Goal: Information Seeking & Learning: Check status

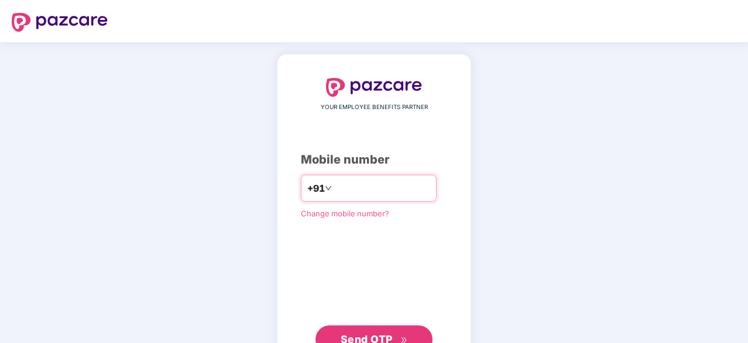
type input "**********"
click at [393, 333] on span "Send OTP" at bounding box center [374, 338] width 67 height 16
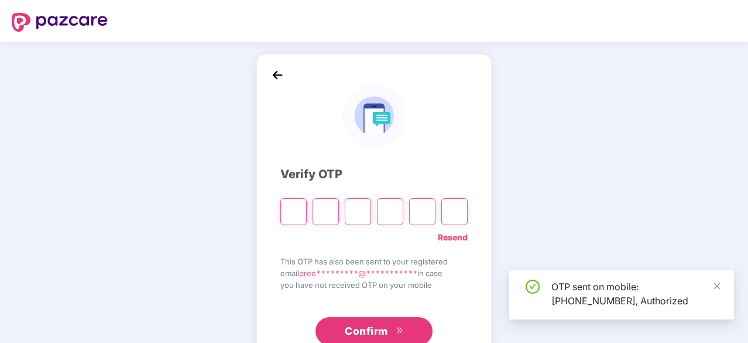
click at [459, 303] on div "**********" at bounding box center [373, 211] width 187 height 267
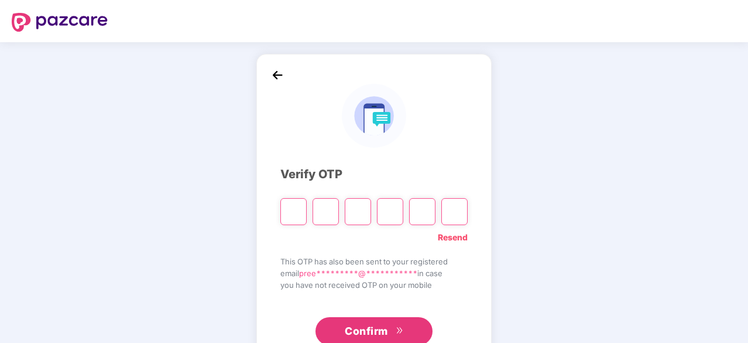
click at [292, 201] on input "Please enter verification code. Digit 1" at bounding box center [293, 211] width 26 height 27
type input "*"
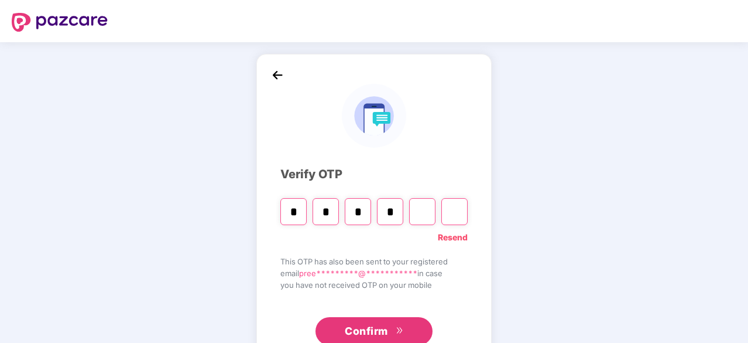
type input "*"
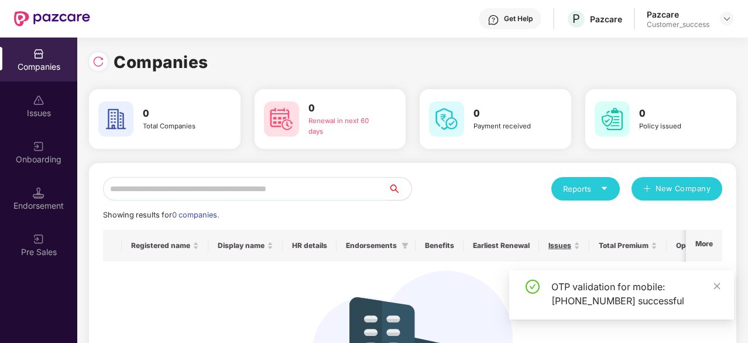
click at [37, 49] on img at bounding box center [39, 54] width 12 height 12
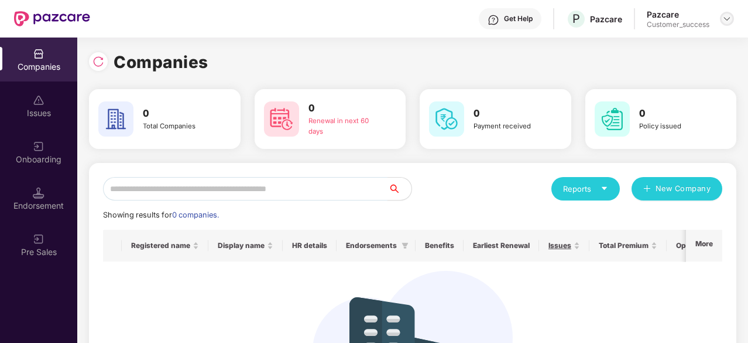
click at [721, 20] on div at bounding box center [727, 19] width 14 height 14
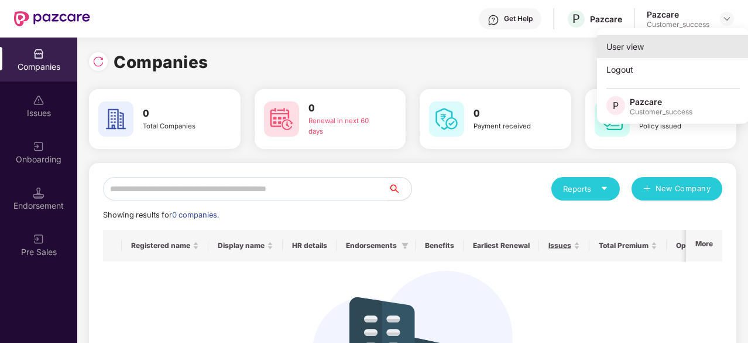
click at [649, 40] on div "User view" at bounding box center [673, 46] width 152 height 23
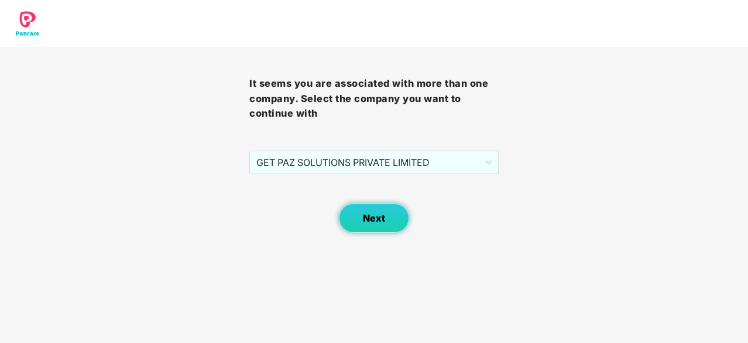
click at [387, 216] on button "Next" at bounding box center [374, 217] width 70 height 29
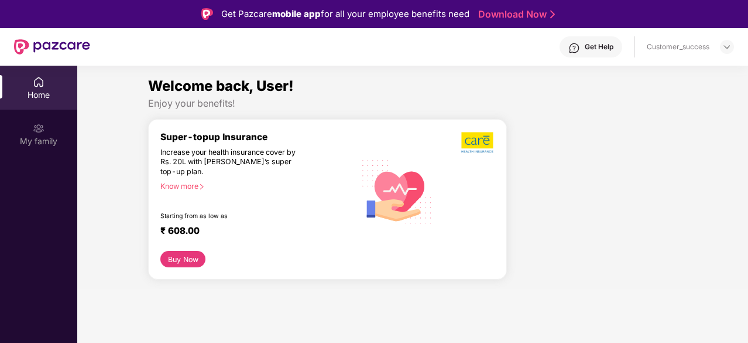
click at [703, 46] on div "Customer_success" at bounding box center [678, 46] width 63 height 9
click at [720, 47] on div "Customer_success" at bounding box center [690, 47] width 87 height 14
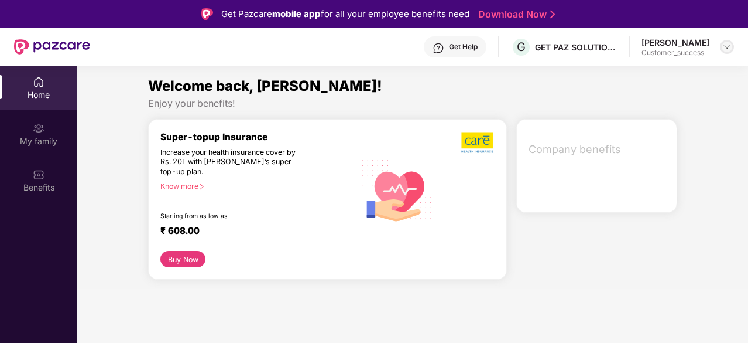
click at [724, 47] on img at bounding box center [726, 46] width 9 height 9
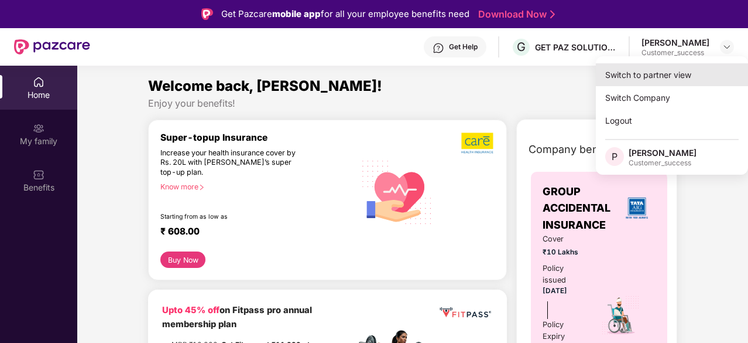
click at [653, 77] on div "Switch to partner view" at bounding box center [672, 74] width 152 height 23
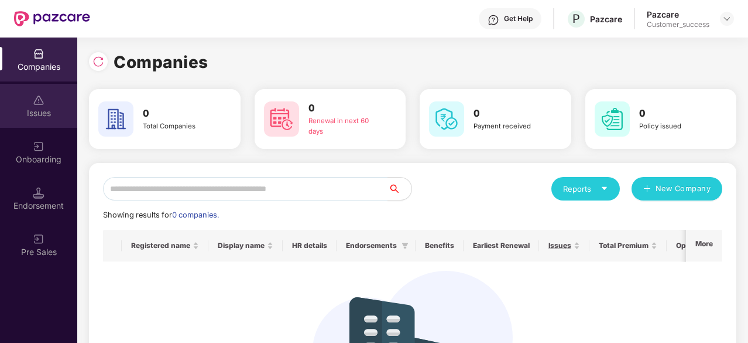
click at [7, 94] on div "Issues" at bounding box center [38, 106] width 77 height 44
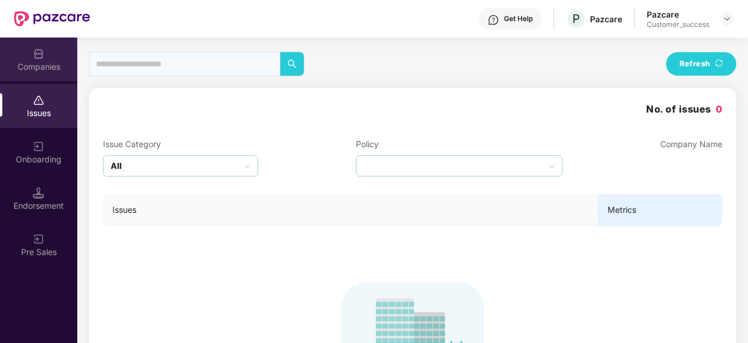
click at [35, 58] on img at bounding box center [39, 54] width 12 height 12
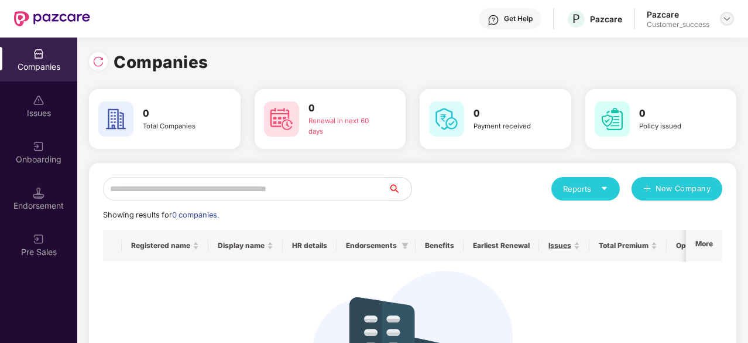
click at [728, 15] on img at bounding box center [726, 18] width 9 height 9
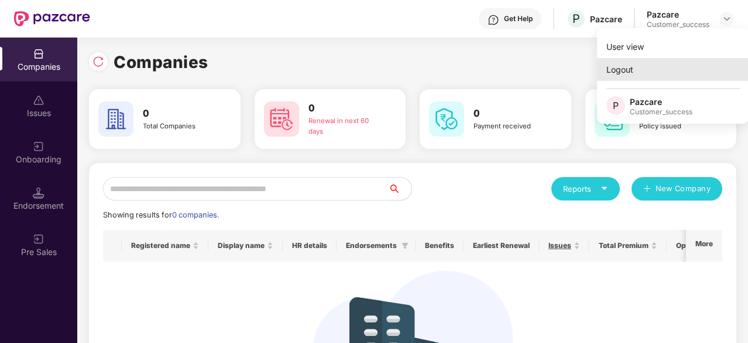
click at [631, 68] on div "Logout" at bounding box center [673, 69] width 152 height 23
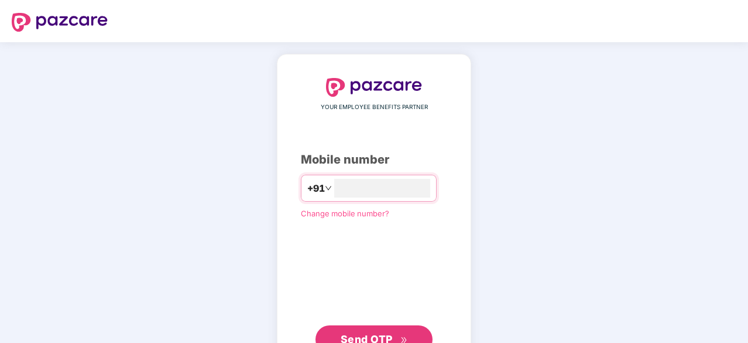
type input "**********"
click at [404, 327] on button "Send OTP" at bounding box center [374, 338] width 117 height 28
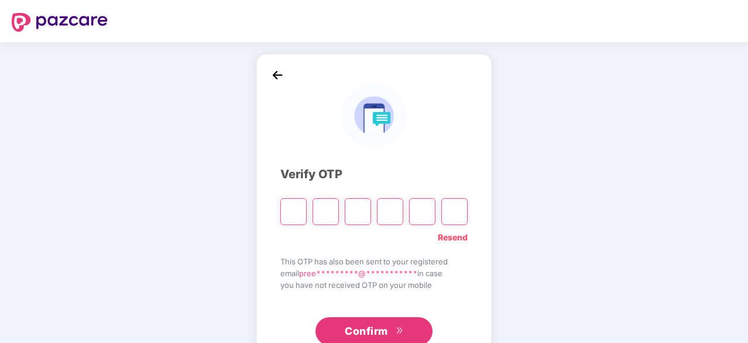
type input "*"
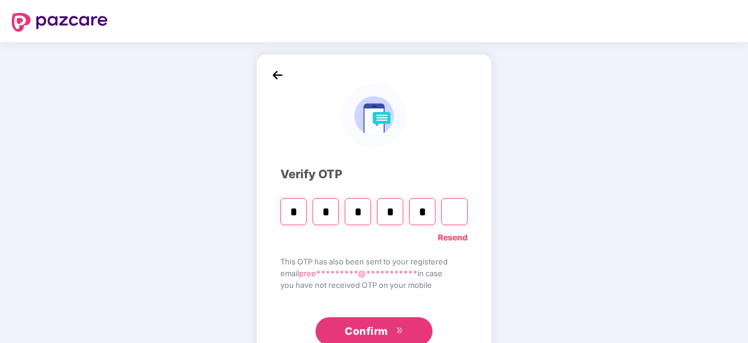
type input "*"
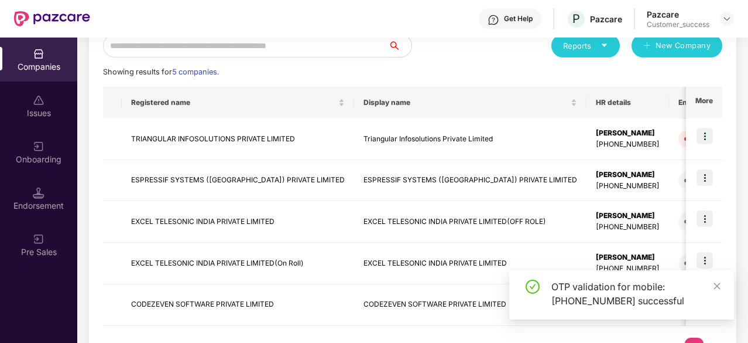
scroll to position [167, 0]
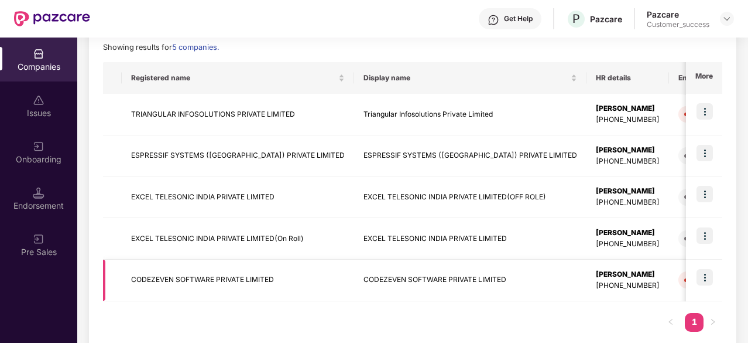
click at [201, 282] on td "CODEZEVEN SOFTWARE PRIVATE LIMITED" at bounding box center [238, 280] width 232 height 42
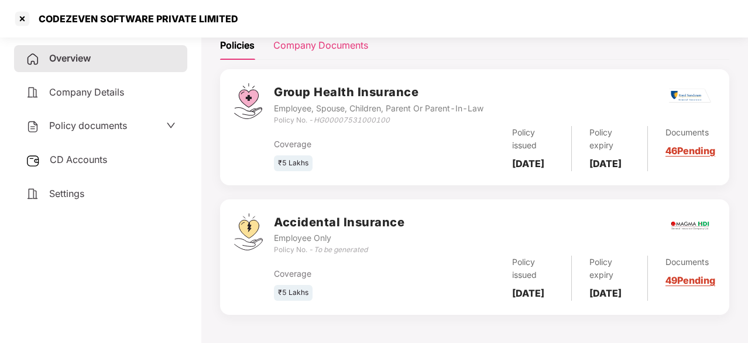
scroll to position [0, 0]
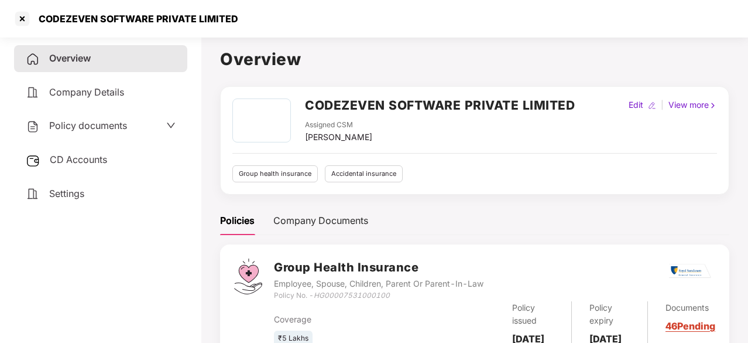
click at [84, 93] on span "Company Details" at bounding box center [86, 92] width 75 height 12
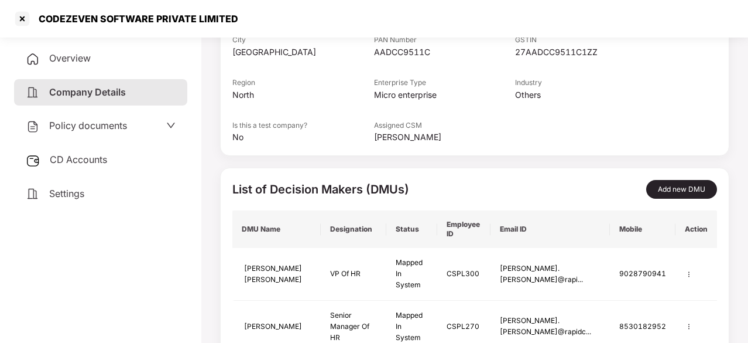
scroll to position [239, 0]
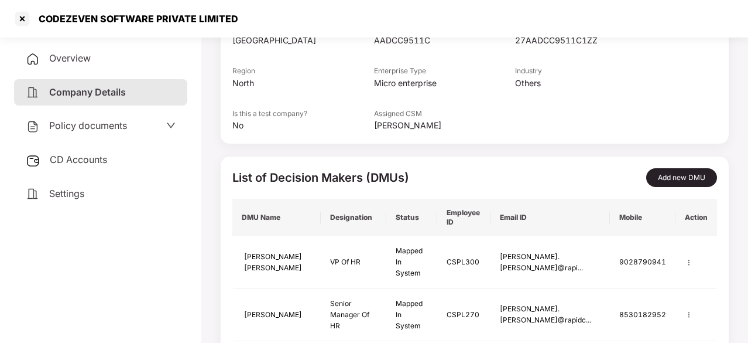
click at [99, 119] on span "Policy documents" at bounding box center [88, 125] width 78 height 12
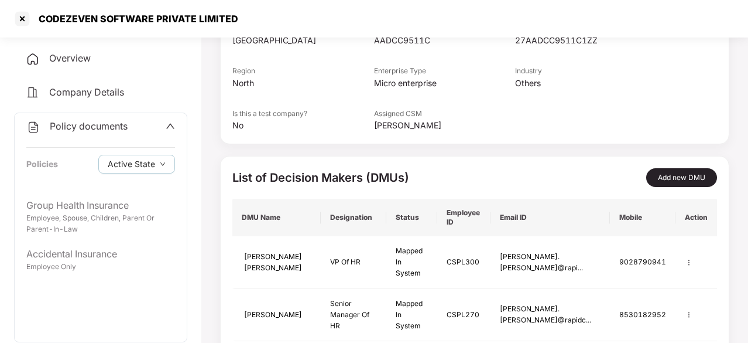
click at [98, 118] on div "Policy documents Policies Active State" at bounding box center [101, 152] width 172 height 79
click at [98, 124] on span "Policy documents" at bounding box center [89, 126] width 78 height 12
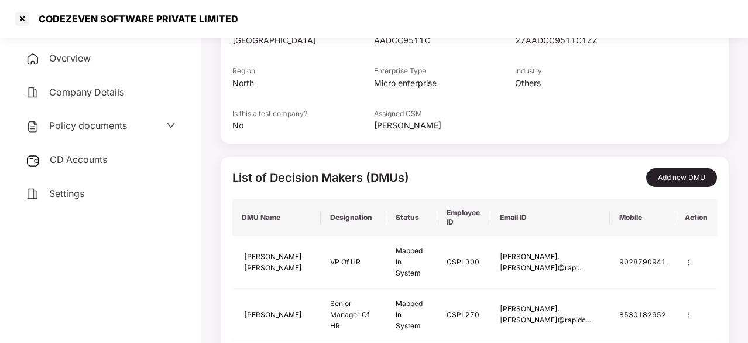
click at [84, 58] on span "Overview" at bounding box center [70, 58] width 42 height 12
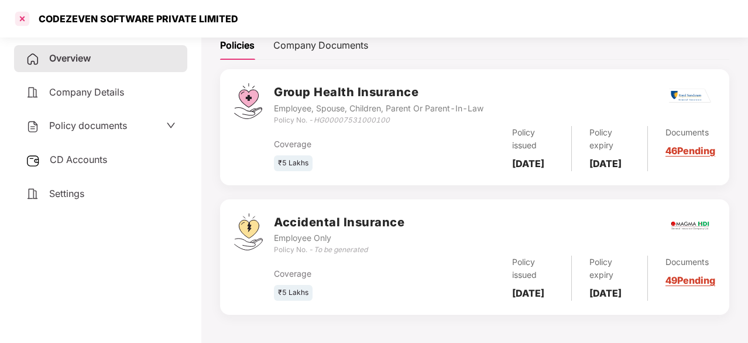
click at [23, 11] on div at bounding box center [22, 18] width 19 height 19
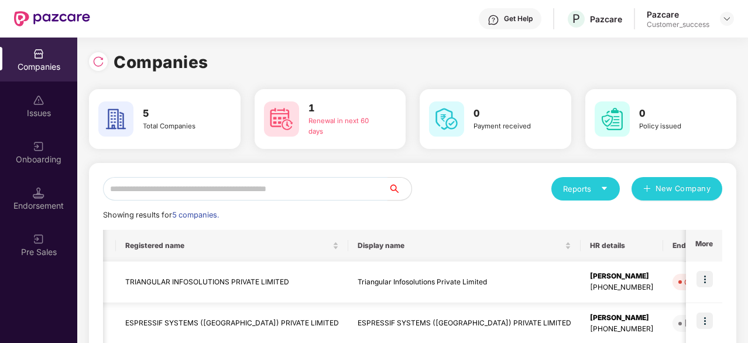
scroll to position [190, 0]
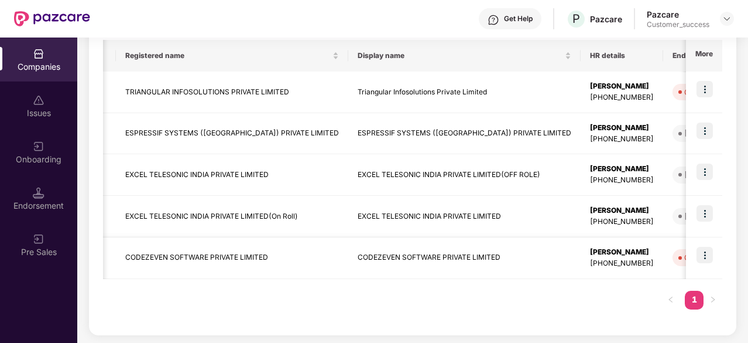
click at [202, 258] on td "CODEZEVEN SOFTWARE PRIVATE LIMITED" at bounding box center [232, 258] width 232 height 42
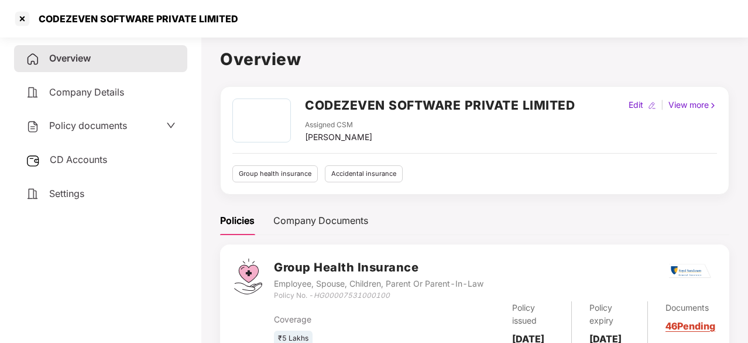
click at [169, 123] on icon "down" at bounding box center [170, 125] width 9 height 9
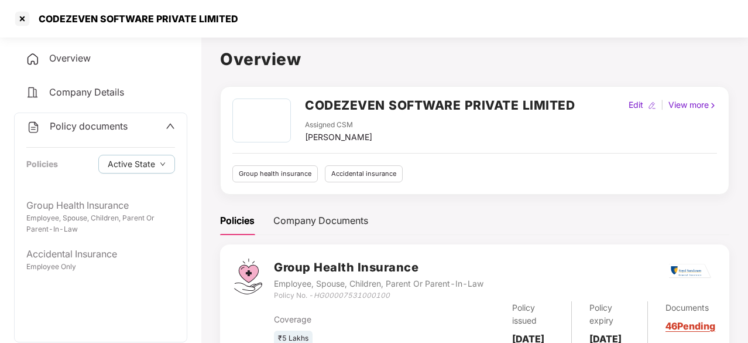
click at [169, 123] on icon "up" at bounding box center [170, 125] width 9 height 9
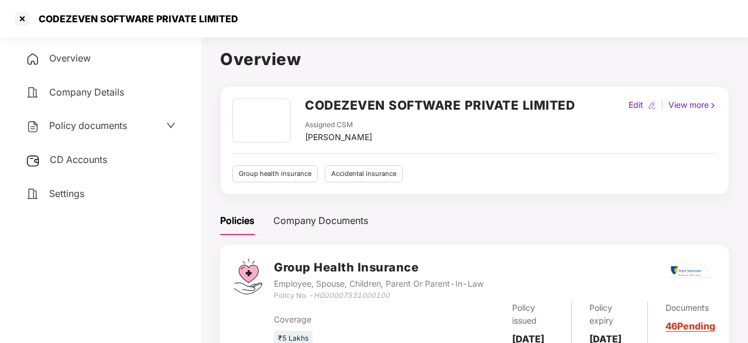
click at [78, 90] on span "Company Details" at bounding box center [86, 92] width 75 height 12
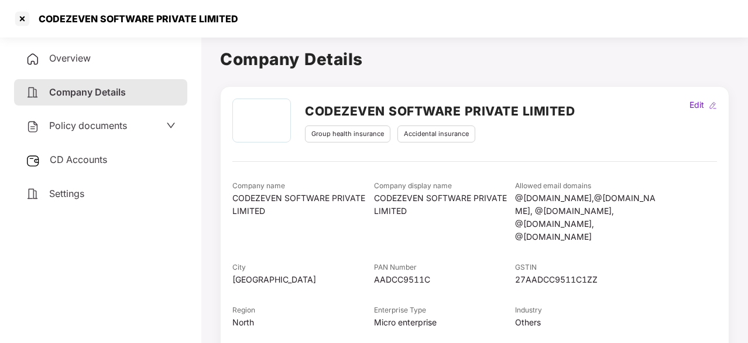
click at [77, 66] on div "Overview" at bounding box center [100, 58] width 173 height 27
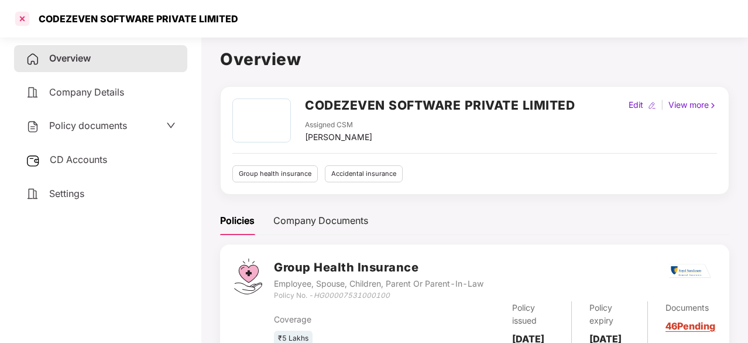
click at [26, 19] on div at bounding box center [22, 18] width 19 height 19
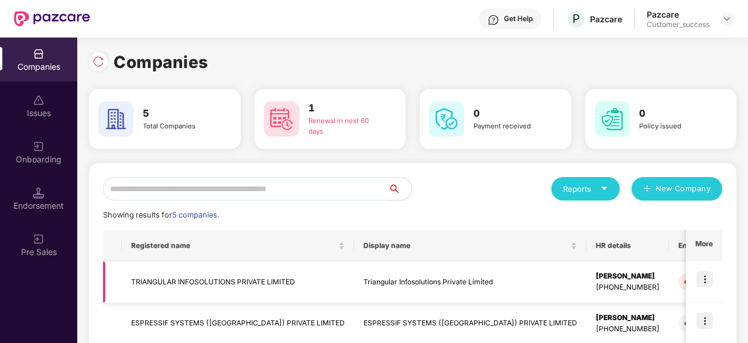
click at [708, 286] on img at bounding box center [705, 278] width 16 height 16
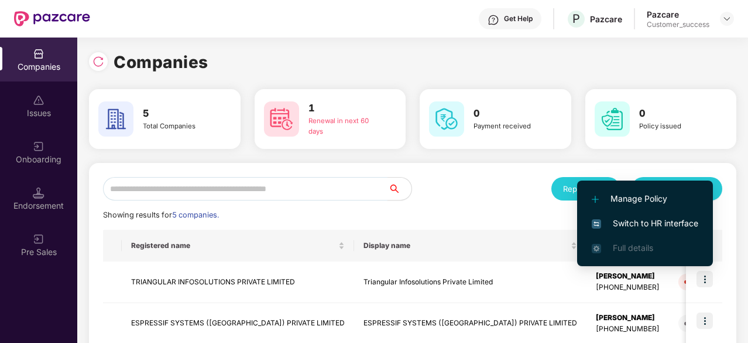
click at [685, 225] on span "Switch to HR interface" at bounding box center [645, 223] width 107 height 13
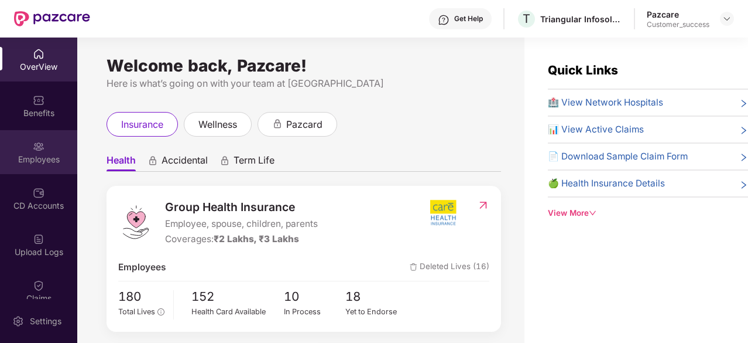
click at [29, 147] on div "Employees" at bounding box center [38, 152] width 77 height 44
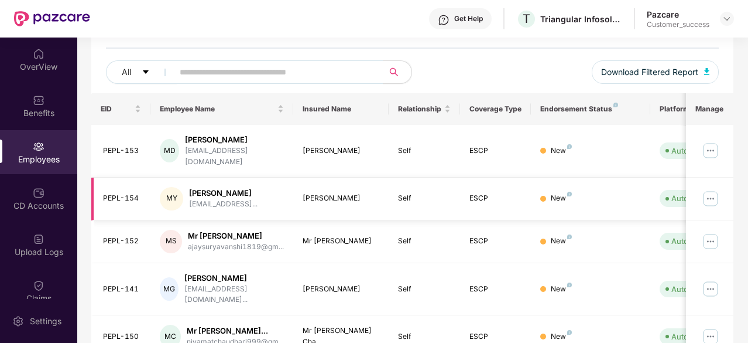
scroll to position [128, 0]
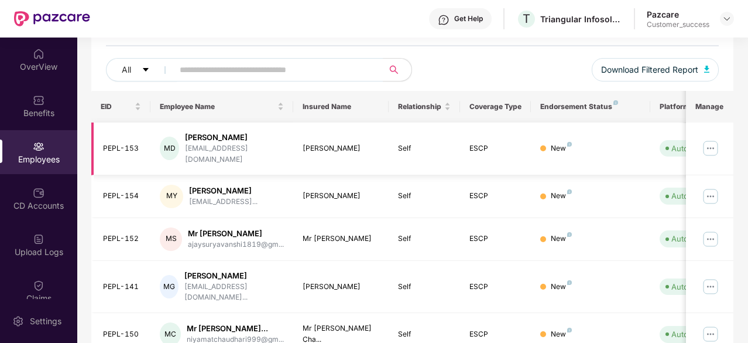
click at [714, 139] on img at bounding box center [710, 148] width 19 height 19
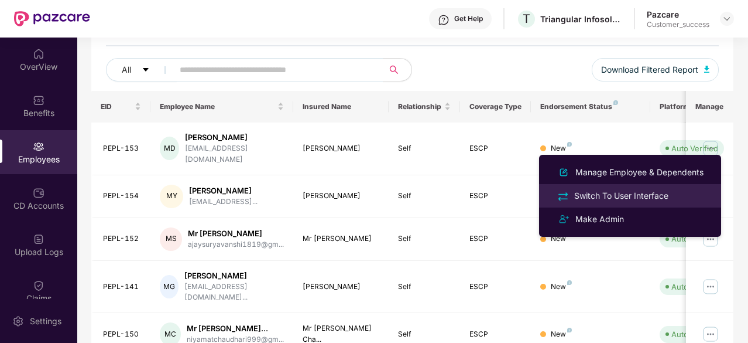
click at [623, 191] on div "Switch To User Interface" at bounding box center [621, 195] width 99 height 13
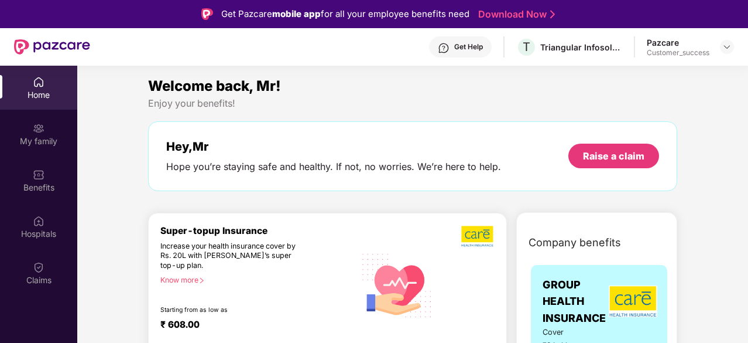
click at [359, 145] on div "Hey, Mr" at bounding box center [333, 146] width 335 height 14
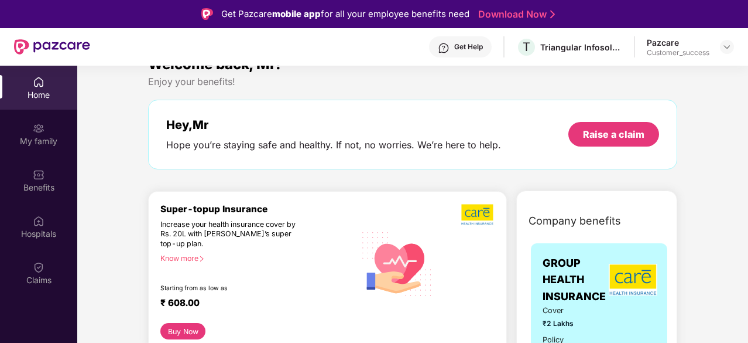
scroll to position [23, 0]
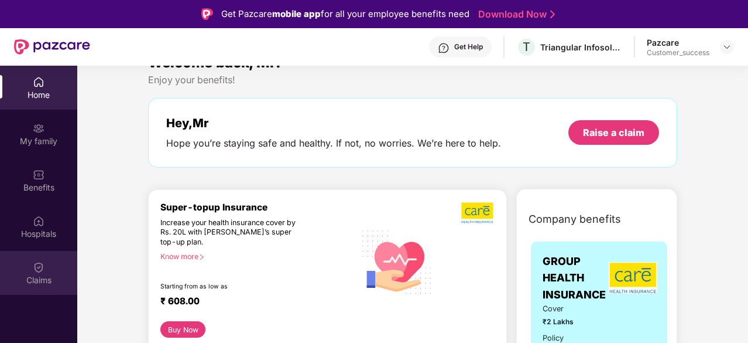
click at [33, 265] on img at bounding box center [39, 267] width 12 height 12
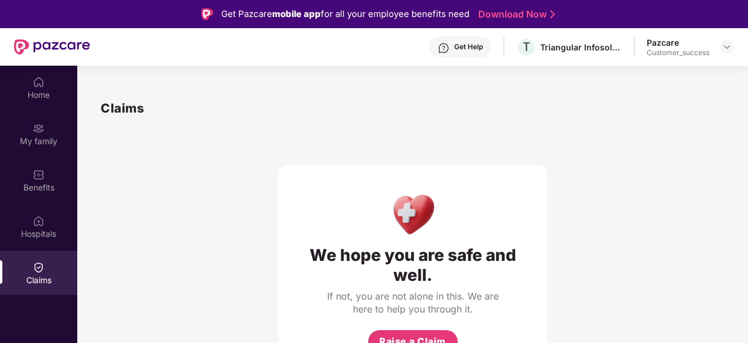
scroll to position [66, 0]
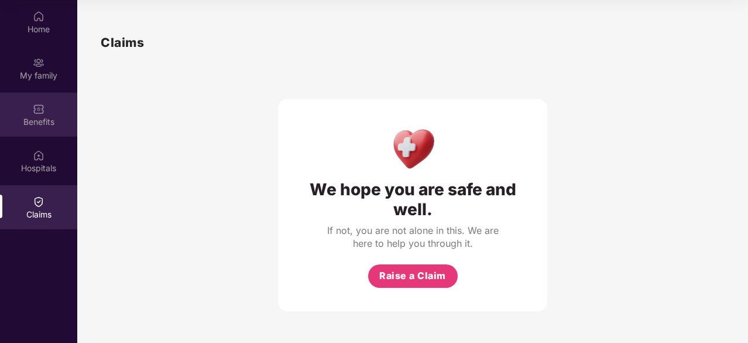
click at [44, 111] on div "Benefits" at bounding box center [38, 115] width 77 height 44
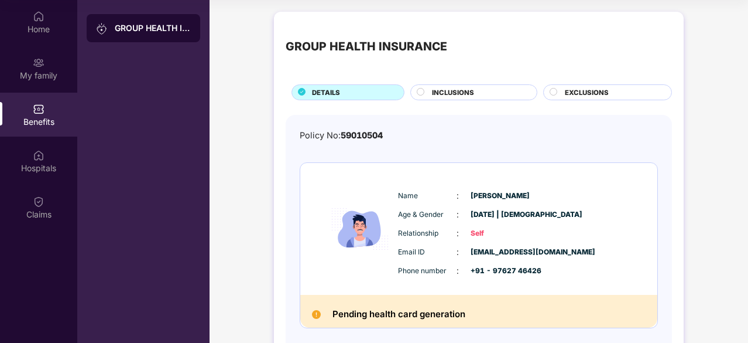
scroll to position [57, 0]
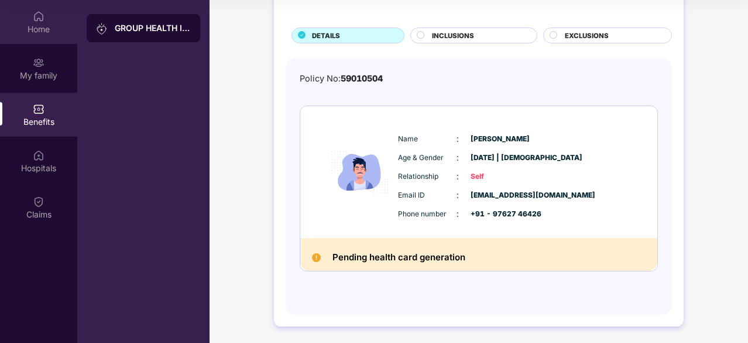
click at [39, 25] on div "Home" at bounding box center [38, 29] width 77 height 12
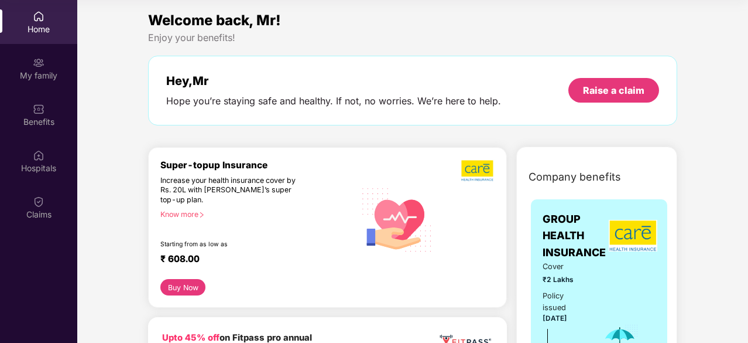
scroll to position [0, 0]
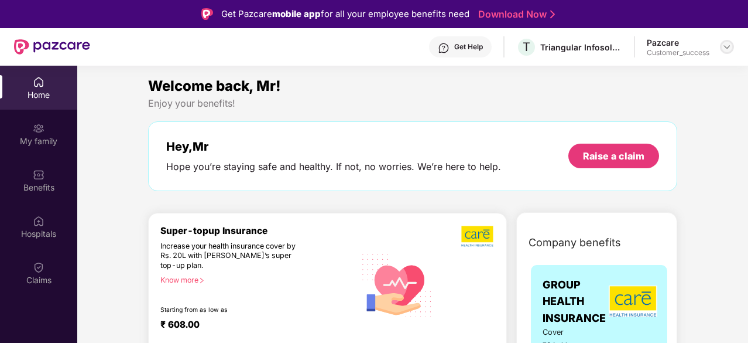
click at [727, 45] on img at bounding box center [726, 46] width 9 height 9
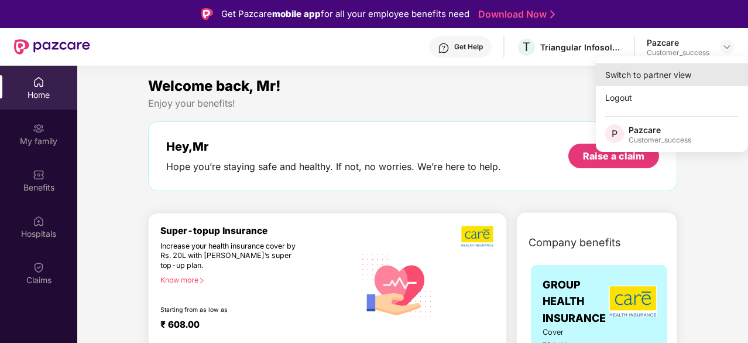
click at [649, 76] on div "Switch to partner view" at bounding box center [672, 74] width 152 height 23
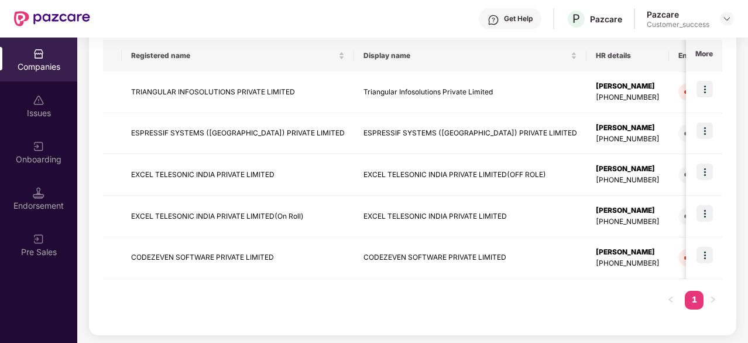
scroll to position [190, 0]
click at [233, 250] on td "CODEZEVEN SOFTWARE PRIVATE LIMITED" at bounding box center [238, 258] width 232 height 42
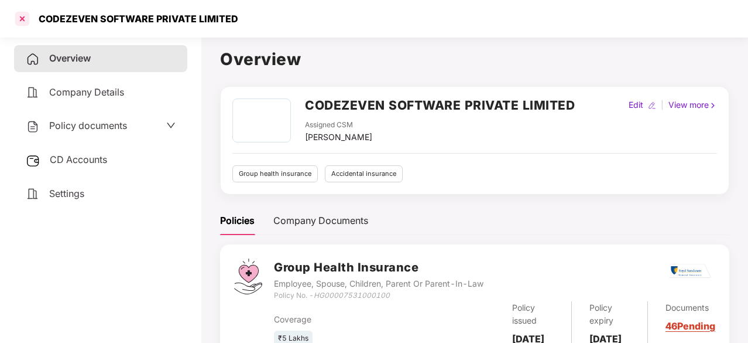
click at [19, 20] on div at bounding box center [22, 18] width 19 height 19
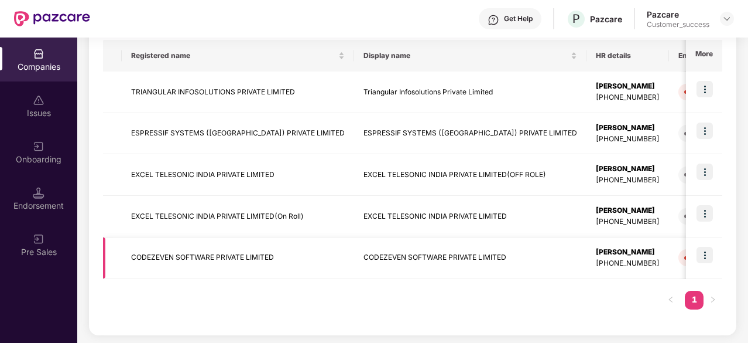
click at [705, 254] on img at bounding box center [705, 254] width 16 height 16
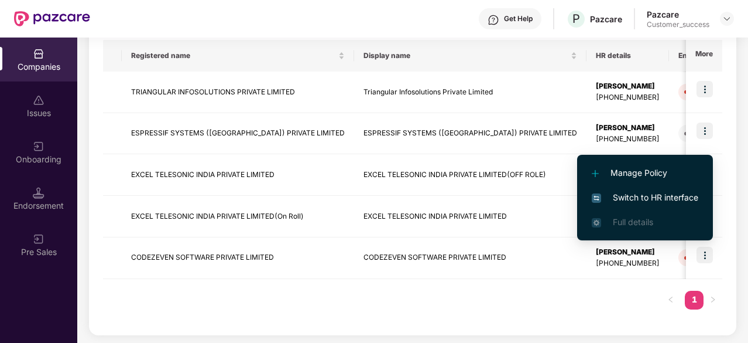
click at [633, 190] on li "Switch to HR interface" at bounding box center [645, 197] width 136 height 25
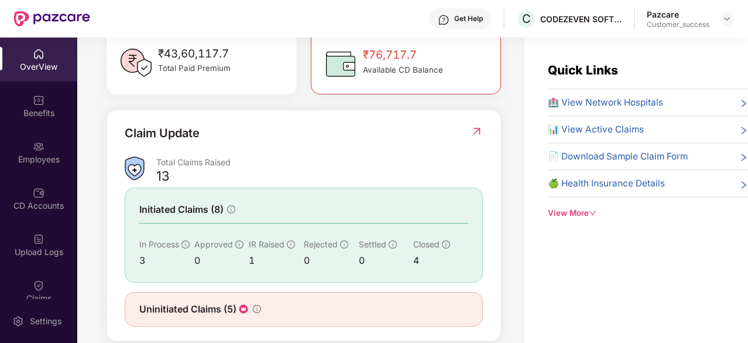
scroll to position [0, 0]
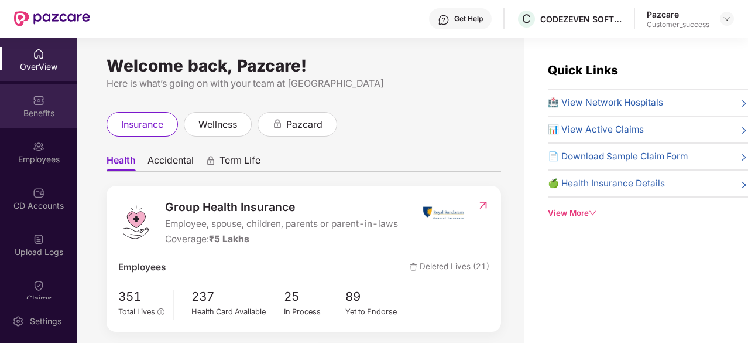
click at [35, 97] on img at bounding box center [39, 100] width 12 height 12
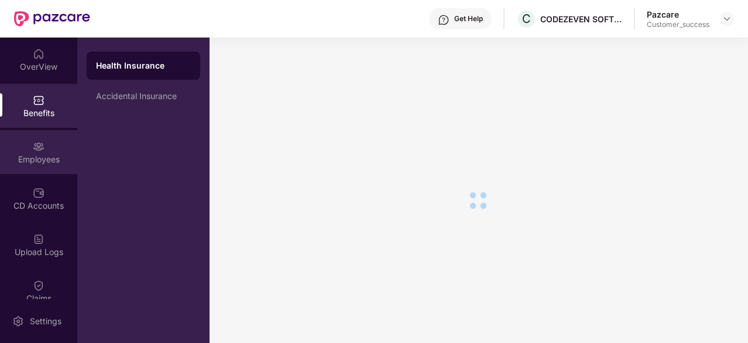
click at [41, 152] on div "Employees" at bounding box center [38, 152] width 77 height 44
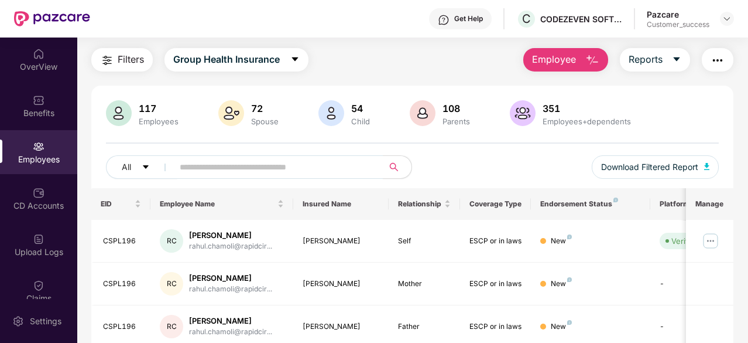
scroll to position [31, 0]
click at [252, 161] on input "text" at bounding box center [274, 166] width 188 height 18
paste input "*******"
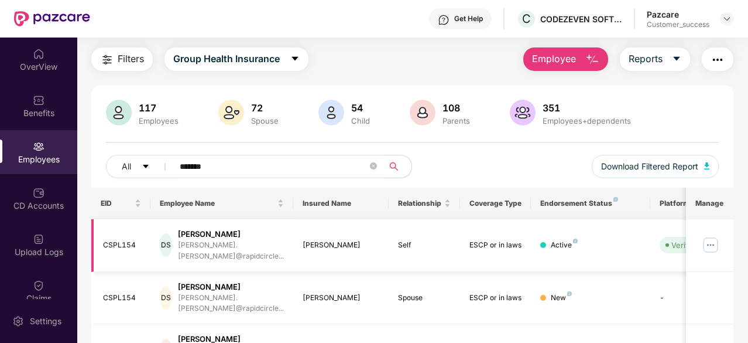
type input "*******"
click at [705, 241] on img at bounding box center [710, 244] width 19 height 19
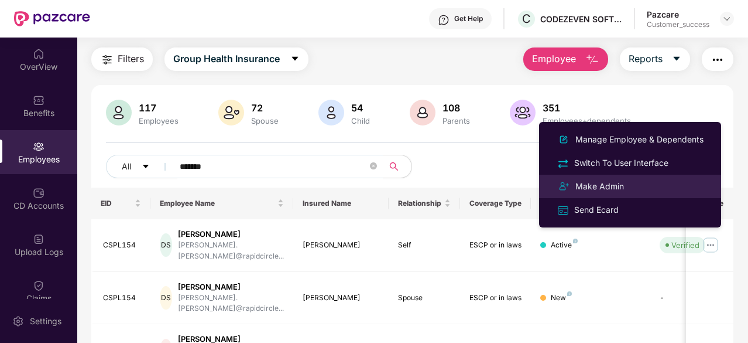
click at [643, 175] on li "Make Admin" at bounding box center [630, 185] width 182 height 23
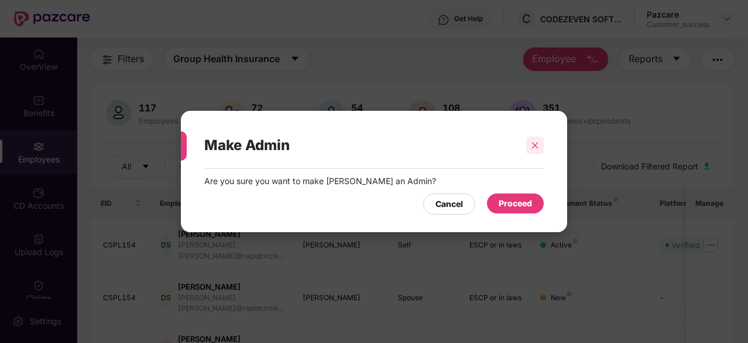
click at [536, 147] on icon "close" at bounding box center [535, 145] width 8 height 8
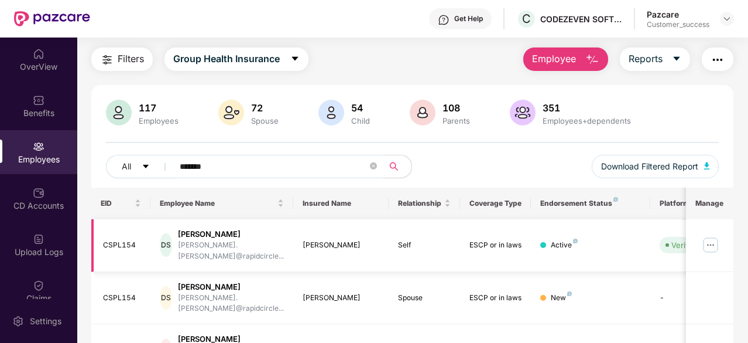
click at [713, 235] on img at bounding box center [710, 244] width 19 height 19
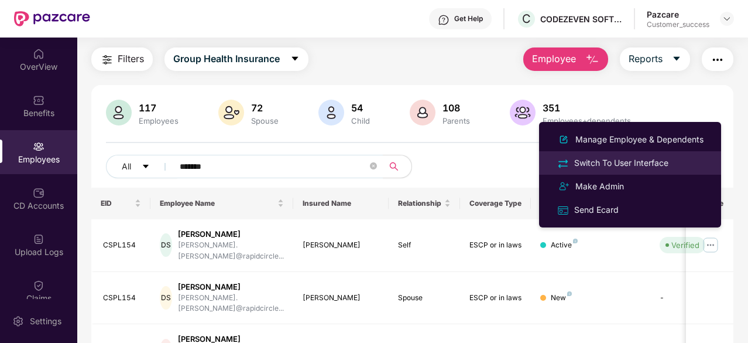
click at [638, 159] on div "Switch To User Interface" at bounding box center [621, 162] width 99 height 13
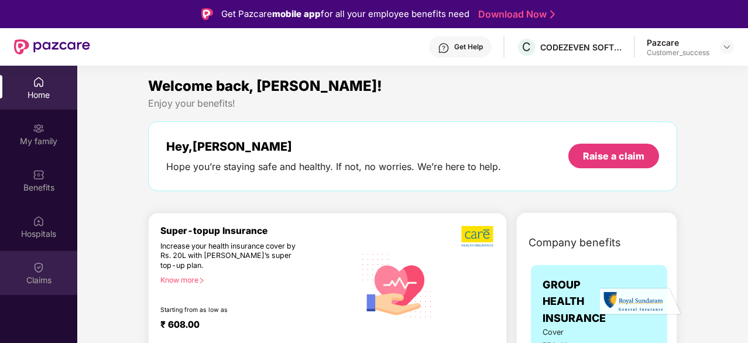
click at [39, 262] on img at bounding box center [39, 267] width 12 height 12
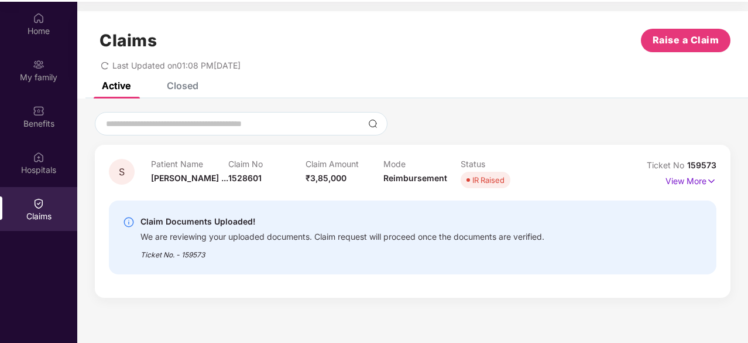
scroll to position [64, 0]
click at [715, 181] on img at bounding box center [712, 180] width 10 height 13
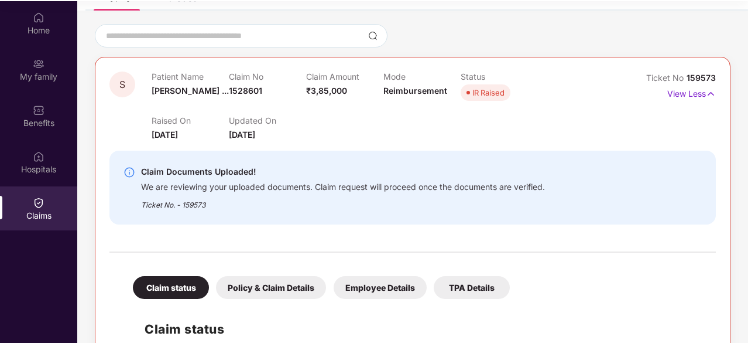
scroll to position [0, 0]
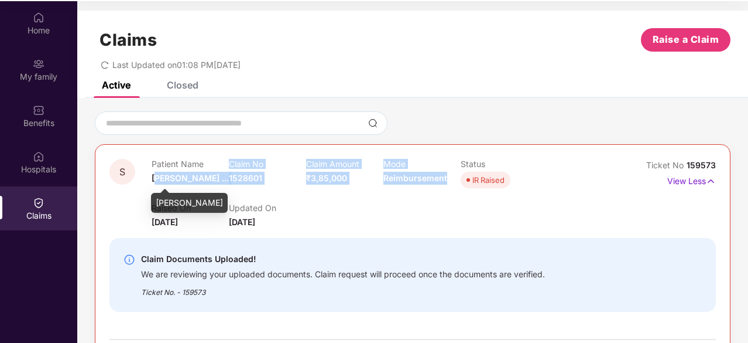
drag, startPoint x: 448, startPoint y: 180, endPoint x: 155, endPoint y: 174, distance: 294.0
click at [155, 174] on div "Patient Name [PERSON_NAME] ... Claim No 1528601 Claim Amount ₹3,85,000 Mode Rei…" at bounding box center [383, 175] width 463 height 32
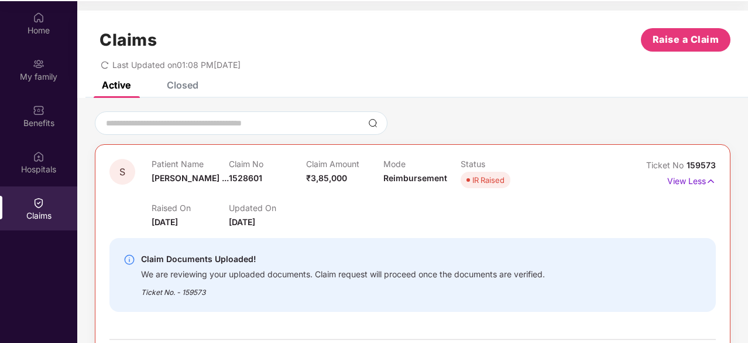
click at [345, 206] on div "Raised On [DATE] Updated On [DATE]" at bounding box center [383, 209] width 463 height 37
drag, startPoint x: 305, startPoint y: 222, endPoint x: 149, endPoint y: 160, distance: 168.0
click at [149, 160] on div "S Patient Name [PERSON_NAME] ... Claim No 1528601 Claim Amount ₹3,85,000 Mode R…" at bounding box center [361, 194] width 505 height 70
click at [330, 197] on div "Raised On [DATE] Updated On [DATE]" at bounding box center [383, 209] width 463 height 37
drag, startPoint x: 145, startPoint y: 157, endPoint x: 294, endPoint y: 218, distance: 160.7
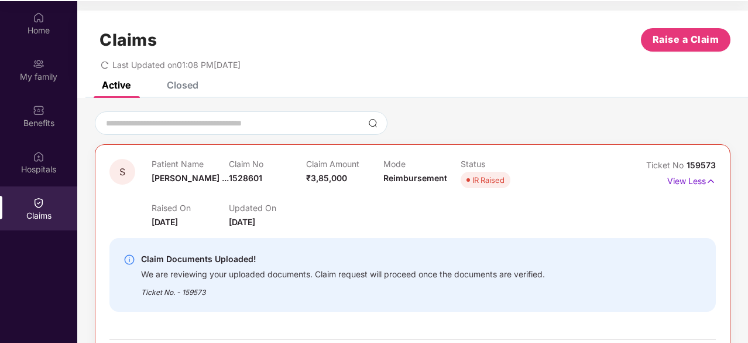
click at [355, 208] on div "Raised On [DATE] Updated On [DATE]" at bounding box center [383, 209] width 463 height 37
drag, startPoint x: 153, startPoint y: 162, endPoint x: 269, endPoint y: 179, distance: 117.2
click at [269, 179] on div "Patient Name [PERSON_NAME] ... Claim No 1528601 Claim Amount ₹3,85,000 Mode Rei…" at bounding box center [383, 175] width 463 height 32
click at [269, 179] on div "Claim No 1528601" at bounding box center [267, 175] width 77 height 32
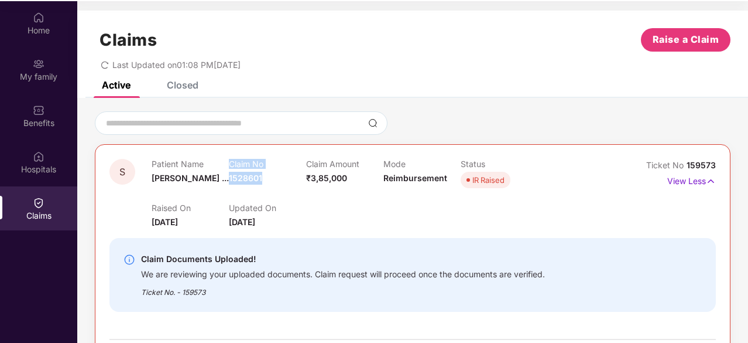
drag, startPoint x: 269, startPoint y: 179, endPoint x: 225, endPoint y: 169, distance: 45.6
click at [225, 169] on div "Patient Name [PERSON_NAME] ... Claim No 1528601 Claim Amount ₹3,85,000 Mode Rei…" at bounding box center [383, 175] width 463 height 32
click at [286, 183] on div "Claim No 1528601" at bounding box center [267, 175] width 77 height 32
drag, startPoint x: 286, startPoint y: 183, endPoint x: 145, endPoint y: 152, distance: 145.0
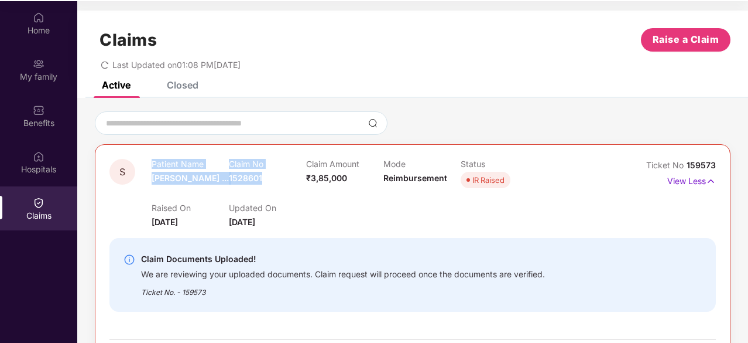
click at [296, 179] on div "Claim No 1528601" at bounding box center [267, 175] width 77 height 32
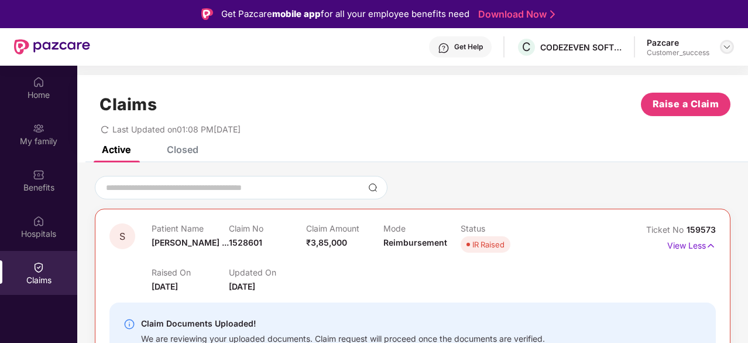
click at [731, 47] on img at bounding box center [726, 46] width 9 height 9
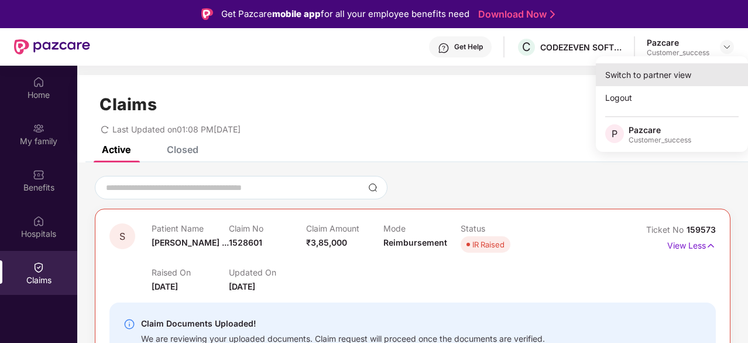
click at [665, 72] on div "Switch to partner view" at bounding box center [672, 74] width 152 height 23
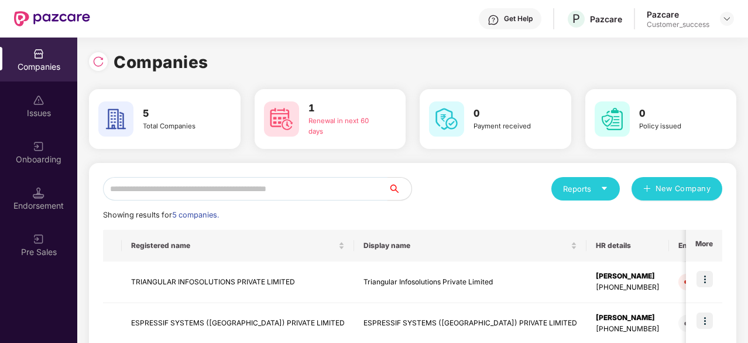
scroll to position [190, 0]
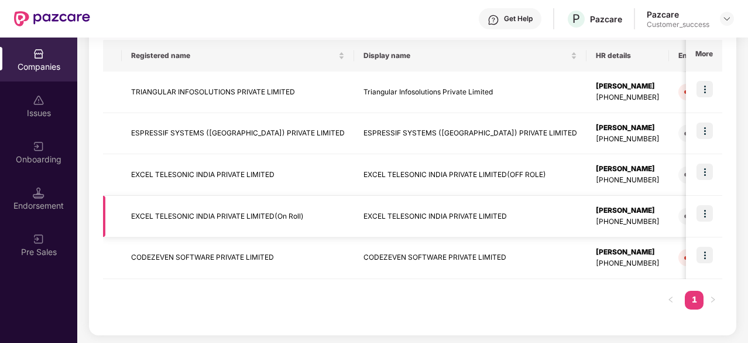
click at [704, 214] on img at bounding box center [705, 213] width 16 height 16
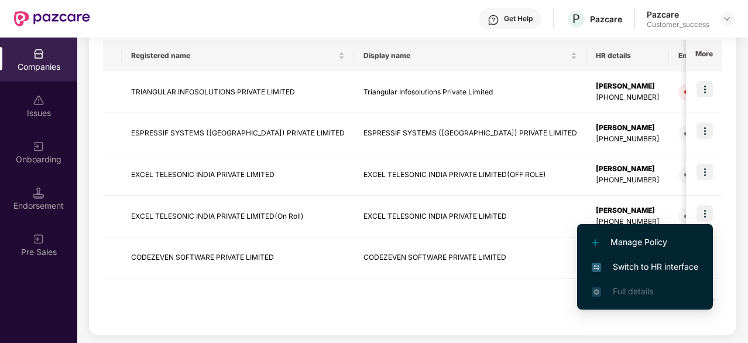
click at [645, 264] on span "Switch to HR interface" at bounding box center [645, 266] width 107 height 13
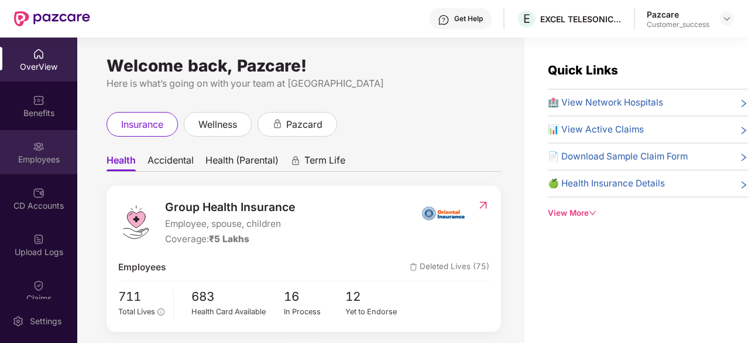
click at [37, 157] on div "Employees" at bounding box center [38, 159] width 77 height 12
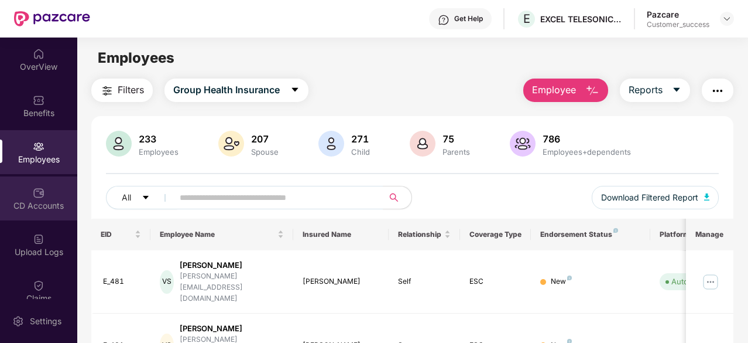
click at [34, 196] on img at bounding box center [39, 193] width 12 height 12
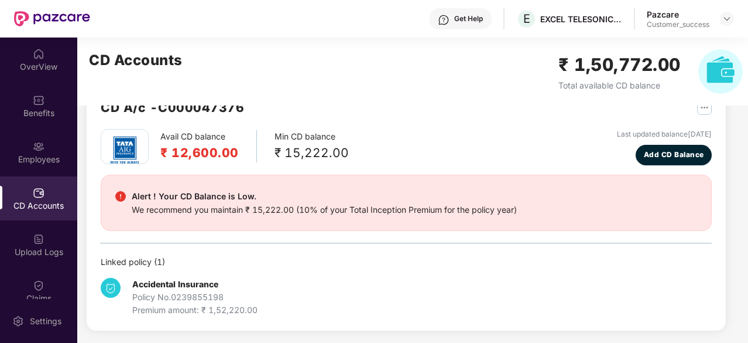
scroll to position [0, 0]
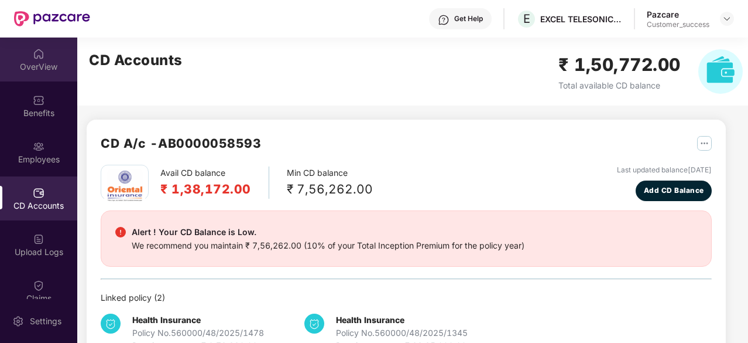
click at [59, 43] on div "OverView" at bounding box center [38, 59] width 77 height 44
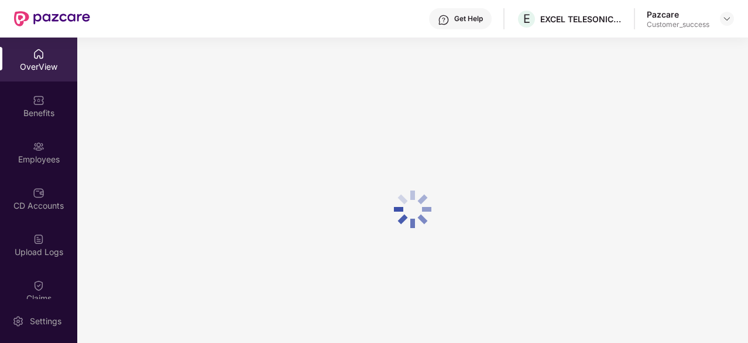
click at [734, 18] on header "Get Help E EXCEL TELESONIC INDIA PRIVATE LIMITED Pazcare Customer_success" at bounding box center [374, 18] width 748 height 37
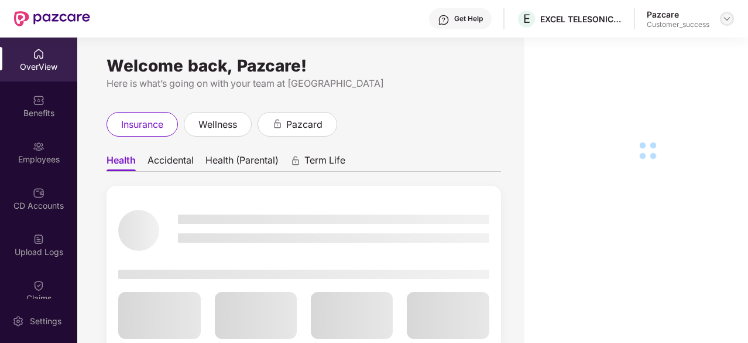
click at [728, 18] on img at bounding box center [726, 18] width 9 height 9
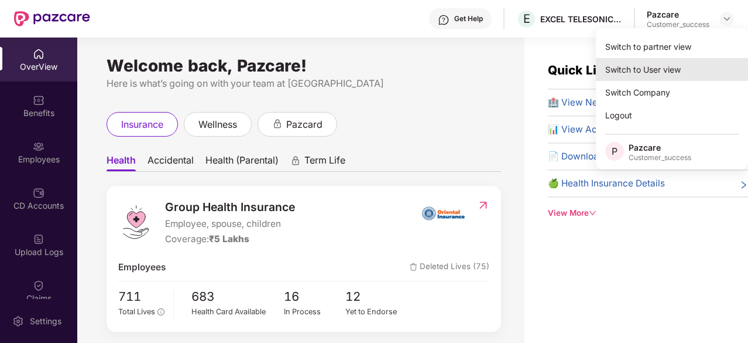
click at [650, 70] on div "Switch to User view" at bounding box center [672, 69] width 152 height 23
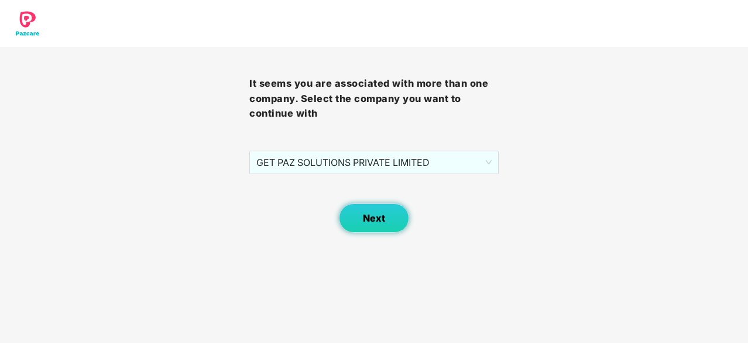
click at [387, 218] on button "Next" at bounding box center [374, 217] width 70 height 29
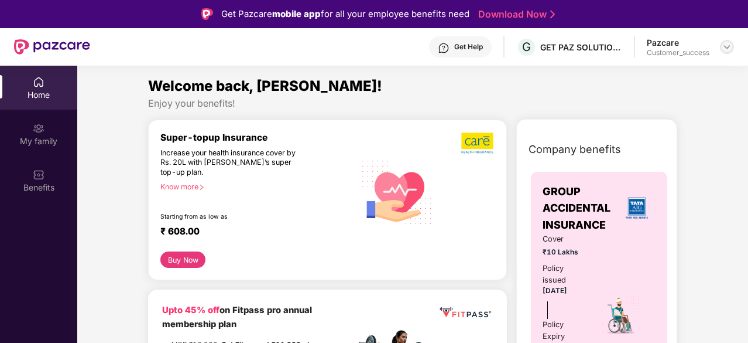
click at [732, 49] on div at bounding box center [727, 47] width 14 height 14
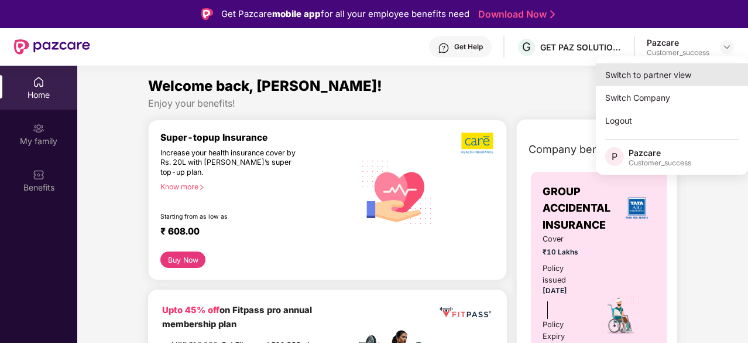
click at [648, 74] on div "Switch to partner view" at bounding box center [672, 74] width 152 height 23
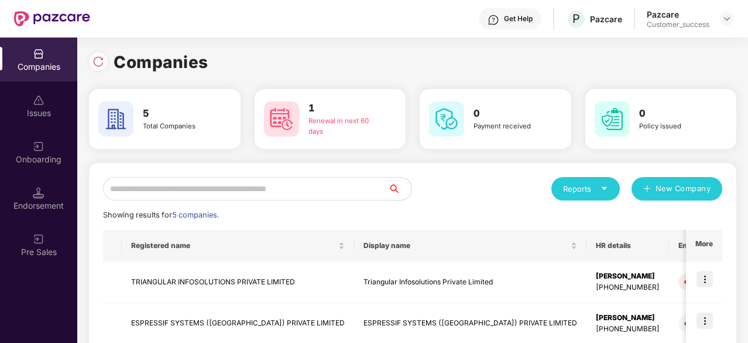
scroll to position [190, 0]
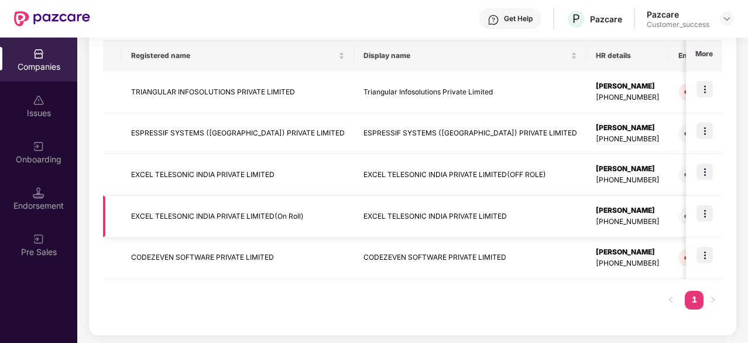
click at [197, 218] on td "EXCEL TELESONIC INDIA PRIVATE LIMITED(On Roll)" at bounding box center [238, 217] width 232 height 42
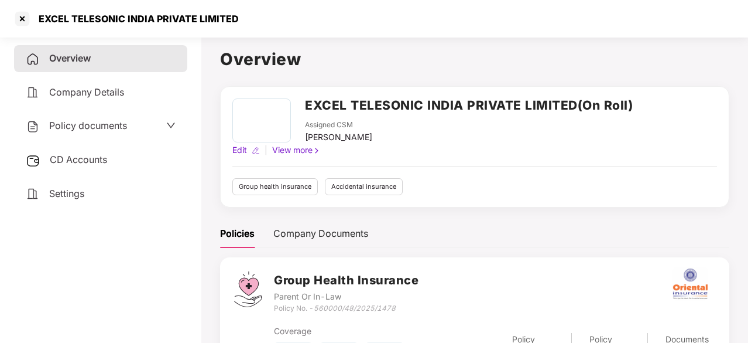
click at [173, 121] on icon "down" at bounding box center [170, 125] width 9 height 9
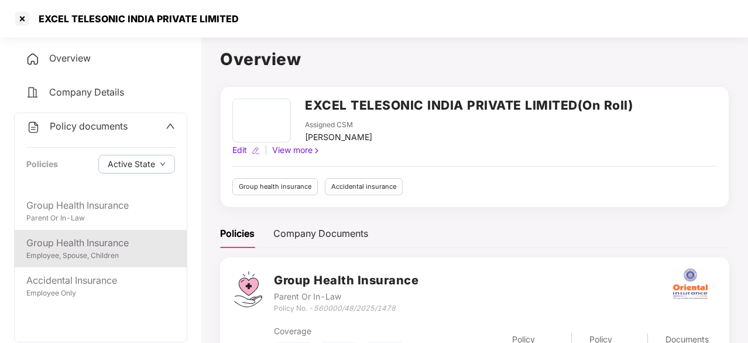
click at [114, 239] on div "Group Health Insurance" at bounding box center [100, 242] width 149 height 15
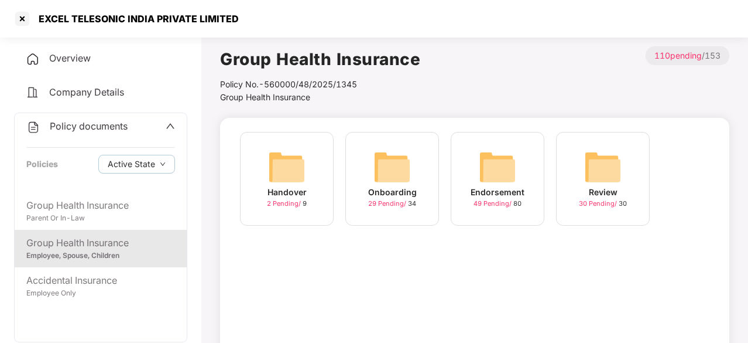
click at [488, 183] on img at bounding box center [497, 166] width 37 height 37
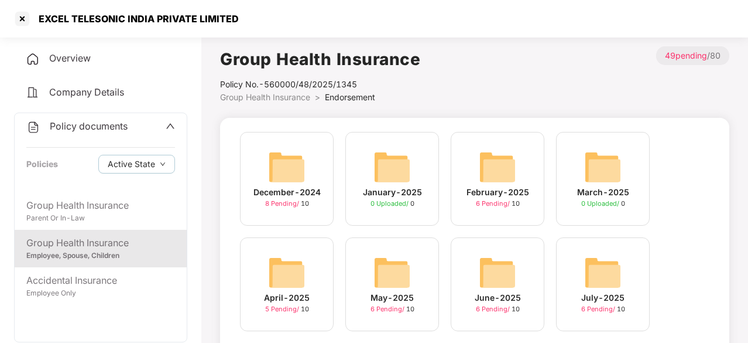
click at [505, 176] on img at bounding box center [497, 166] width 37 height 37
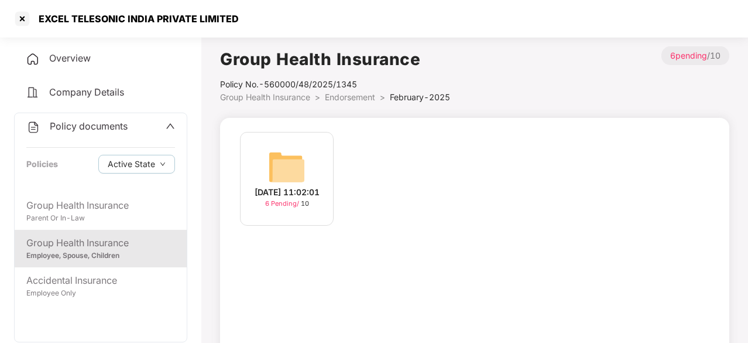
click at [273, 170] on img at bounding box center [286, 166] width 37 height 37
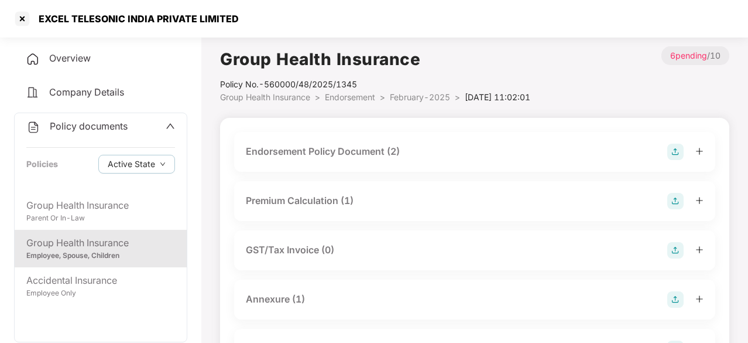
click at [359, 151] on div "Endorsement Policy Document (2)" at bounding box center [323, 151] width 154 height 15
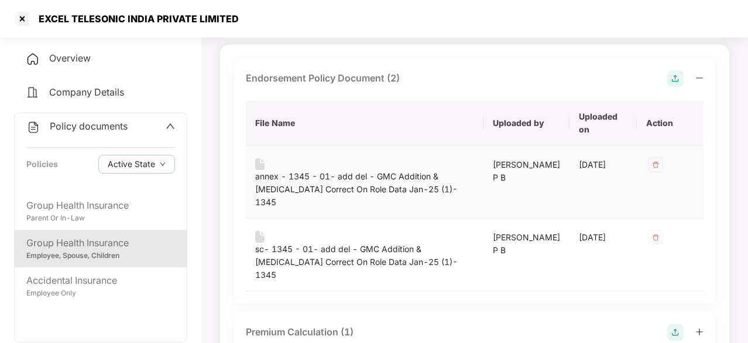
scroll to position [74, 0]
click at [259, 166] on img at bounding box center [259, 163] width 9 height 12
click at [296, 177] on div "annex - 1345 - 01- add del - GMC Addition & [MEDICAL_DATA] Correct On Role Data…" at bounding box center [364, 188] width 219 height 39
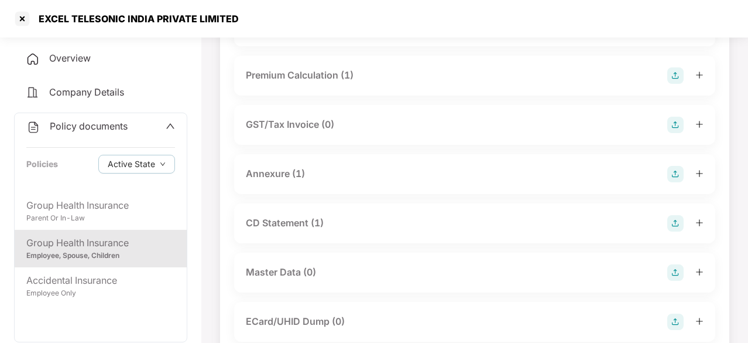
scroll to position [276, 0]
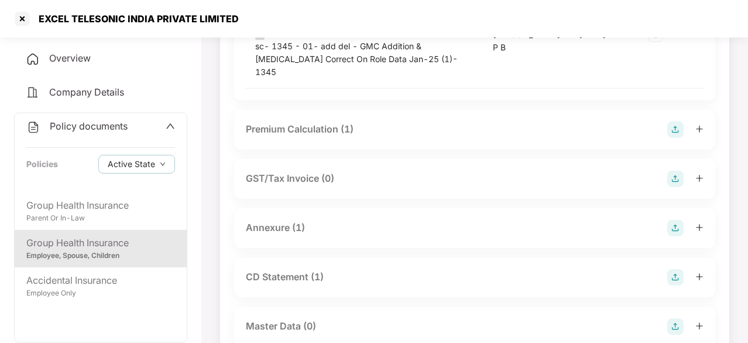
click at [316, 122] on div "Premium Calculation (1)" at bounding box center [300, 129] width 108 height 15
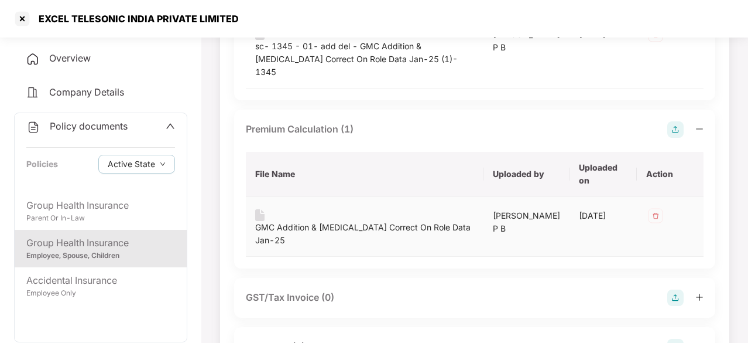
click at [307, 221] on div "GMC Addition & [MEDICAL_DATA] Correct On Role Data Jan-25" at bounding box center [364, 234] width 219 height 26
click at [328, 230] on div "Endorsement Policy Document (2) File Name Uploaded by Uploaded on Action annex …" at bounding box center [474, 263] width 481 height 815
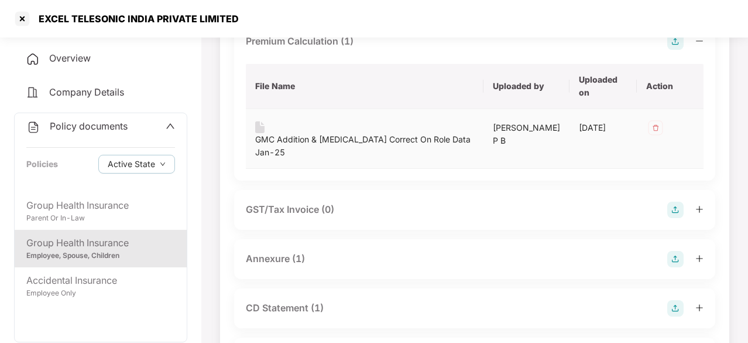
scroll to position [374, 0]
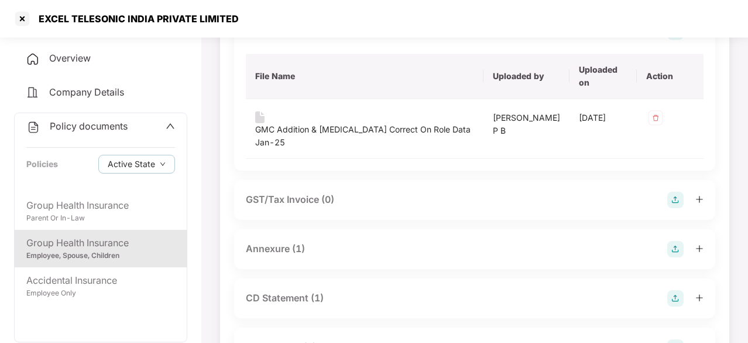
click at [269, 290] on div "CD Statement (1)" at bounding box center [285, 297] width 78 height 15
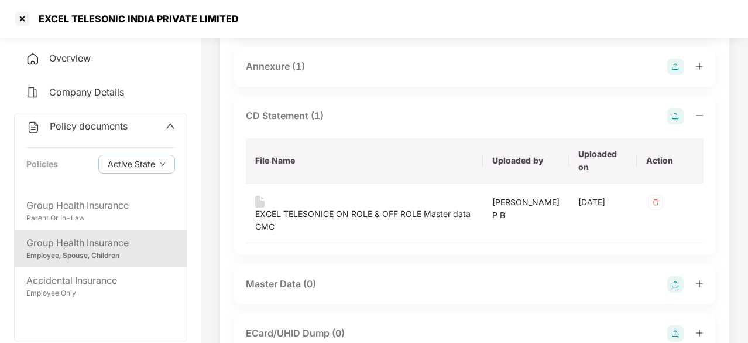
scroll to position [556, 0]
click at [263, 207] on div "EXCEL TELESONICE ON ROLE & OFF ROLE Master data GMC" at bounding box center [364, 220] width 218 height 26
click at [297, 207] on div "EXCEL TELESONICE ON ROLE & OFF ROLE Master data GMC" at bounding box center [364, 220] width 218 height 26
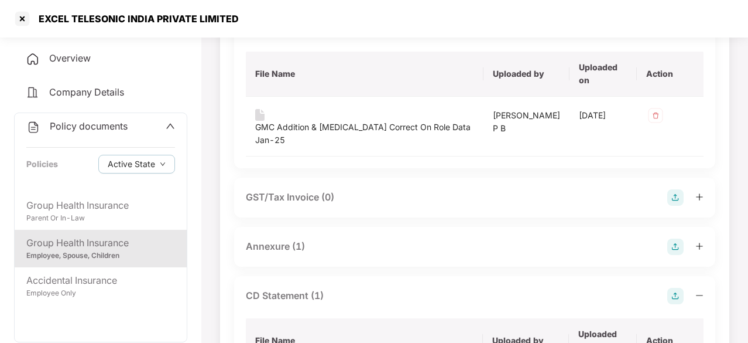
scroll to position [376, 0]
click at [302, 190] on div "GST/Tax Invoice (0)" at bounding box center [290, 197] width 88 height 15
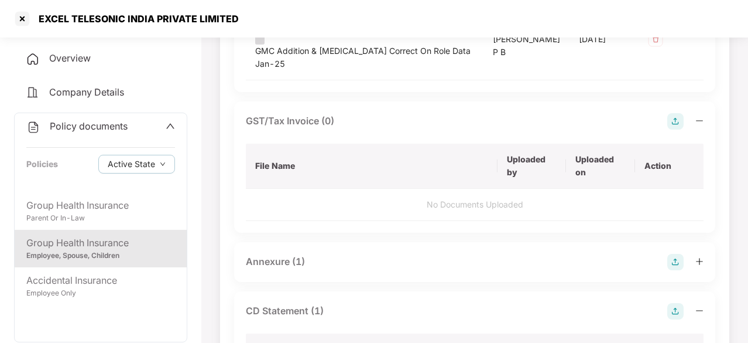
scroll to position [453, 0]
click at [271, 253] on div "Annexure (1)" at bounding box center [275, 260] width 59 height 15
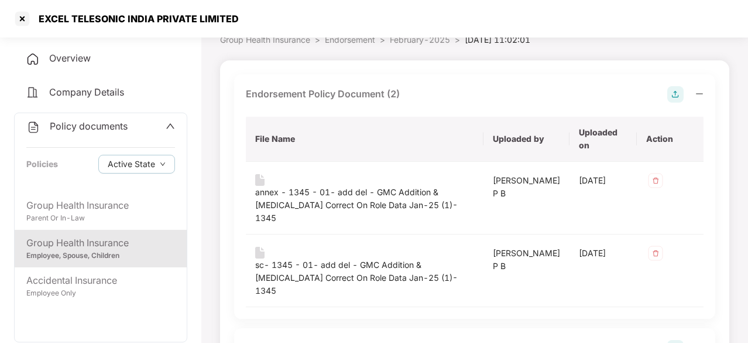
scroll to position [0, 0]
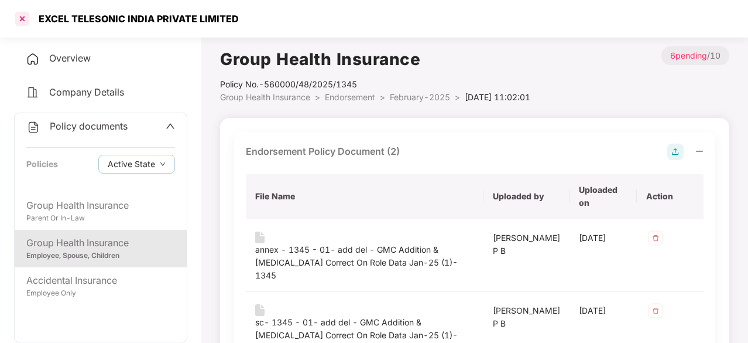
click at [16, 22] on div at bounding box center [22, 18] width 19 height 19
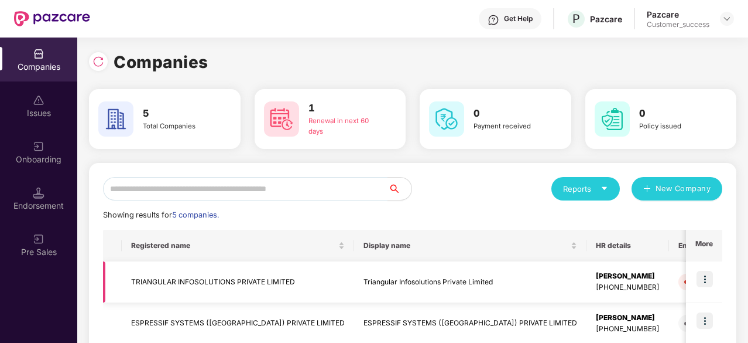
scroll to position [190, 0]
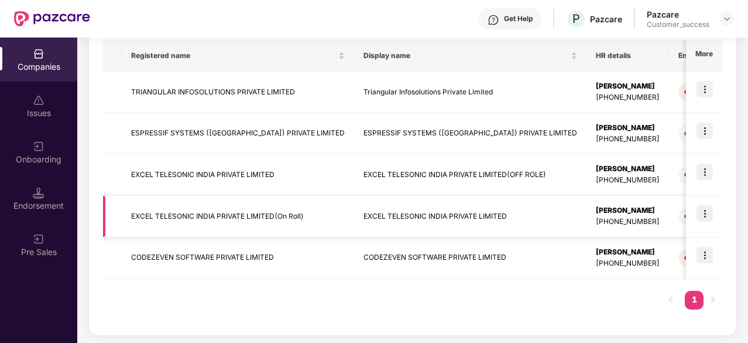
click at [704, 213] on img at bounding box center [705, 213] width 16 height 16
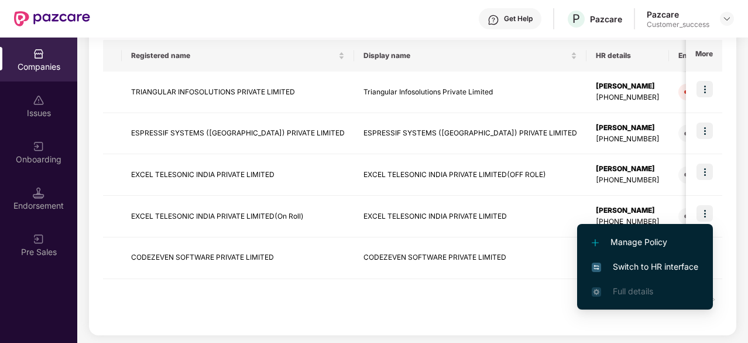
click at [639, 265] on span "Switch to HR interface" at bounding box center [645, 266] width 107 height 13
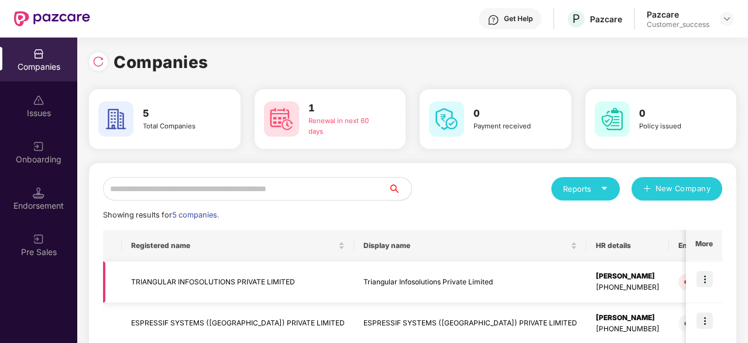
scroll to position [190, 0]
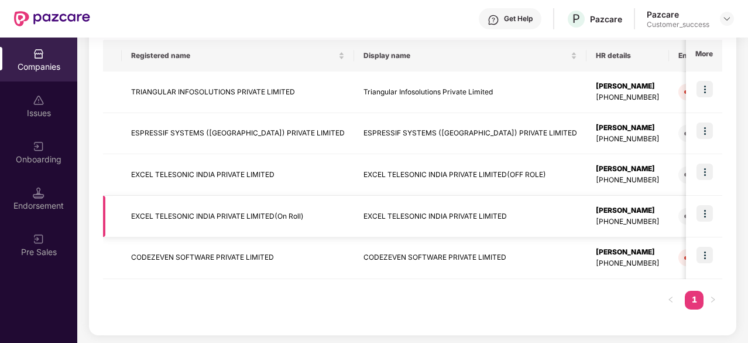
click at [180, 208] on td "EXCEL TELESONIC INDIA PRIVATE LIMITED(On Roll)" at bounding box center [238, 217] width 232 height 42
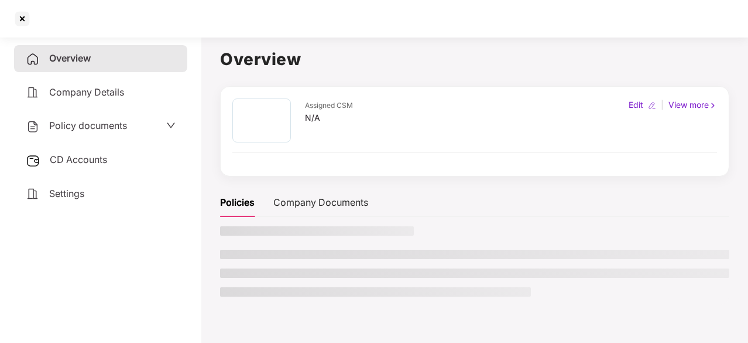
click at [170, 125] on icon "down" at bounding box center [170, 125] width 9 height 9
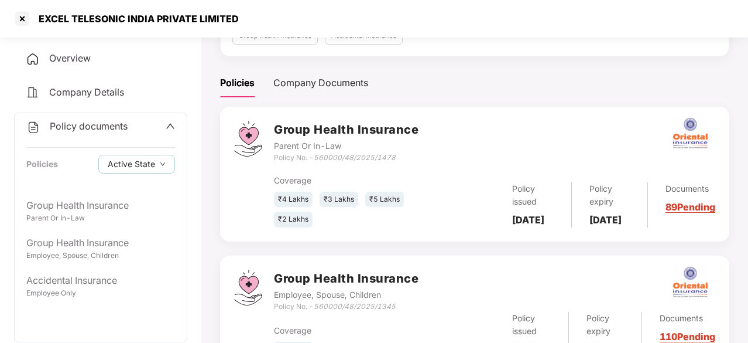
scroll to position [151, 0]
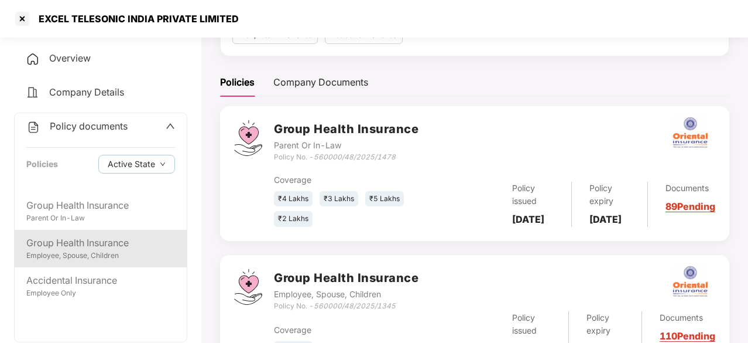
click at [84, 245] on div "Group Health Insurance" at bounding box center [100, 242] width 149 height 15
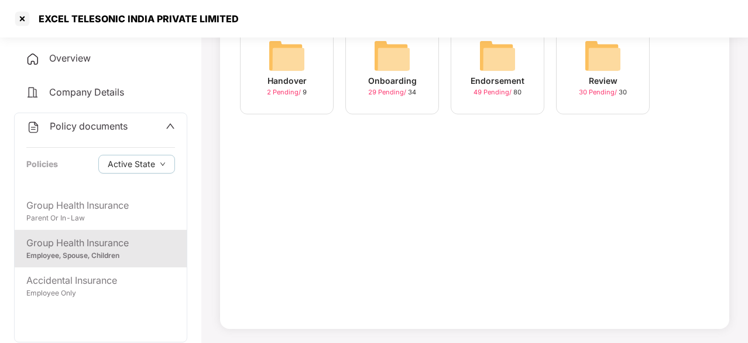
click at [506, 60] on img at bounding box center [497, 55] width 37 height 37
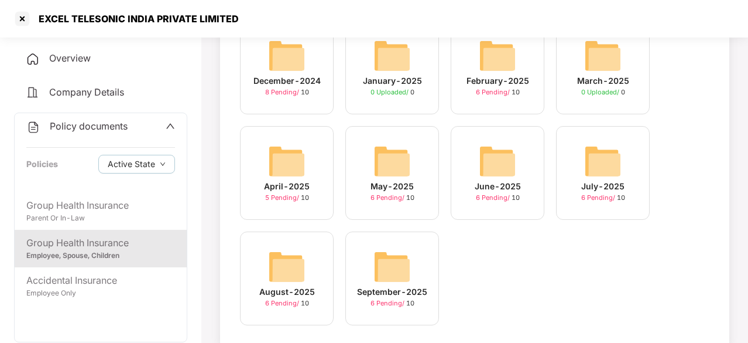
scroll to position [133, 0]
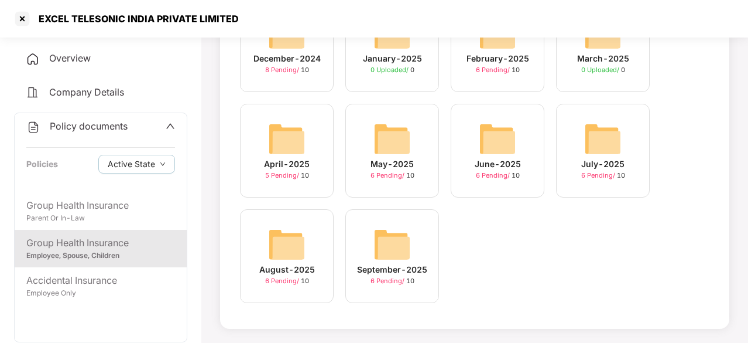
click at [498, 64] on div "February-2025" at bounding box center [498, 58] width 63 height 13
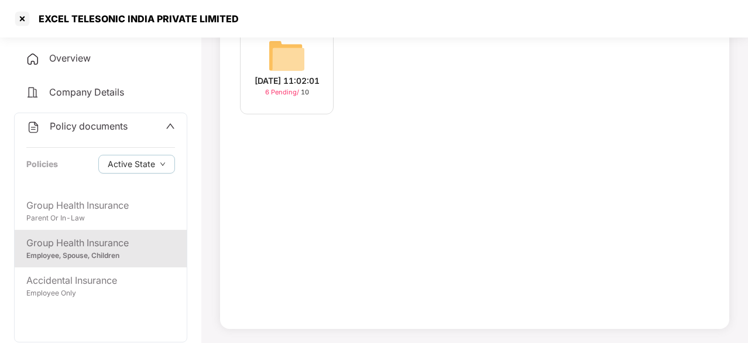
click at [273, 43] on img at bounding box center [286, 55] width 37 height 37
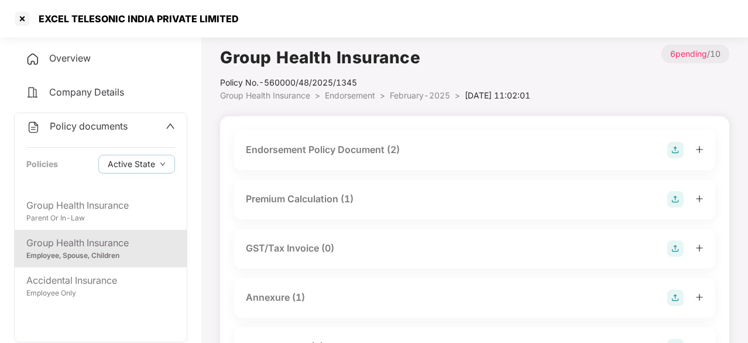
scroll to position [9, 0]
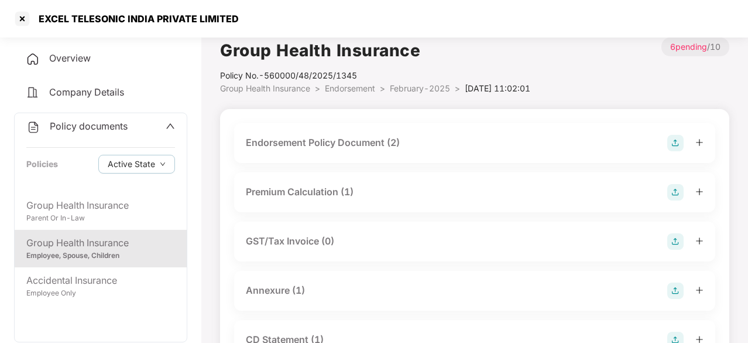
click at [319, 188] on div "Premium Calculation (1)" at bounding box center [300, 191] width 108 height 15
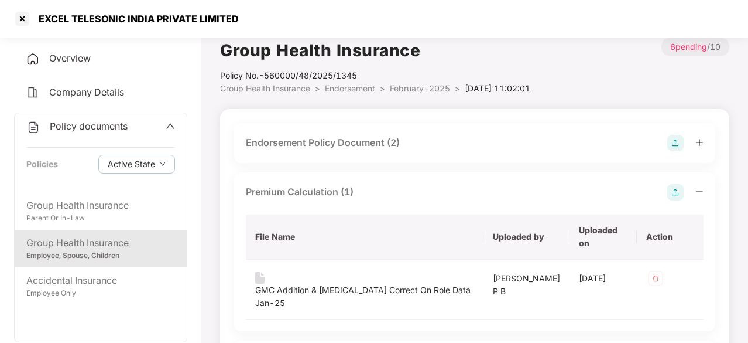
click at [328, 147] on div "Endorsement Policy Document (2)" at bounding box center [323, 142] width 154 height 15
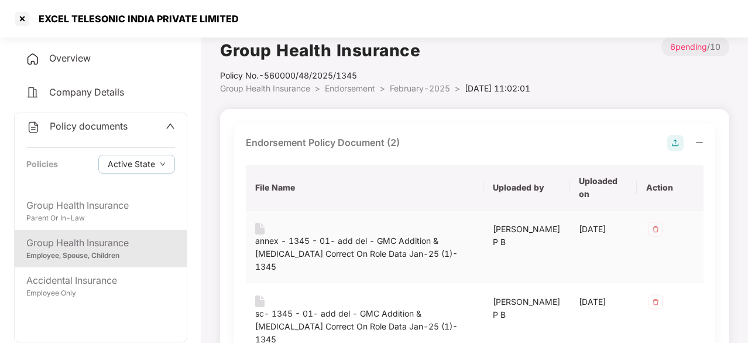
scroll to position [63, 0]
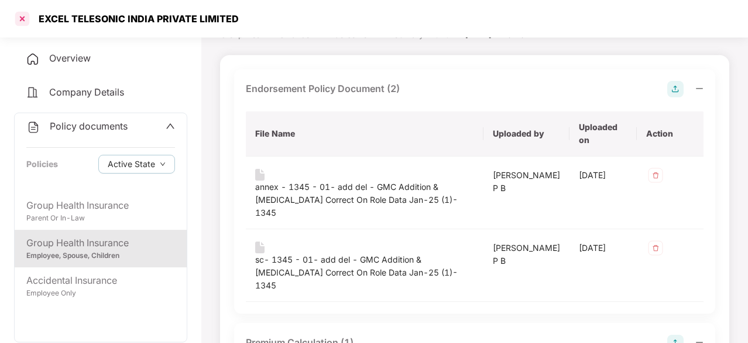
click at [18, 16] on div at bounding box center [22, 18] width 19 height 19
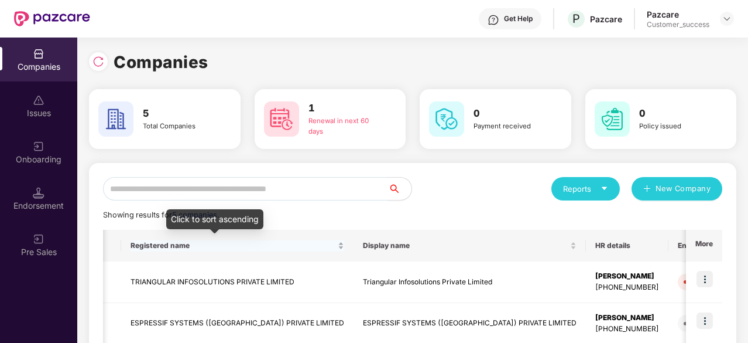
scroll to position [190, 0]
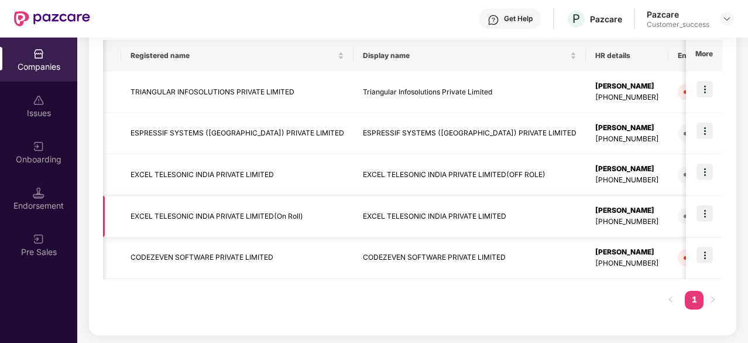
click at [293, 210] on td "EXCEL TELESONIC INDIA PRIVATE LIMITED(On Roll)" at bounding box center [237, 217] width 232 height 42
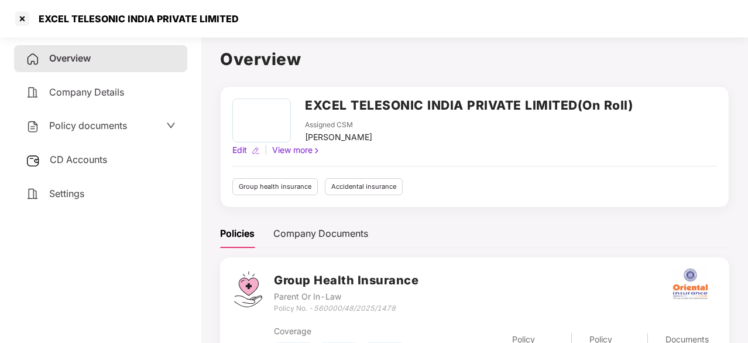
click at [112, 128] on span "Policy documents" at bounding box center [88, 125] width 78 height 12
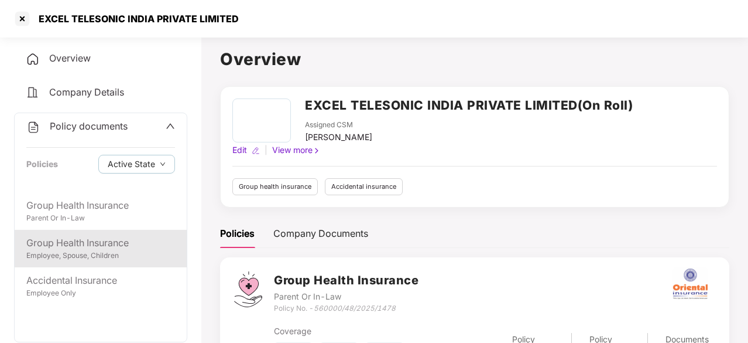
click at [115, 255] on div "Employee, Spouse, Children" at bounding box center [100, 255] width 149 height 11
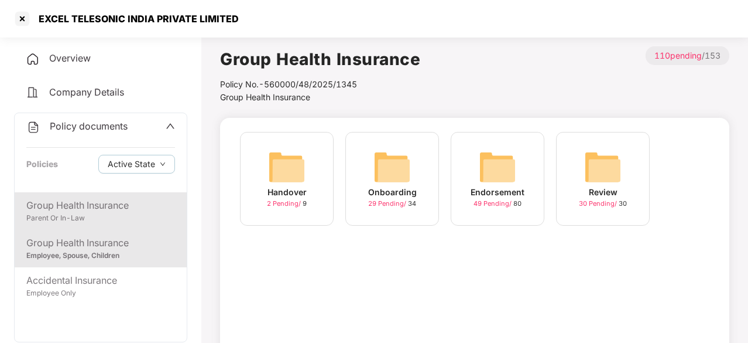
click at [132, 213] on div "Parent Or In-Law" at bounding box center [100, 218] width 149 height 11
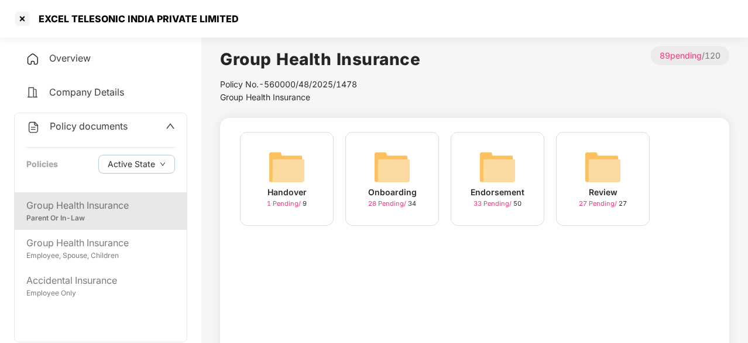
click at [495, 169] on img at bounding box center [497, 166] width 37 height 37
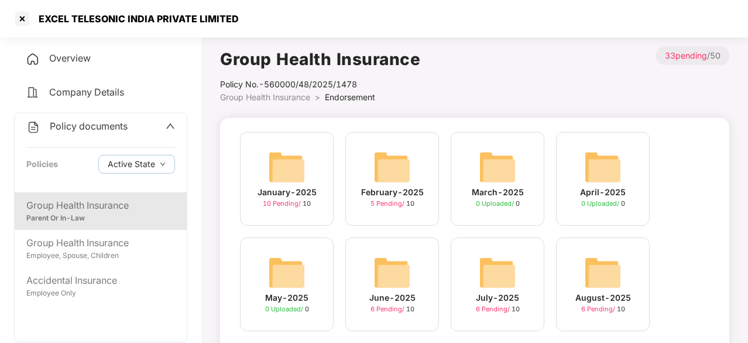
click at [390, 172] on img at bounding box center [392, 166] width 37 height 37
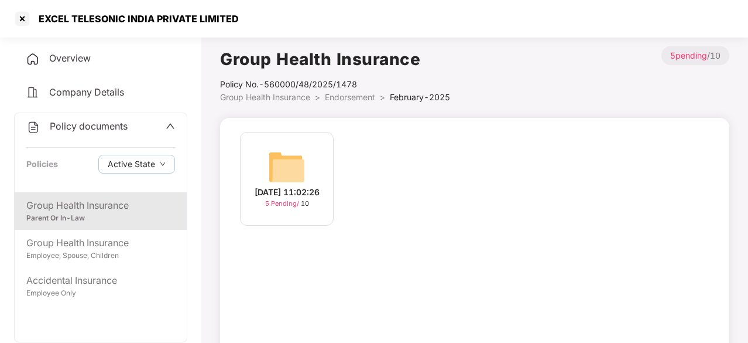
click at [276, 157] on img at bounding box center [286, 166] width 37 height 37
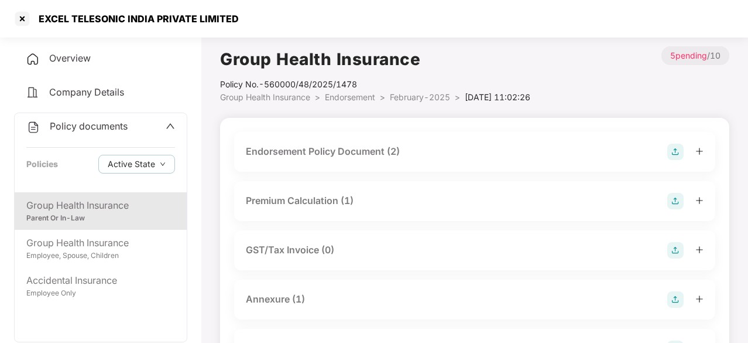
click at [310, 143] on div "Endorsement Policy Document (2)" at bounding box center [475, 151] width 458 height 16
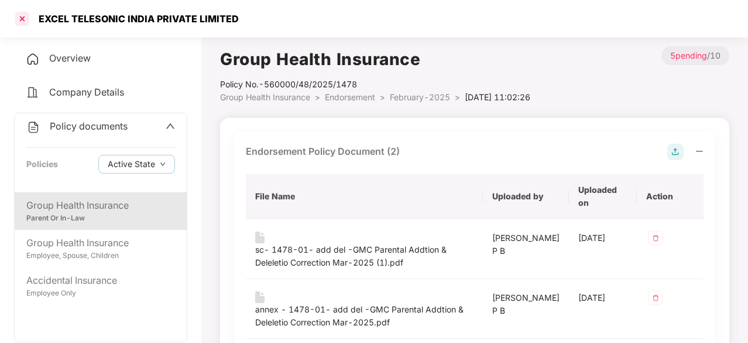
click at [23, 20] on div at bounding box center [22, 18] width 19 height 19
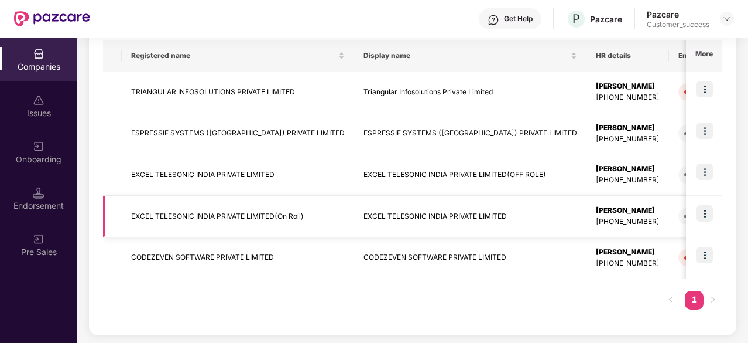
click at [273, 214] on td "EXCEL TELESONIC INDIA PRIVATE LIMITED(On Roll)" at bounding box center [238, 217] width 232 height 42
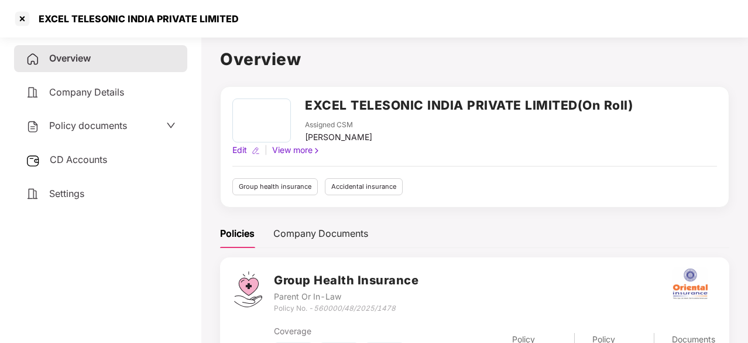
click at [165, 124] on div "Policy documents" at bounding box center [101, 125] width 150 height 15
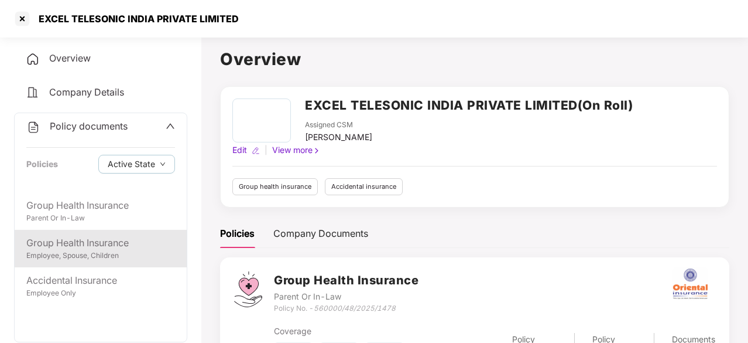
click at [95, 241] on div "Group Health Insurance" at bounding box center [100, 242] width 149 height 15
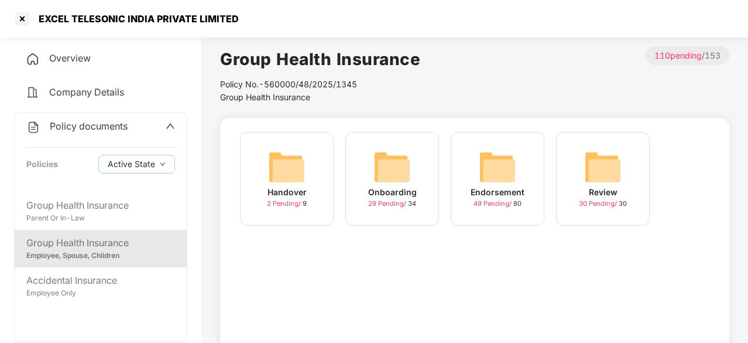
click at [495, 181] on img at bounding box center [497, 166] width 37 height 37
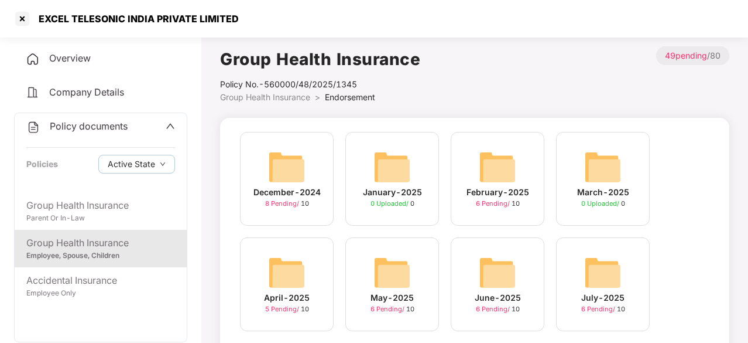
click at [519, 173] on div "February-2025 6 Pending / 10" at bounding box center [498, 179] width 94 height 94
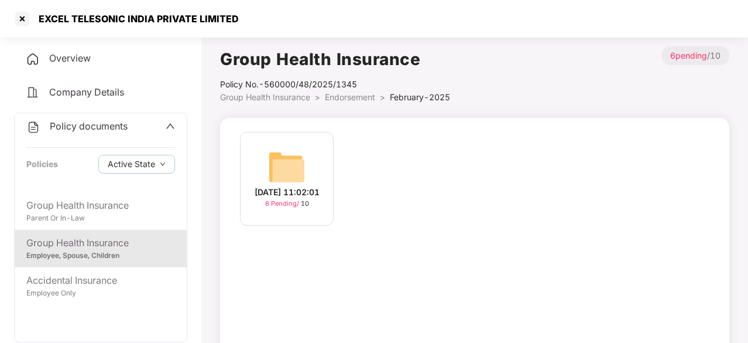
click at [295, 160] on img at bounding box center [286, 166] width 37 height 37
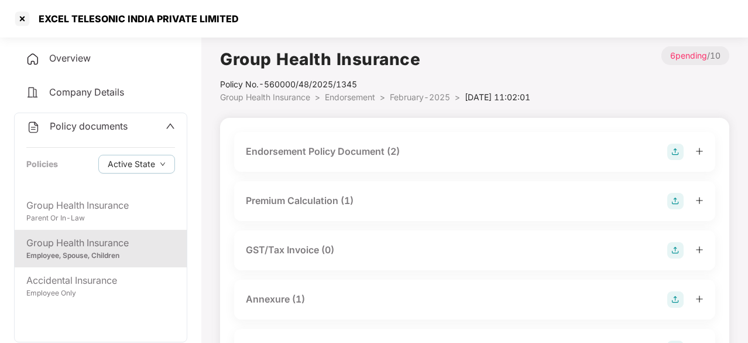
click at [326, 152] on div "Endorsement Policy Document (2)" at bounding box center [323, 151] width 154 height 15
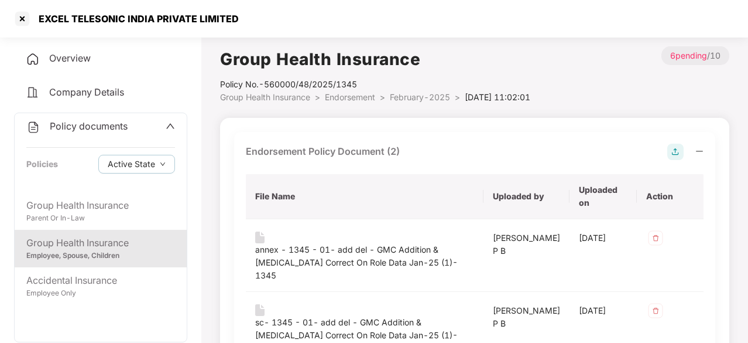
click at [326, 152] on div "Endorsement Policy Document (2)" at bounding box center [323, 151] width 154 height 15
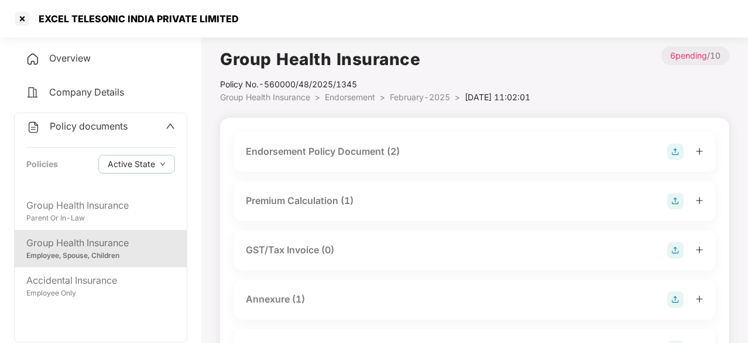
click at [326, 152] on div "Endorsement Policy Document (2)" at bounding box center [323, 151] width 154 height 15
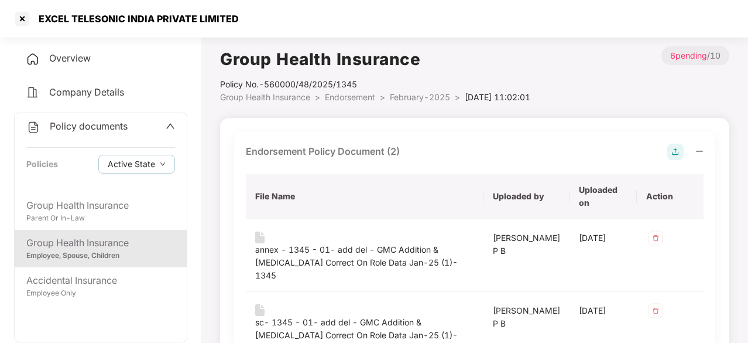
click at [326, 152] on div "Endorsement Policy Document (2)" at bounding box center [323, 151] width 154 height 15
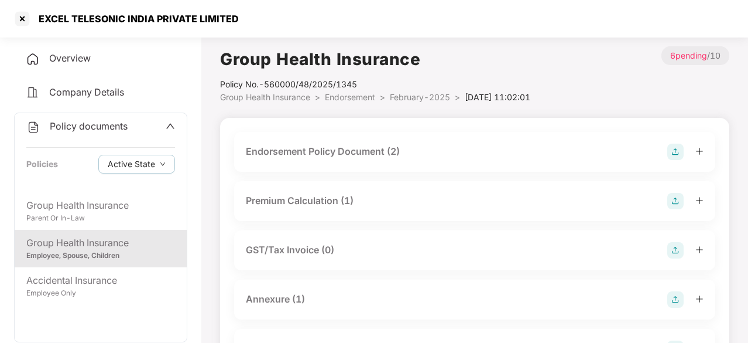
click at [309, 196] on div "Premium Calculation (1)" at bounding box center [300, 200] width 108 height 15
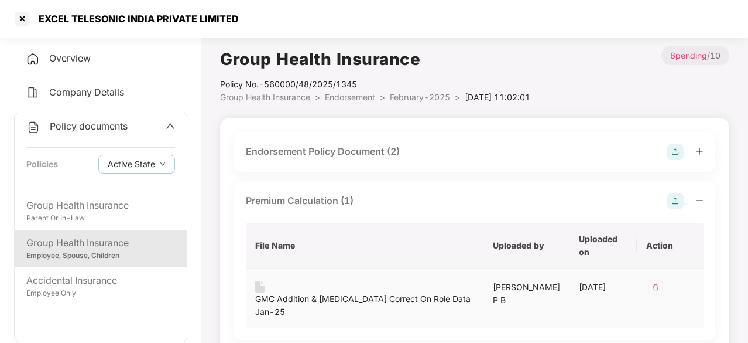
click at [280, 292] on div "GMC Addition & [MEDICAL_DATA] Correct On Role Data Jan-25" at bounding box center [364, 305] width 219 height 26
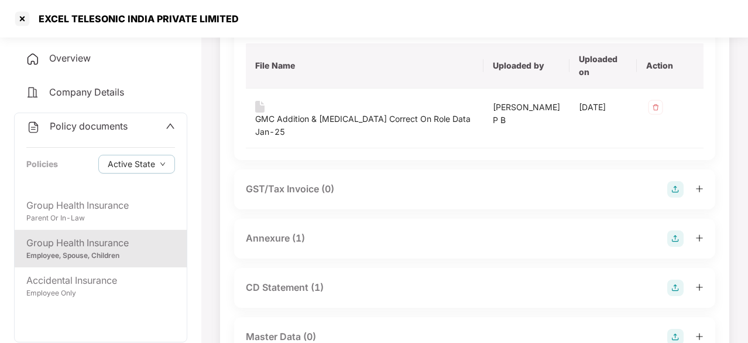
scroll to position [180, 0]
click at [276, 230] on div "Annexure (1)" at bounding box center [275, 237] width 59 height 15
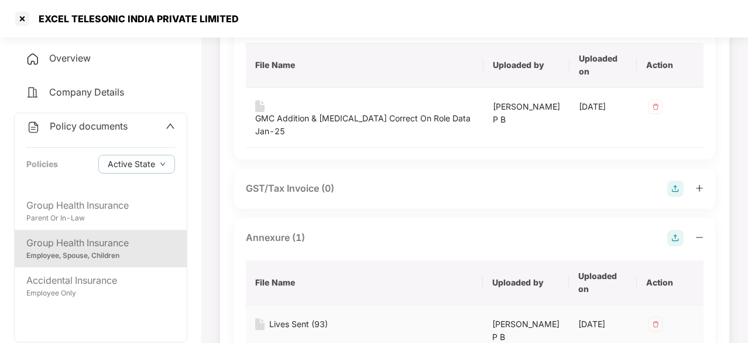
click at [287, 317] on div "Lives Sent (93)" at bounding box center [298, 323] width 59 height 13
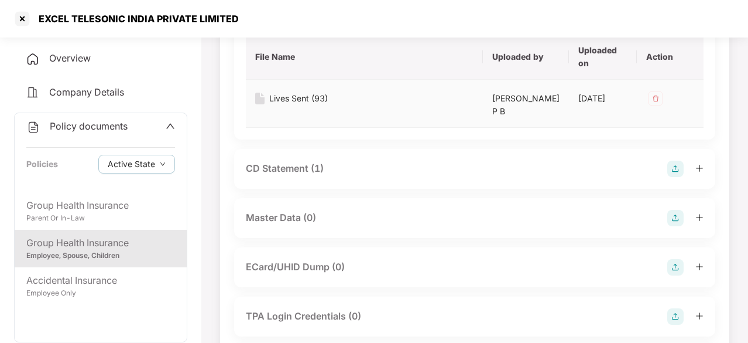
scroll to position [406, 0]
click at [294, 160] on div "CD Statement (1)" at bounding box center [285, 167] width 78 height 15
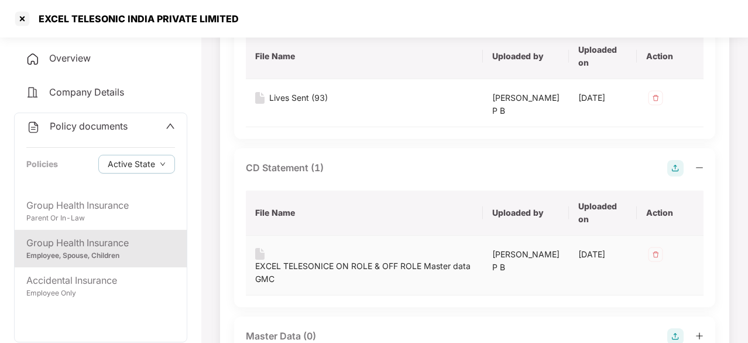
click at [393, 259] on div "EXCEL TELESONICE ON ROLE & OFF ROLE Master data GMC" at bounding box center [364, 272] width 218 height 26
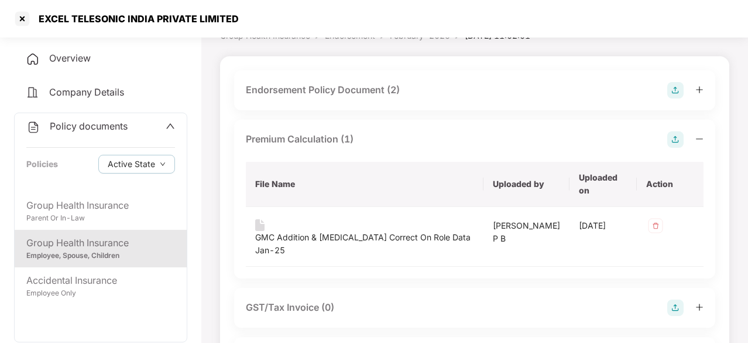
scroll to position [63, 0]
click at [18, 20] on div at bounding box center [22, 18] width 19 height 19
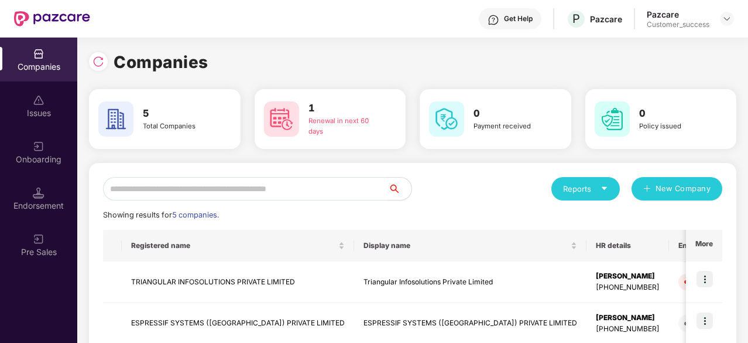
scroll to position [190, 0]
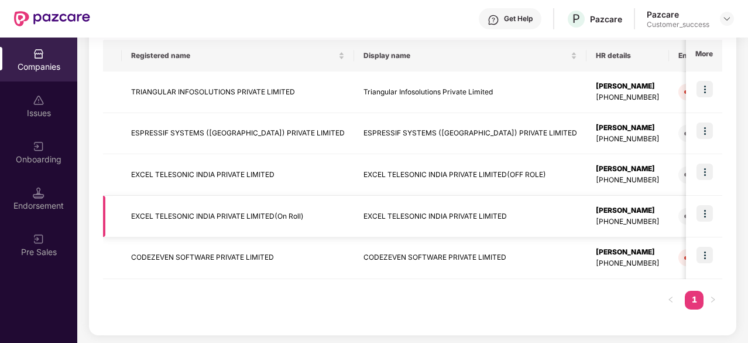
click at [198, 210] on td "EXCEL TELESONIC INDIA PRIVATE LIMITED(On Roll)" at bounding box center [238, 217] width 232 height 42
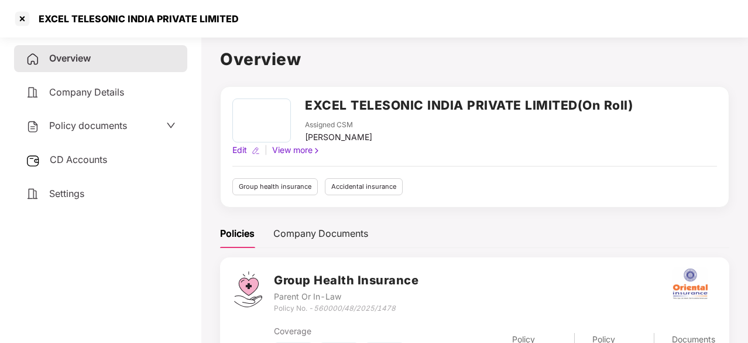
click at [87, 119] on span "Policy documents" at bounding box center [88, 125] width 78 height 12
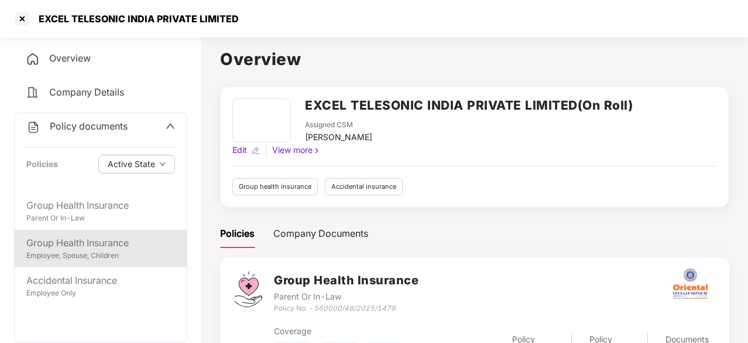
click at [83, 242] on div "Group Health Insurance" at bounding box center [100, 242] width 149 height 15
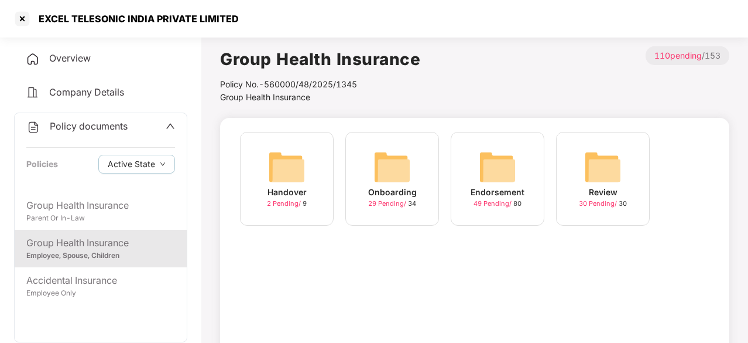
click at [519, 179] on div "Endorsement 49 Pending / 80" at bounding box center [498, 179] width 94 height 94
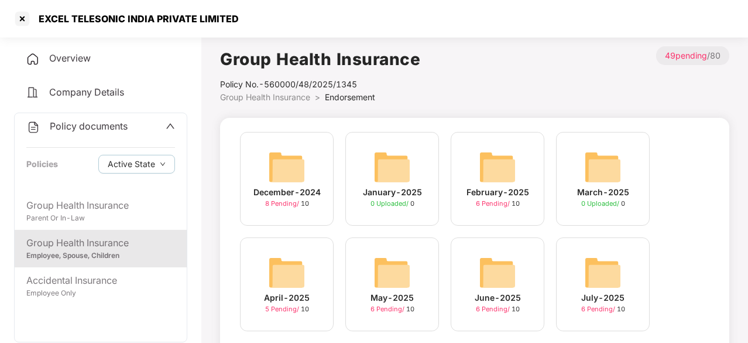
click at [524, 184] on div "February-2025 6 Pending / 10" at bounding box center [498, 179] width 94 height 94
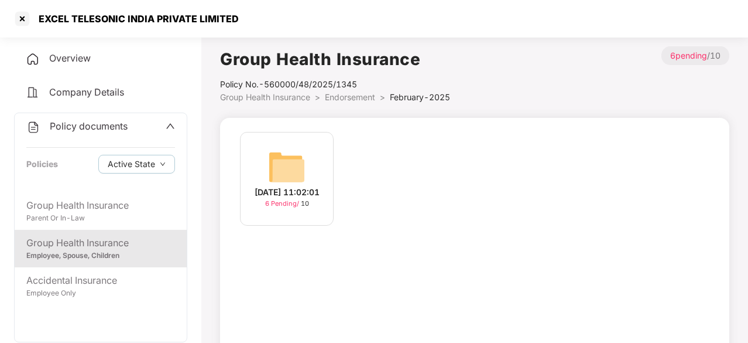
click at [102, 230] on div "Group Health Insurance Employee, Spouse, Children" at bounding box center [101, 248] width 172 height 37
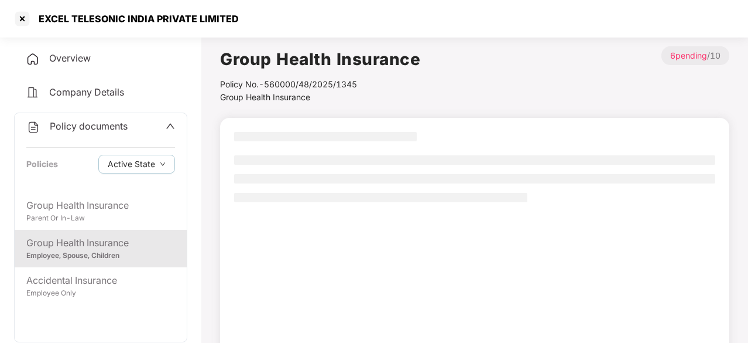
click at [98, 245] on div "Group Health Insurance" at bounding box center [100, 242] width 149 height 15
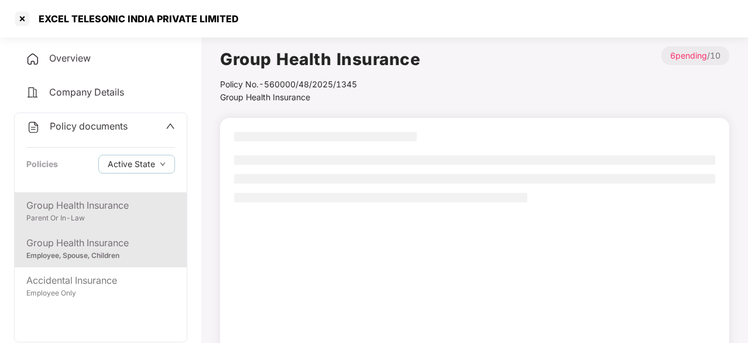
click at [87, 213] on div "Parent Or In-Law" at bounding box center [100, 218] width 149 height 11
click at [90, 241] on div "Group Health Insurance" at bounding box center [100, 242] width 149 height 15
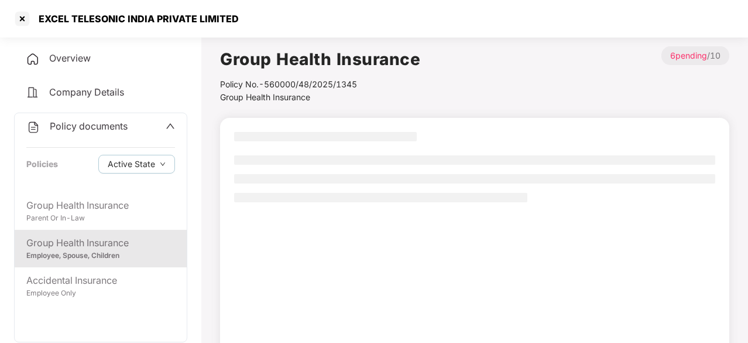
click at [90, 241] on div "Group Health Insurance" at bounding box center [100, 242] width 149 height 15
click at [402, 108] on div "Group Health Insurance Policy No.- 560000/48/2025/1345 Group Health Insurance >…" at bounding box center [474, 242] width 509 height 393
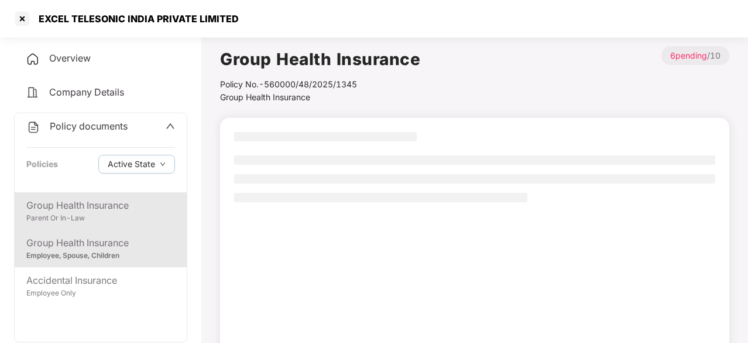
click at [70, 205] on div "Group Health Insurance" at bounding box center [100, 205] width 149 height 15
click at [77, 240] on div "Group Health Insurance" at bounding box center [100, 242] width 149 height 15
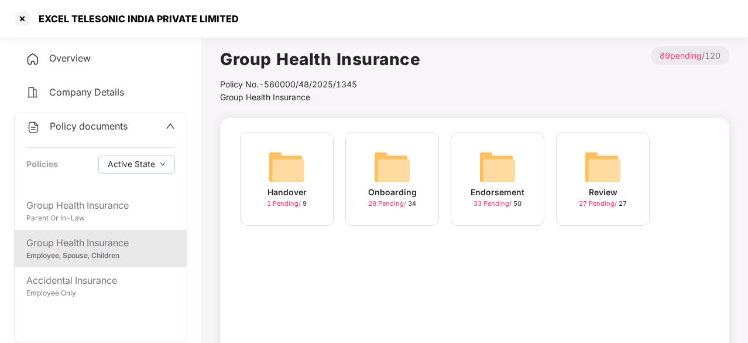
click at [485, 202] on span "33 Pending /" at bounding box center [494, 203] width 40 height 8
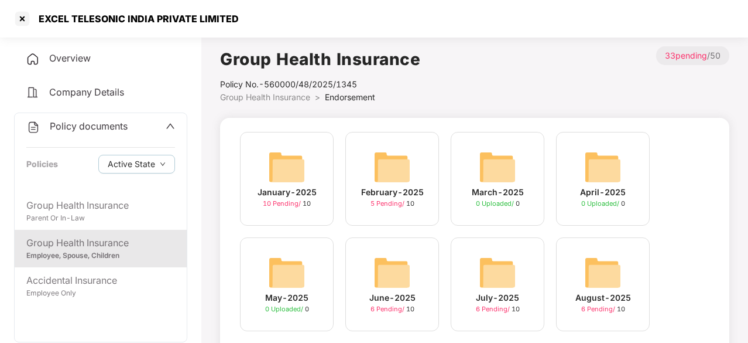
click at [514, 179] on img at bounding box center [497, 166] width 37 height 37
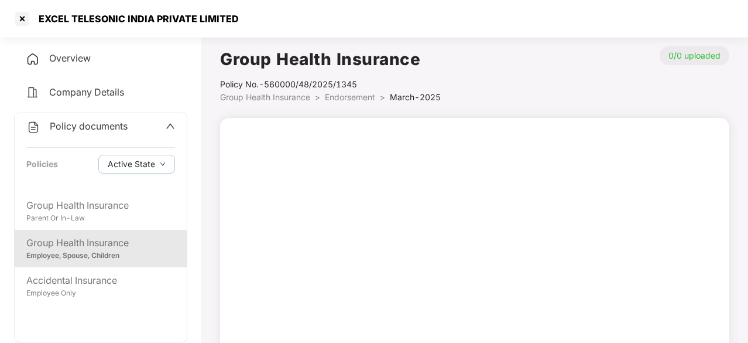
click at [96, 245] on div "Group Health Insurance" at bounding box center [100, 242] width 149 height 15
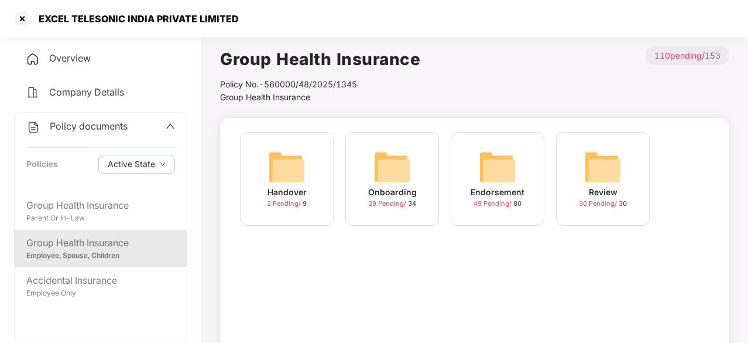
click at [508, 179] on img at bounding box center [497, 166] width 37 height 37
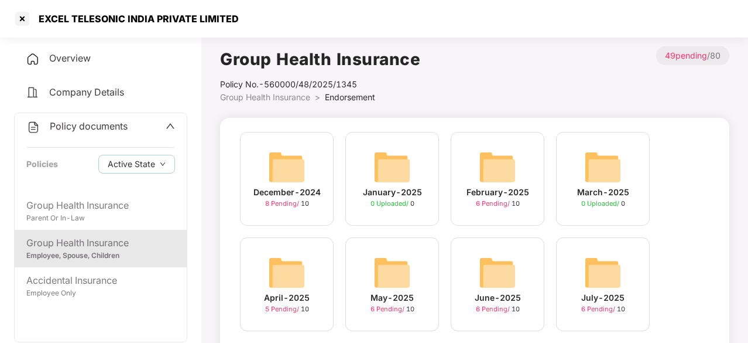
click at [303, 277] on img at bounding box center [286, 272] width 37 height 37
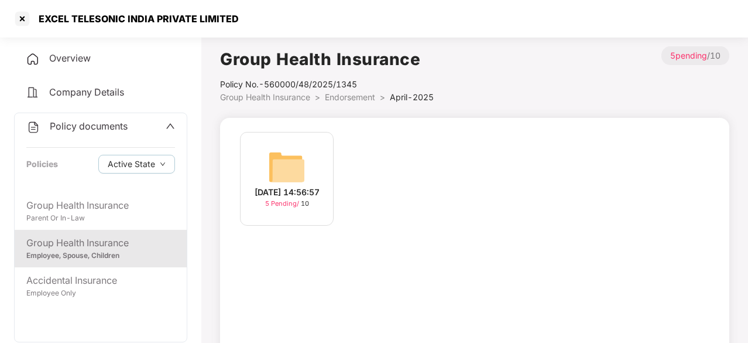
click at [279, 164] on img at bounding box center [286, 166] width 37 height 37
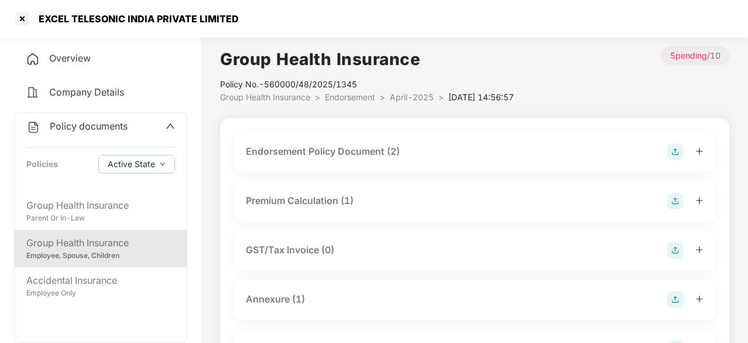
click at [314, 148] on div "Endorsement Policy Document (2)" at bounding box center [323, 151] width 154 height 15
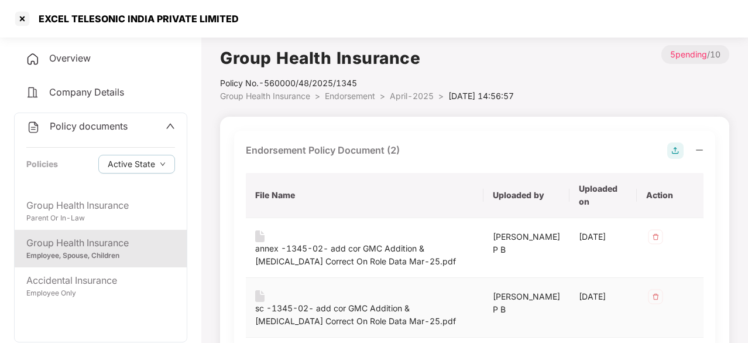
scroll to position [1, 0]
click at [335, 311] on div "sc -1345-02- add cor GMC Addition & [MEDICAL_DATA] Correct On Role Data Mar-25.…" at bounding box center [364, 315] width 219 height 26
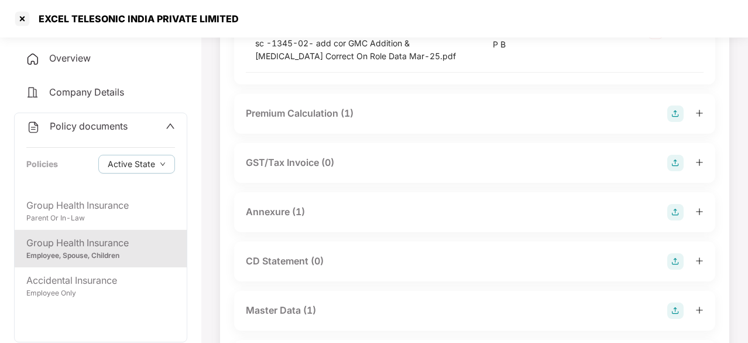
scroll to position [266, 0]
click at [296, 111] on div "Premium Calculation (1)" at bounding box center [300, 112] width 108 height 15
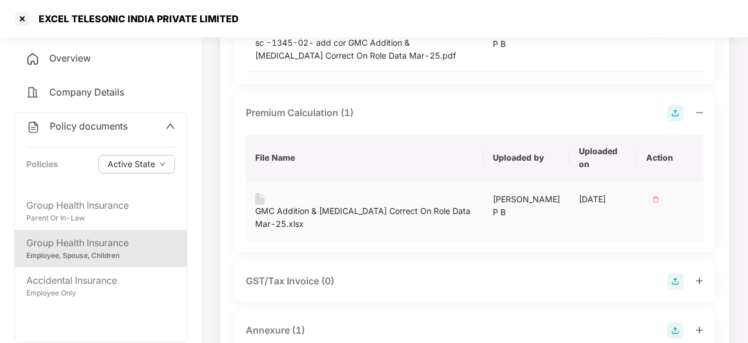
click at [324, 207] on div "GMC Addition & [MEDICAL_DATA] Correct On Role Data Mar-25.xlsx" at bounding box center [364, 217] width 219 height 26
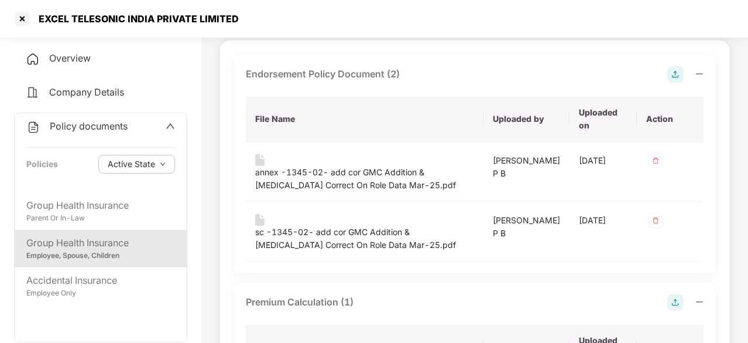
scroll to position [77, 0]
click at [115, 246] on div "Group Health Insurance" at bounding box center [100, 242] width 149 height 15
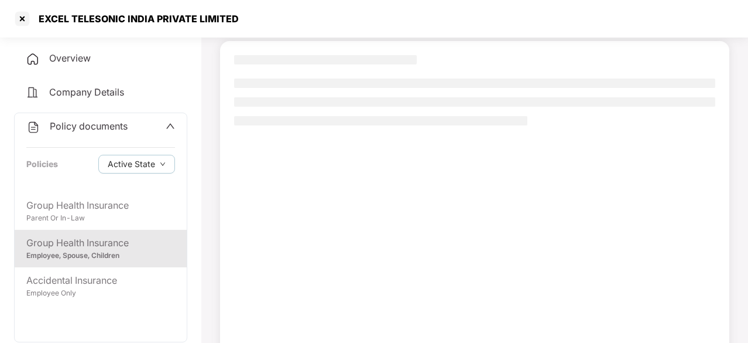
scroll to position [0, 0]
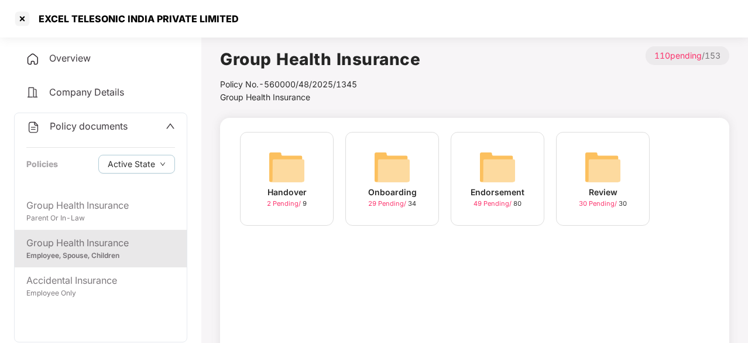
click at [527, 165] on div "Endorsement 49 Pending / 80" at bounding box center [498, 179] width 94 height 94
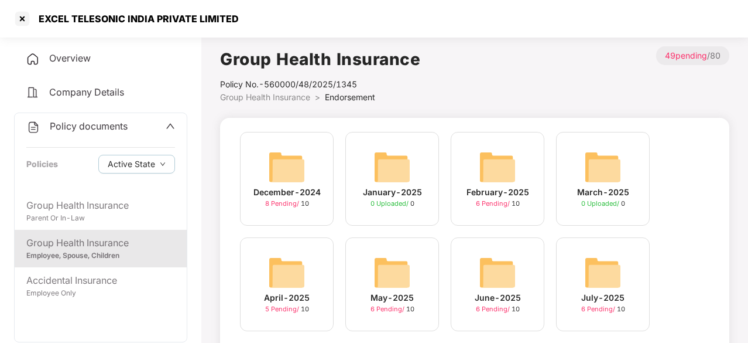
click at [290, 286] on img at bounding box center [286, 272] width 37 height 37
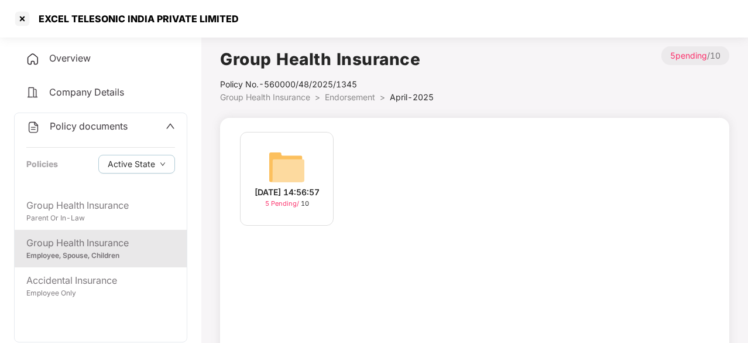
click at [288, 196] on div "[DATE] 14:56:57" at bounding box center [287, 192] width 65 height 13
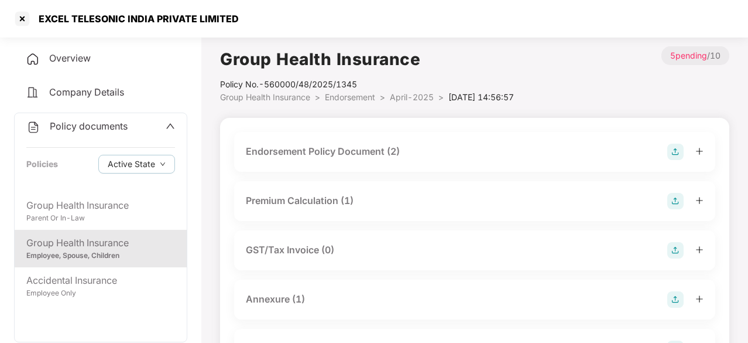
click at [336, 152] on div "Endorsement Policy Document (2)" at bounding box center [323, 151] width 154 height 15
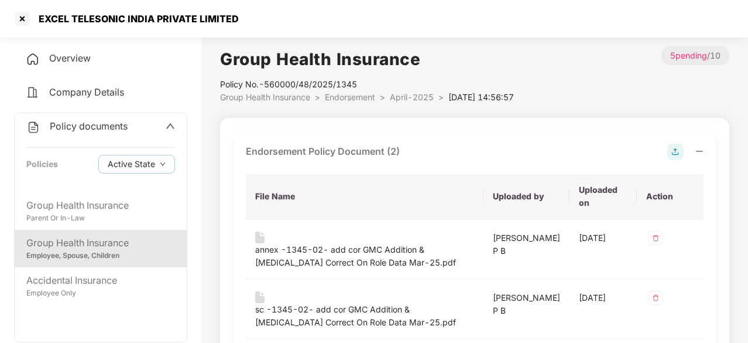
click at [336, 152] on div "Endorsement Policy Document (2)" at bounding box center [323, 151] width 154 height 15
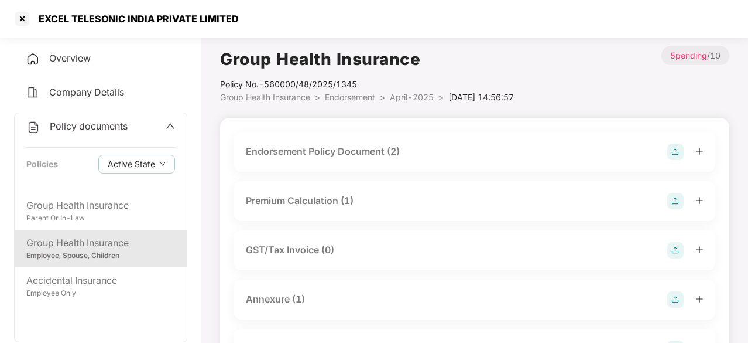
click at [114, 239] on div "Group Health Insurance" at bounding box center [100, 242] width 149 height 15
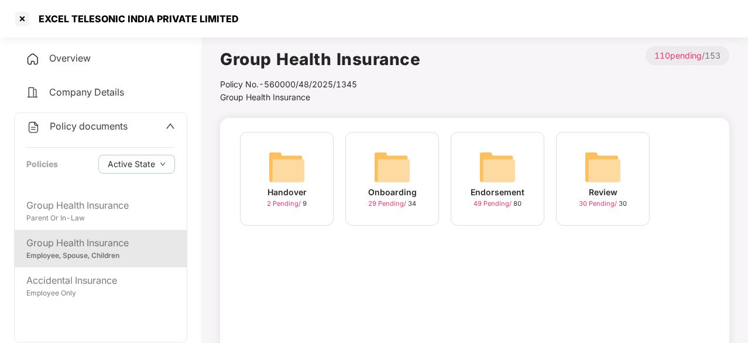
click at [473, 171] on div "Endorsement 49 Pending / 80" at bounding box center [498, 179] width 94 height 94
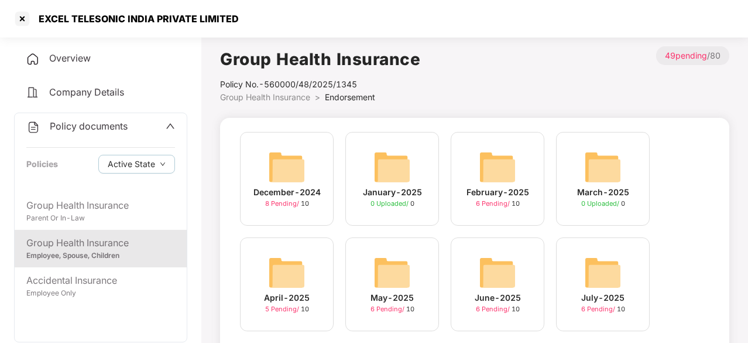
click at [409, 275] on img at bounding box center [392, 272] width 37 height 37
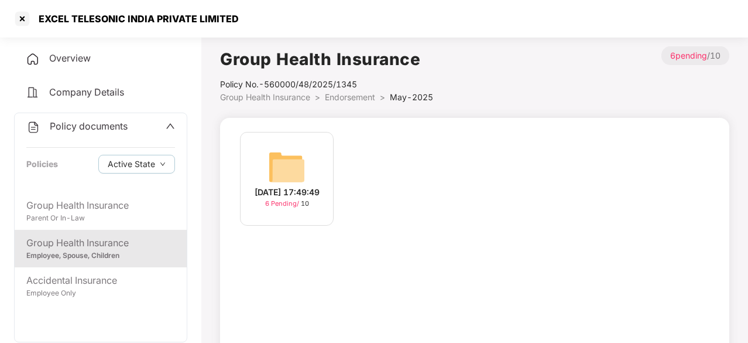
click at [283, 165] on img at bounding box center [286, 166] width 37 height 37
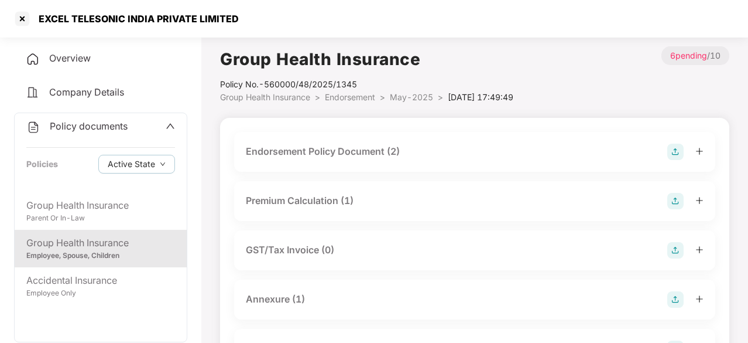
click at [345, 152] on div "Endorsement Policy Document (2)" at bounding box center [323, 151] width 154 height 15
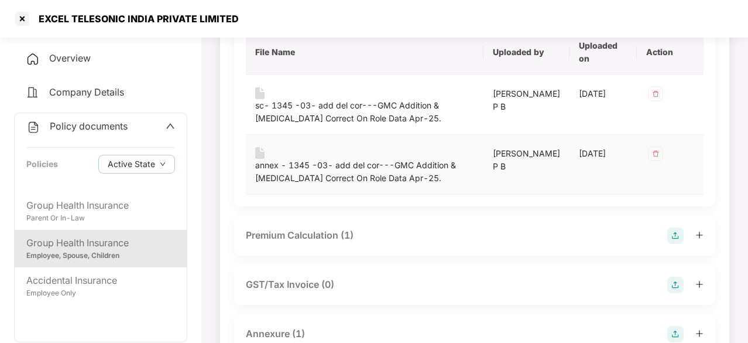
scroll to position [145, 0]
click at [295, 241] on div "Premium Calculation (1)" at bounding box center [300, 234] width 108 height 15
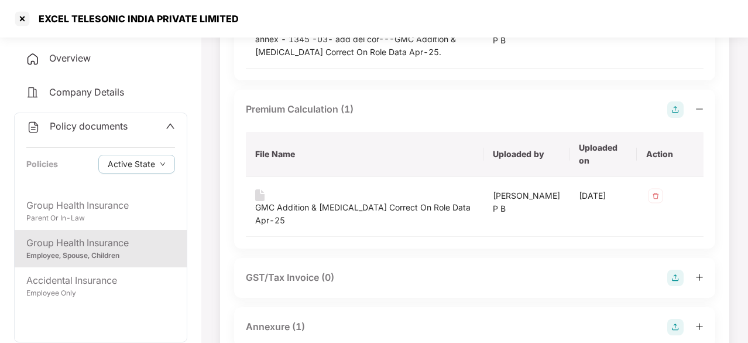
scroll to position [270, 0]
click at [304, 200] on div "GMC Addition & [MEDICAL_DATA] Correct On Role Data Apr-25" at bounding box center [364, 213] width 219 height 26
click at [127, 237] on div "Group Health Insurance" at bounding box center [100, 242] width 149 height 15
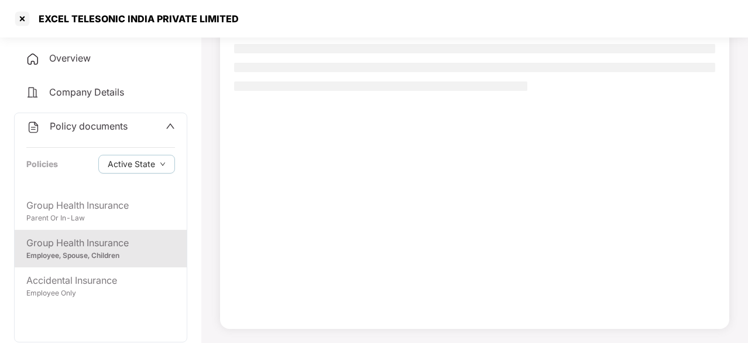
scroll to position [111, 0]
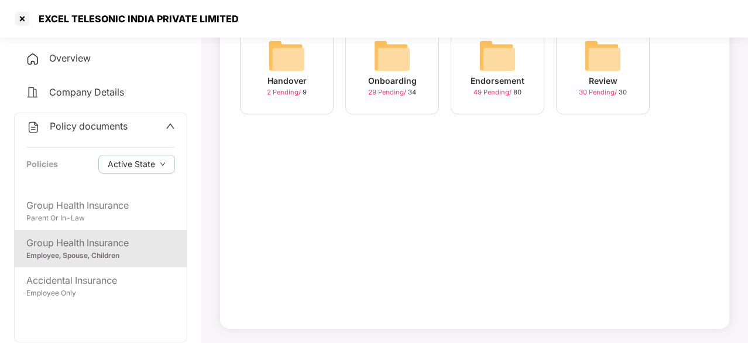
click at [501, 48] on img at bounding box center [497, 55] width 37 height 37
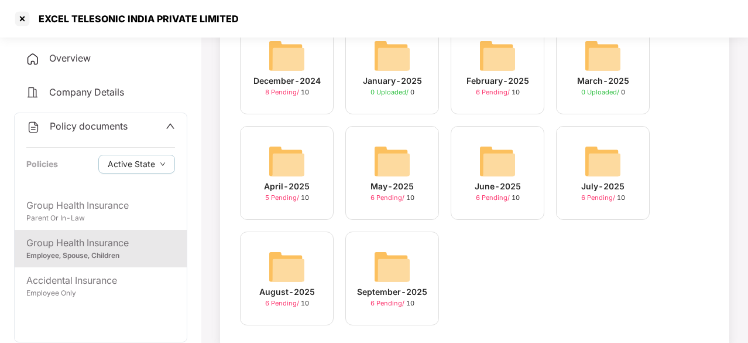
scroll to position [133, 0]
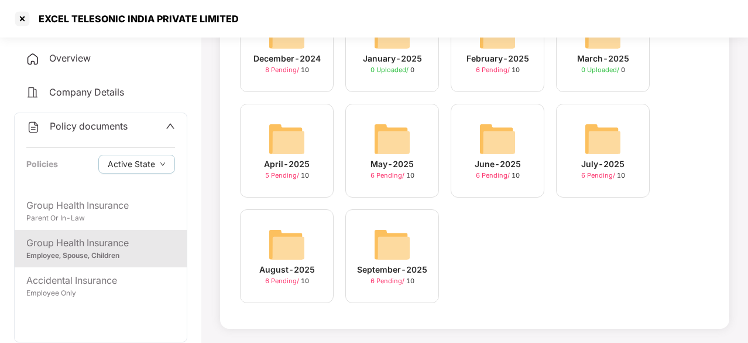
click at [398, 239] on img at bounding box center [392, 243] width 37 height 37
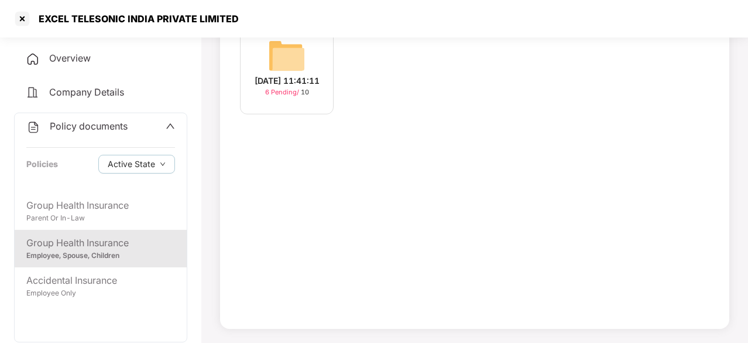
scroll to position [111, 0]
click at [300, 57] on img at bounding box center [286, 55] width 37 height 37
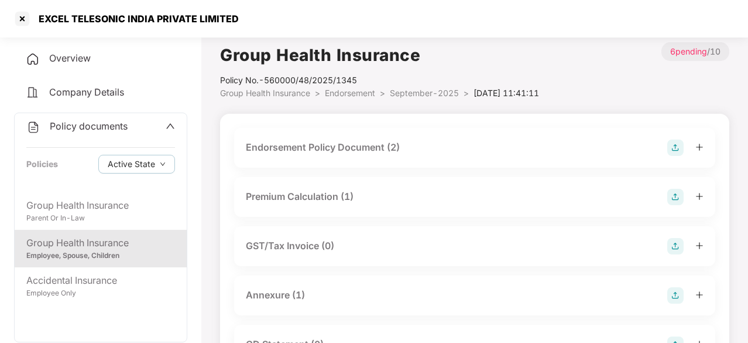
scroll to position [0, 0]
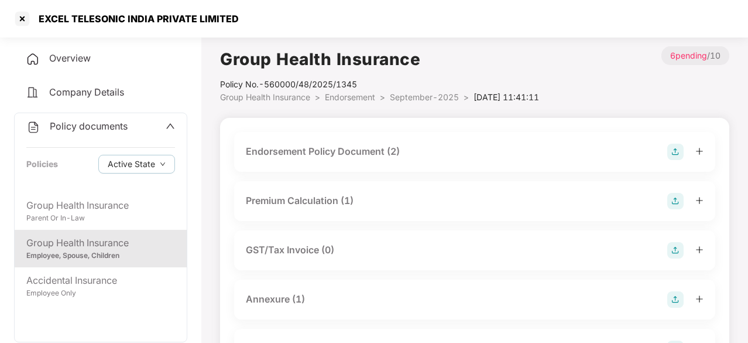
click at [342, 150] on div "Endorsement Policy Document (2)" at bounding box center [323, 151] width 154 height 15
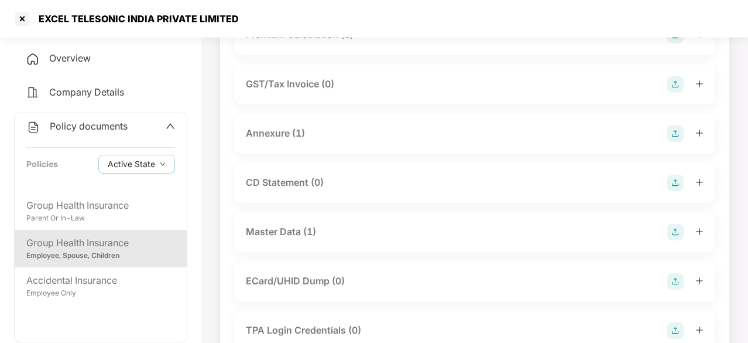
scroll to position [345, 0]
click at [277, 231] on div "Master Data (1)" at bounding box center [281, 231] width 70 height 15
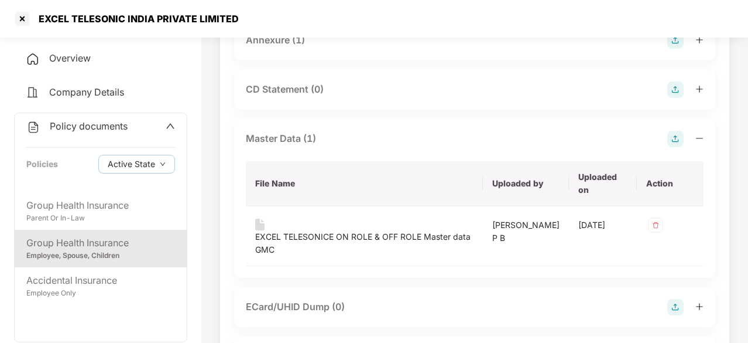
scroll to position [439, 0]
click at [345, 231] on div "EXCEL TELESONICE ON ROLE & OFF ROLE Master data GMC" at bounding box center [364, 242] width 218 height 26
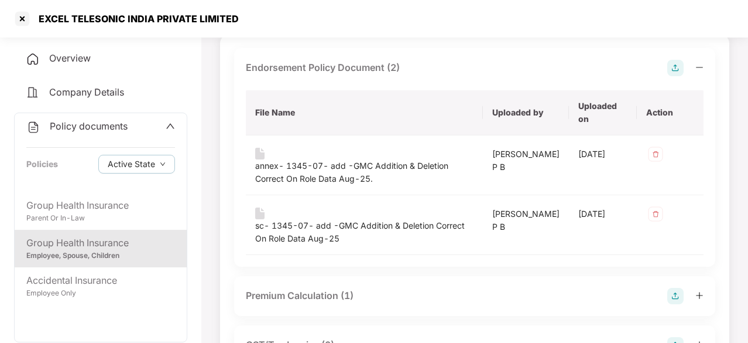
scroll to position [84, 0]
click at [28, 12] on div at bounding box center [22, 18] width 19 height 19
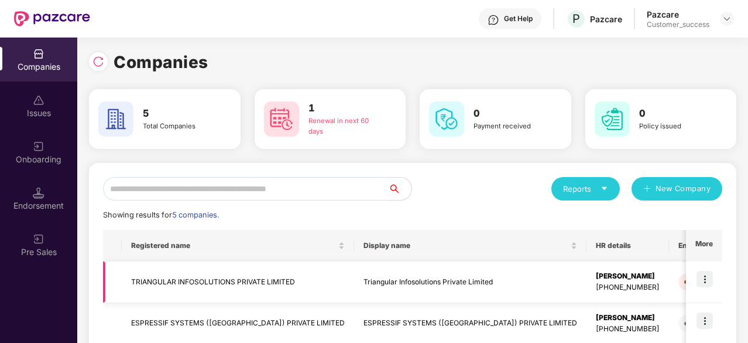
scroll to position [190, 0]
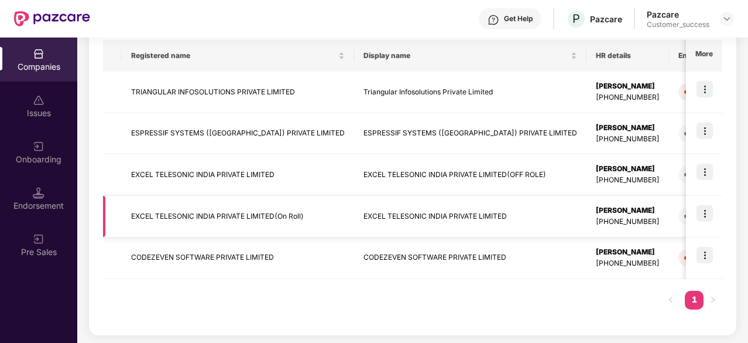
click at [254, 217] on td "EXCEL TELESONIC INDIA PRIVATE LIMITED(On Roll)" at bounding box center [238, 217] width 232 height 42
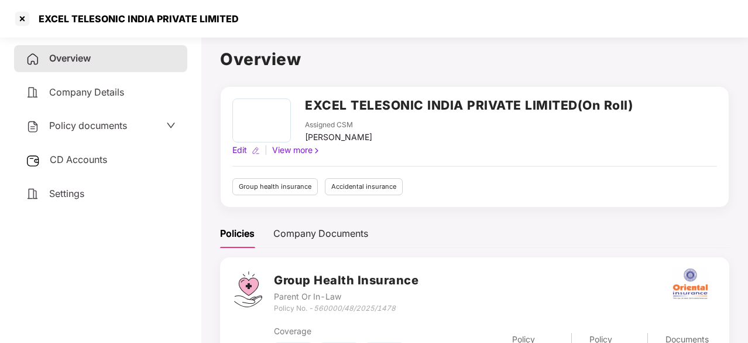
click at [159, 120] on div "Policy documents" at bounding box center [101, 125] width 150 height 15
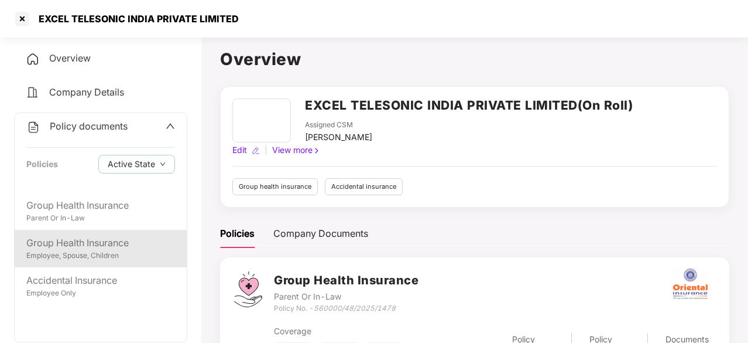
click at [77, 248] on div "Group Health Insurance" at bounding box center [100, 242] width 149 height 15
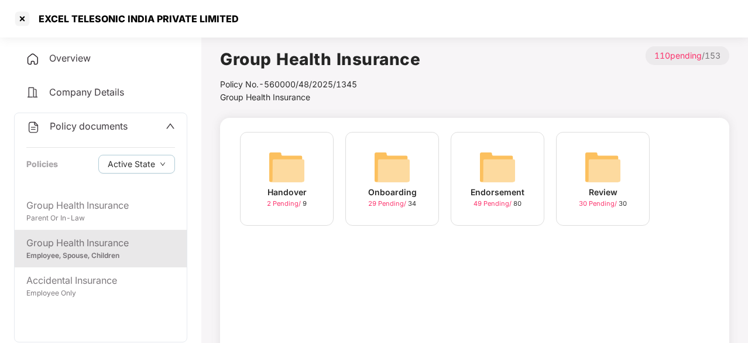
click at [495, 174] on img at bounding box center [497, 166] width 37 height 37
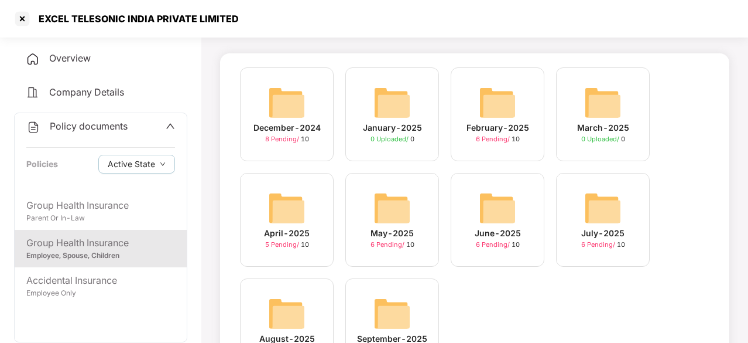
scroll to position [65, 0]
click at [293, 201] on img at bounding box center [286, 207] width 37 height 37
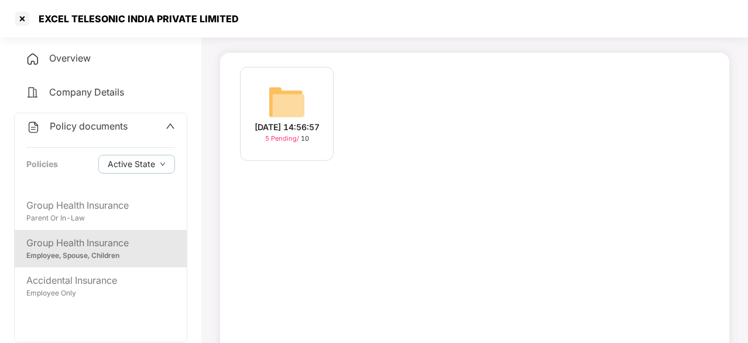
click at [293, 201] on div "[DATE] 14:56:57 5 Pending / 10" at bounding box center [474, 214] width 509 height 322
click at [291, 102] on img at bounding box center [286, 101] width 37 height 37
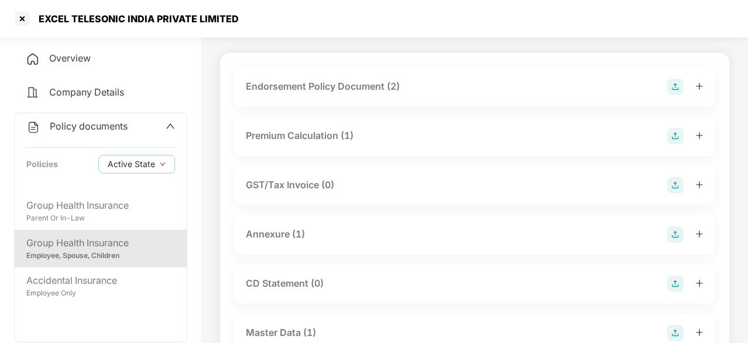
click at [291, 102] on div "Endorsement Policy Document (2)" at bounding box center [474, 87] width 481 height 40
click at [289, 93] on div "Endorsement Policy Document (2)" at bounding box center [323, 86] width 154 height 15
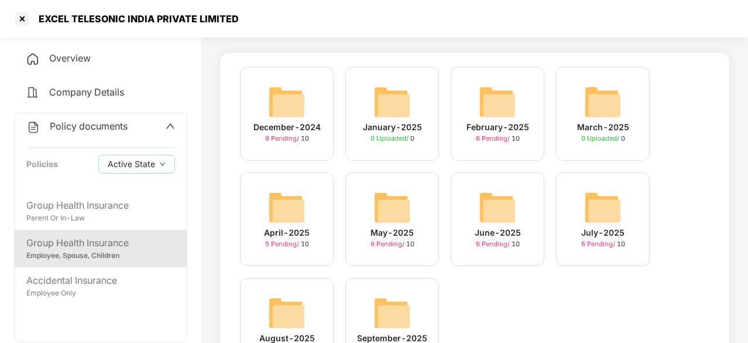
click at [381, 204] on img at bounding box center [392, 207] width 37 height 37
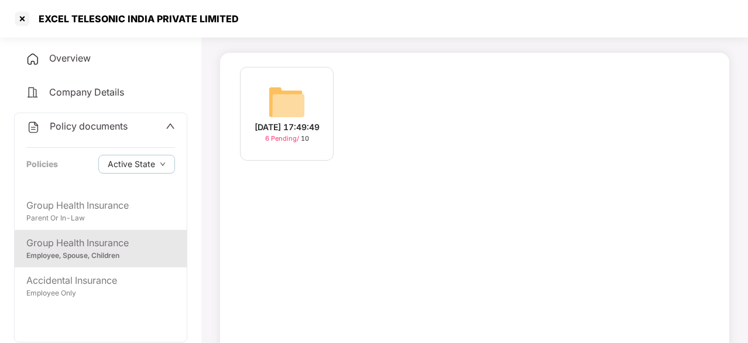
click at [381, 204] on div "[DATE] 17:49:49 6 Pending / 10" at bounding box center [474, 214] width 509 height 322
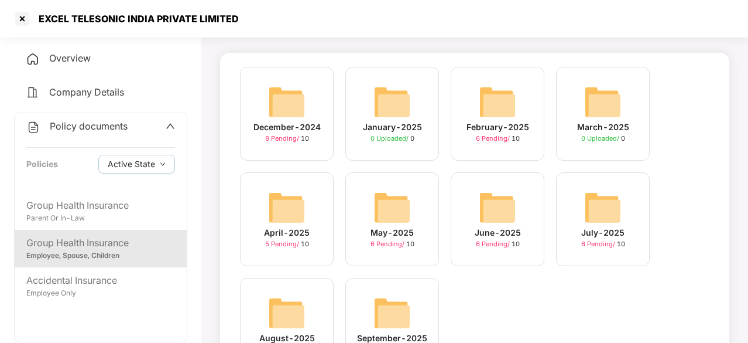
click at [496, 190] on img at bounding box center [497, 207] width 37 height 37
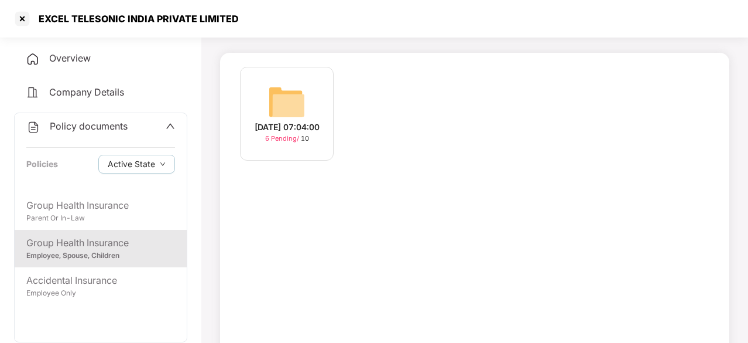
click at [496, 190] on div "[DATE] 07:04:00 6 Pending / 10" at bounding box center [474, 214] width 509 height 322
click at [271, 83] on img at bounding box center [286, 101] width 37 height 37
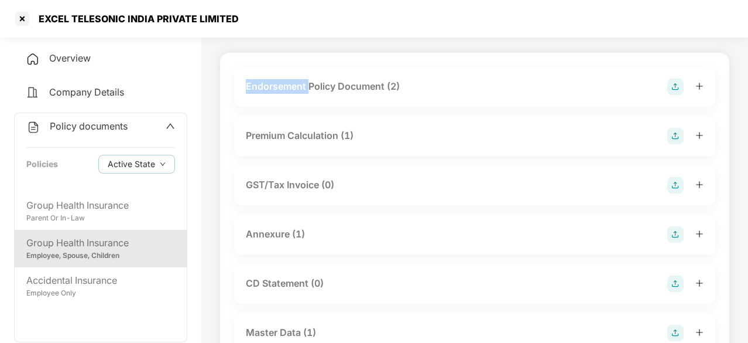
click at [271, 80] on div "Endorsement Policy Document (2)" at bounding box center [323, 86] width 154 height 15
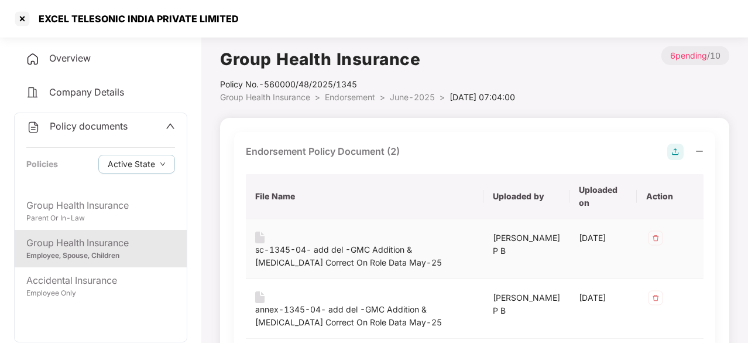
click at [306, 248] on div "sc-1345-04- add del -GMC Addition & [MEDICAL_DATA] Correct On Role Data May-25" at bounding box center [364, 256] width 219 height 26
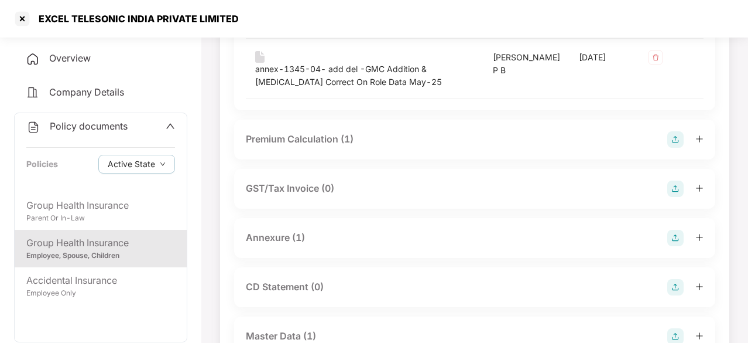
scroll to position [241, 0]
click at [308, 136] on div "Premium Calculation (1)" at bounding box center [300, 138] width 108 height 15
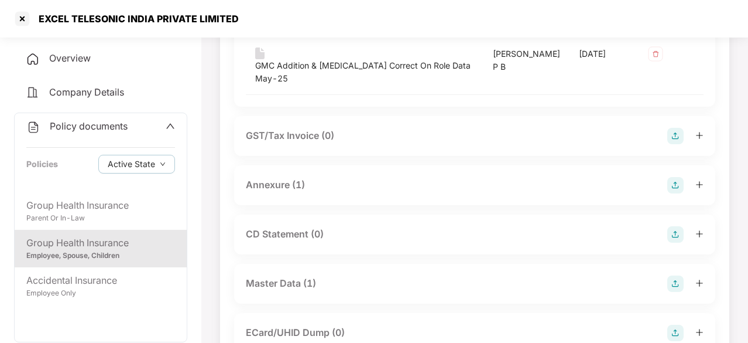
scroll to position [327, 0]
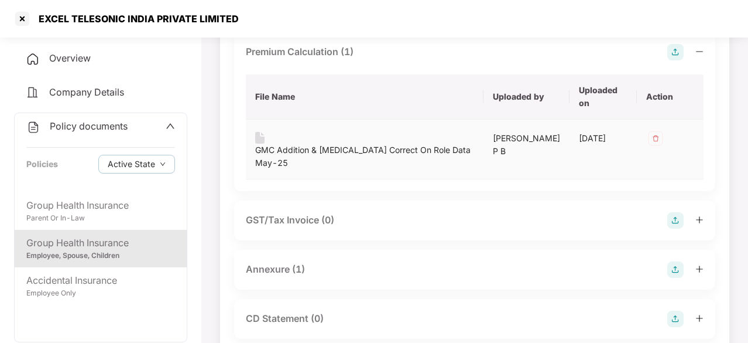
click at [300, 143] on div "GMC Addition & [MEDICAL_DATA] Correct On Role Data May-25" at bounding box center [364, 156] width 219 height 26
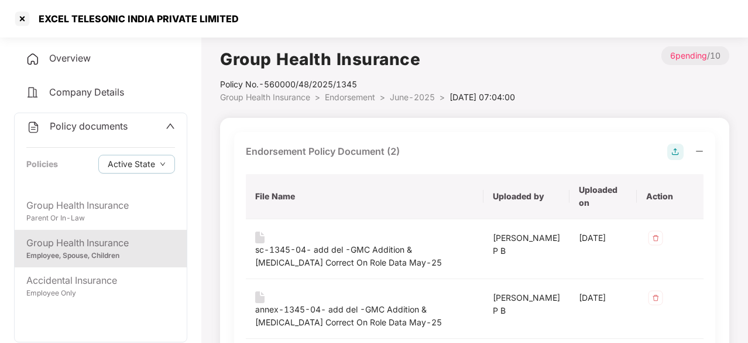
click at [112, 246] on div "Group Health Insurance" at bounding box center [100, 242] width 149 height 15
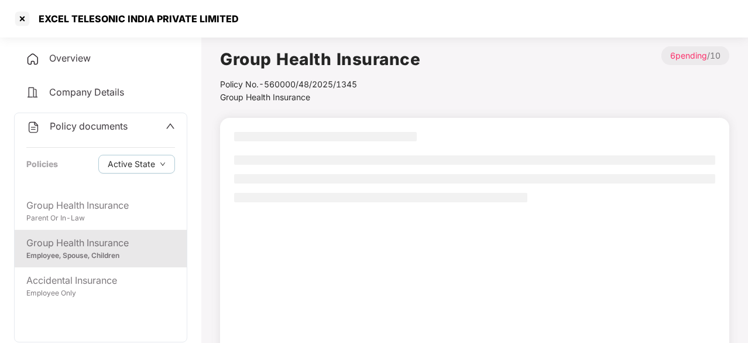
scroll to position [65, 0]
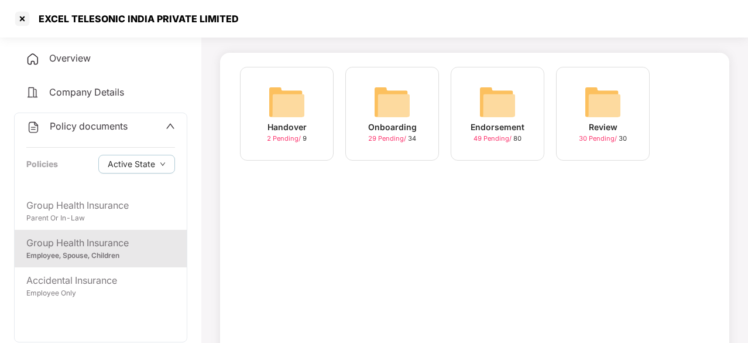
click at [511, 108] on img at bounding box center [497, 101] width 37 height 37
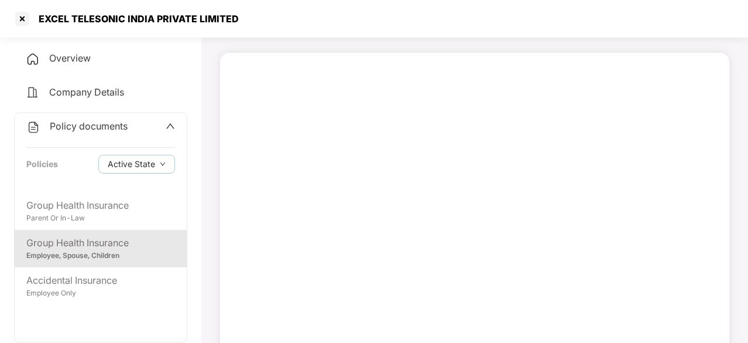
click at [511, 108] on div at bounding box center [474, 214] width 509 height 322
click at [110, 252] on div "Employee, Spouse, Children" at bounding box center [100, 255] width 149 height 11
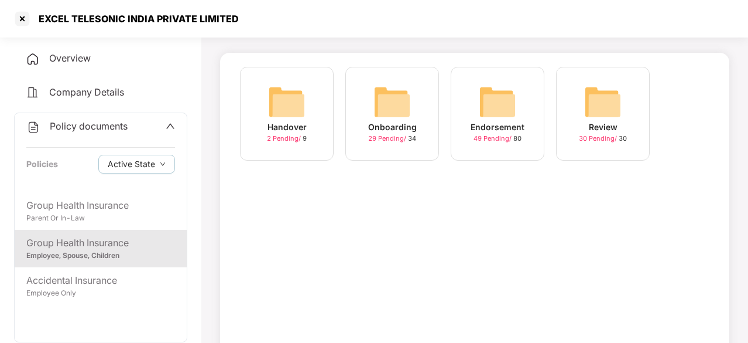
click at [499, 111] on img at bounding box center [497, 101] width 37 height 37
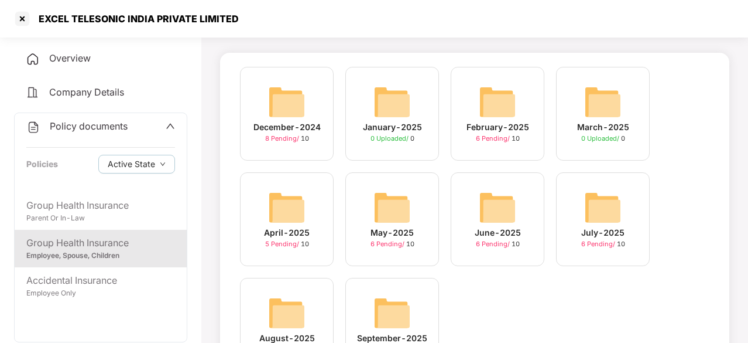
click at [499, 111] on img at bounding box center [497, 101] width 37 height 37
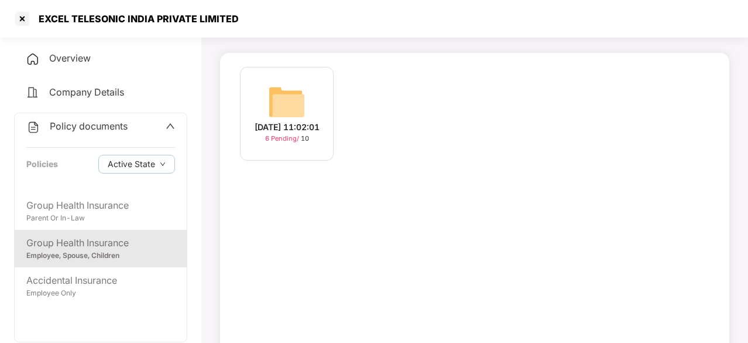
click at [98, 251] on div "Employee, Spouse, Children" at bounding box center [100, 255] width 149 height 11
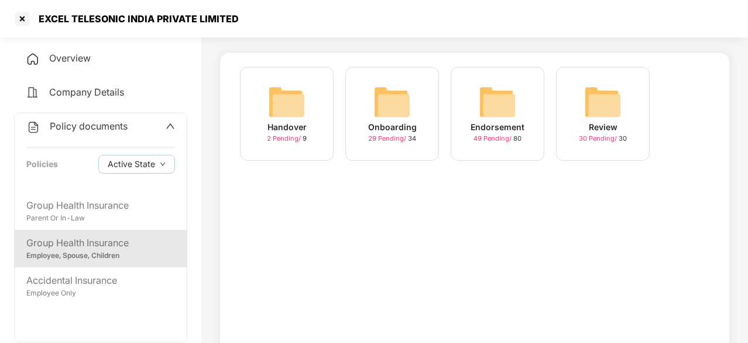
click at [525, 124] on div "Endorsement 49 Pending / 80" at bounding box center [498, 114] width 94 height 94
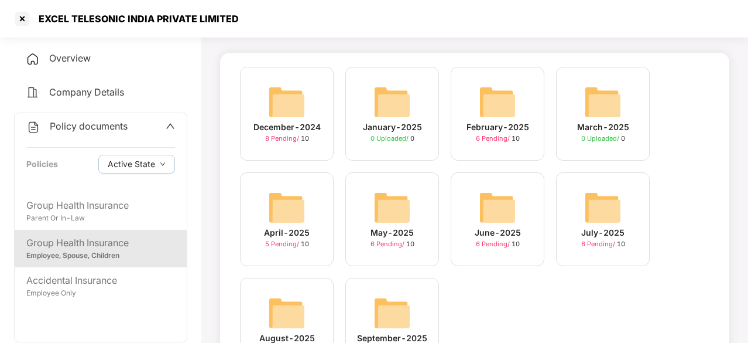
click at [505, 228] on div "June-2025" at bounding box center [498, 232] width 46 height 13
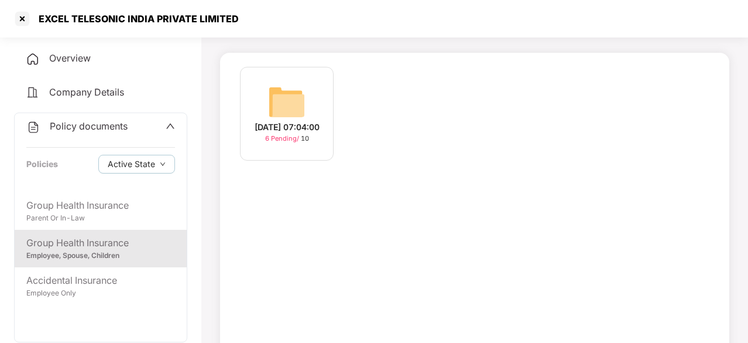
click at [292, 104] on img at bounding box center [286, 101] width 37 height 37
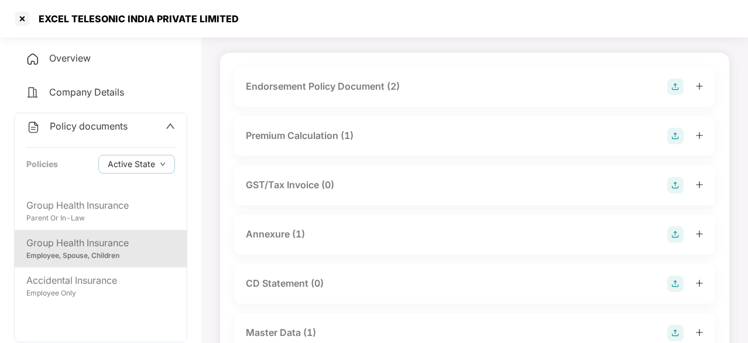
click at [327, 83] on div "Endorsement Policy Document (2)" at bounding box center [323, 86] width 154 height 15
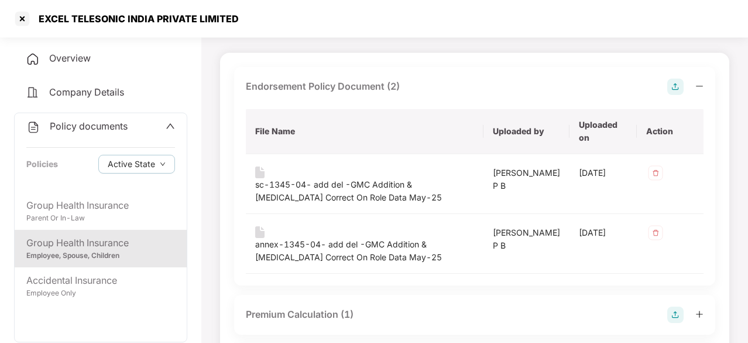
click at [80, 244] on div "Group Health Insurance" at bounding box center [100, 242] width 149 height 15
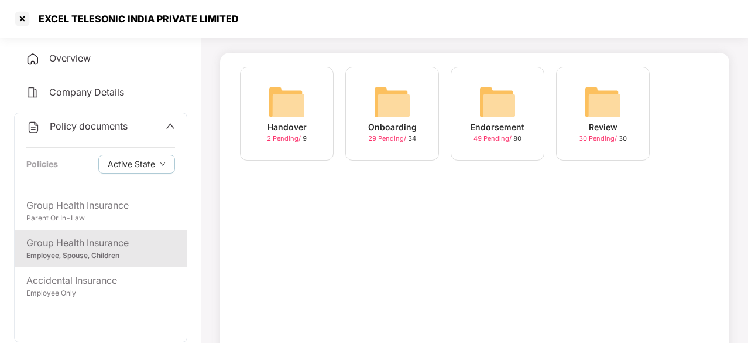
click at [526, 100] on div "Endorsement 49 Pending / 80" at bounding box center [498, 114] width 94 height 94
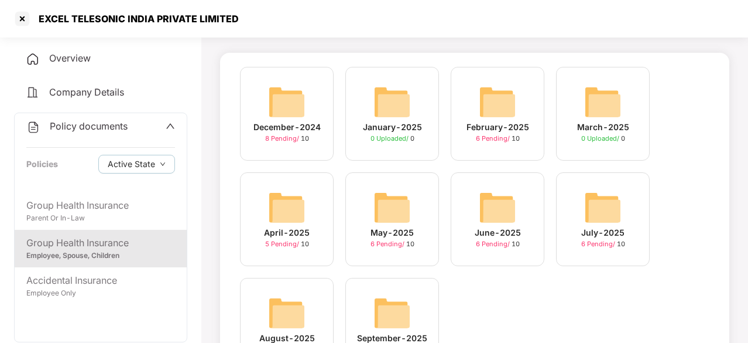
click at [604, 210] on img at bounding box center [602, 207] width 37 height 37
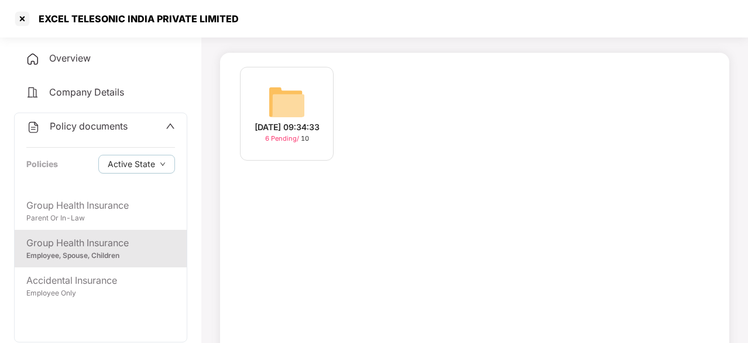
click at [291, 111] on img at bounding box center [286, 101] width 37 height 37
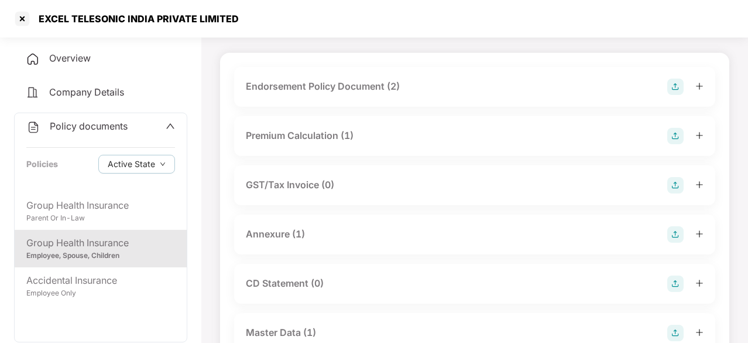
click at [337, 84] on div "Endorsement Policy Document (2)" at bounding box center [323, 86] width 154 height 15
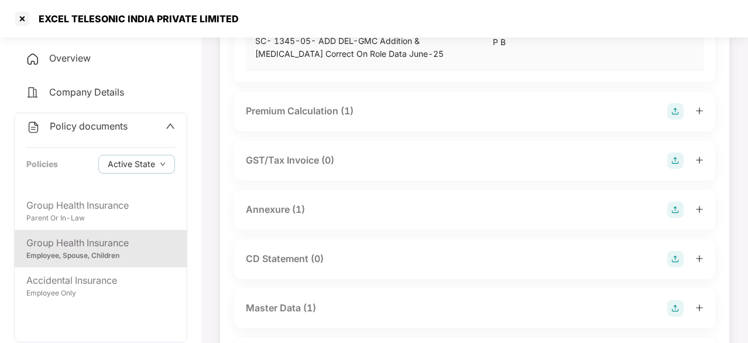
scroll to position [269, 0]
click at [312, 112] on div "Premium Calculation (1)" at bounding box center [300, 110] width 108 height 15
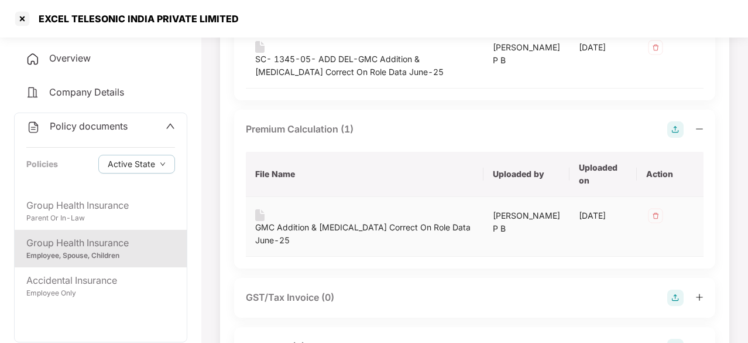
scroll to position [292, 0]
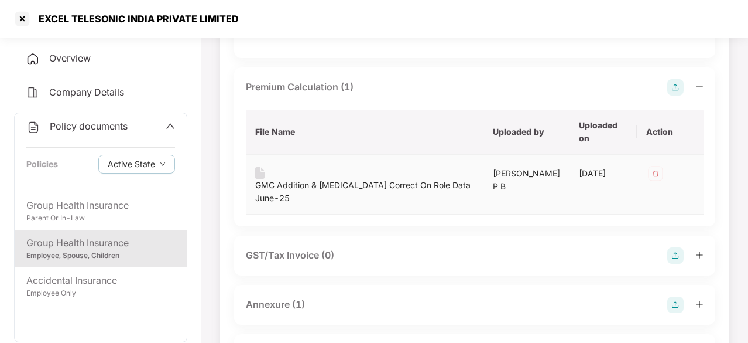
click at [313, 179] on div "GMC Addition & [MEDICAL_DATA] Correct On Role Data June-25" at bounding box center [364, 192] width 219 height 26
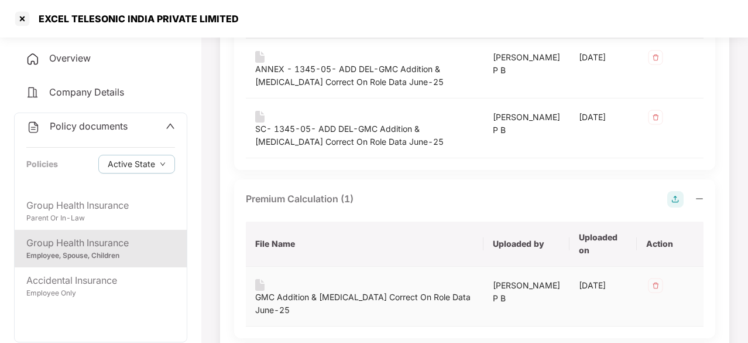
scroll to position [181, 0]
click at [100, 247] on div "Group Health Insurance" at bounding box center [100, 242] width 149 height 15
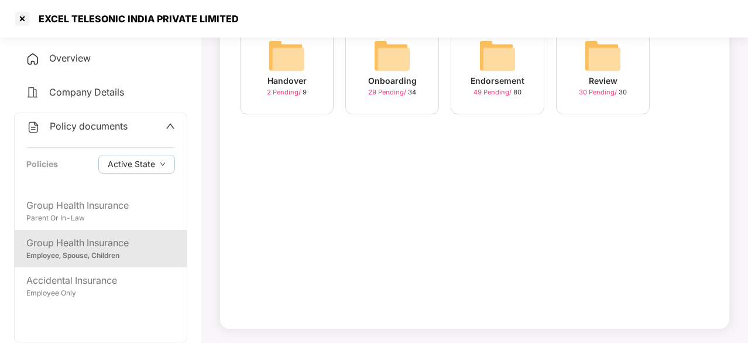
click at [516, 57] on div "Endorsement 49 Pending / 80" at bounding box center [498, 67] width 94 height 94
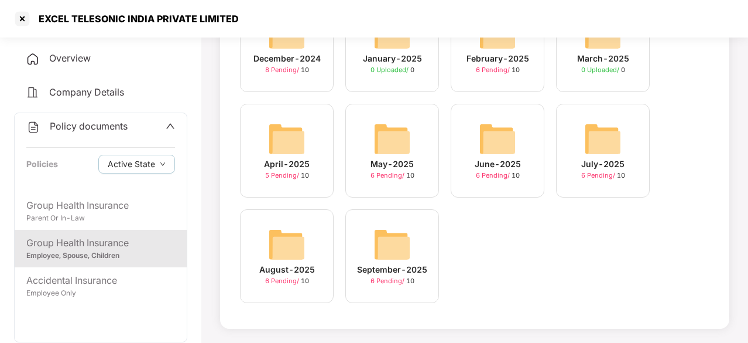
click at [307, 245] on div "August-2025 6 Pending / 10" at bounding box center [287, 256] width 94 height 94
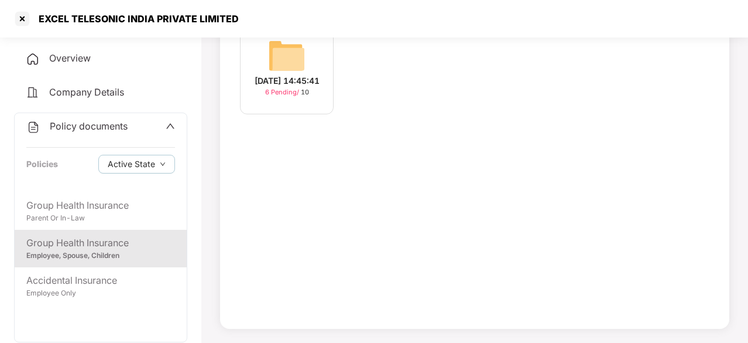
click at [299, 74] on div "[DATE] 14:45:41" at bounding box center [287, 80] width 65 height 13
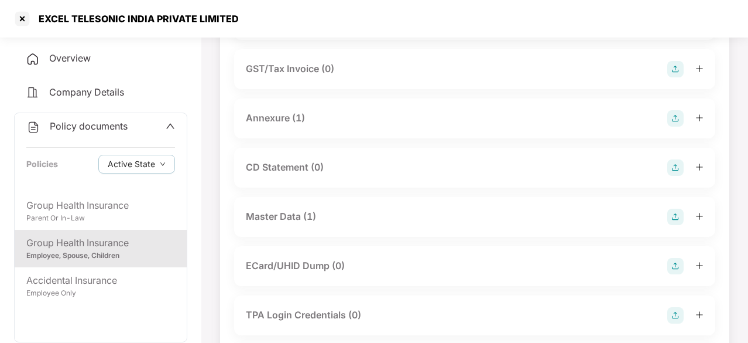
scroll to position [0, 0]
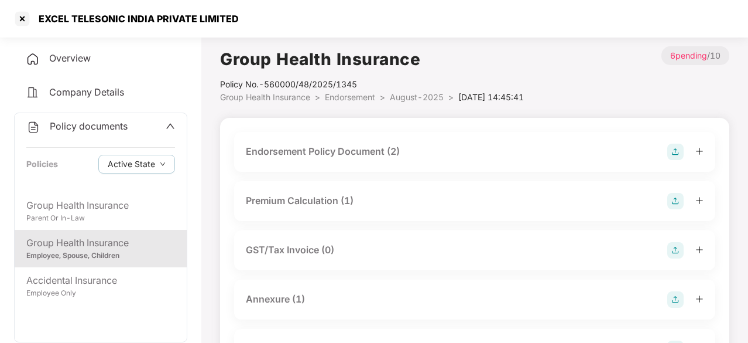
click at [313, 146] on div "Endorsement Policy Document (2)" at bounding box center [323, 151] width 154 height 15
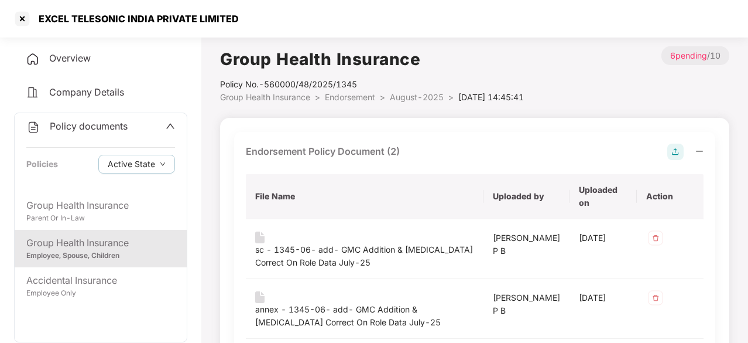
click at [90, 251] on div "Employee, Spouse, Children" at bounding box center [100, 255] width 149 height 11
